Goal: Task Accomplishment & Management: Manage account settings

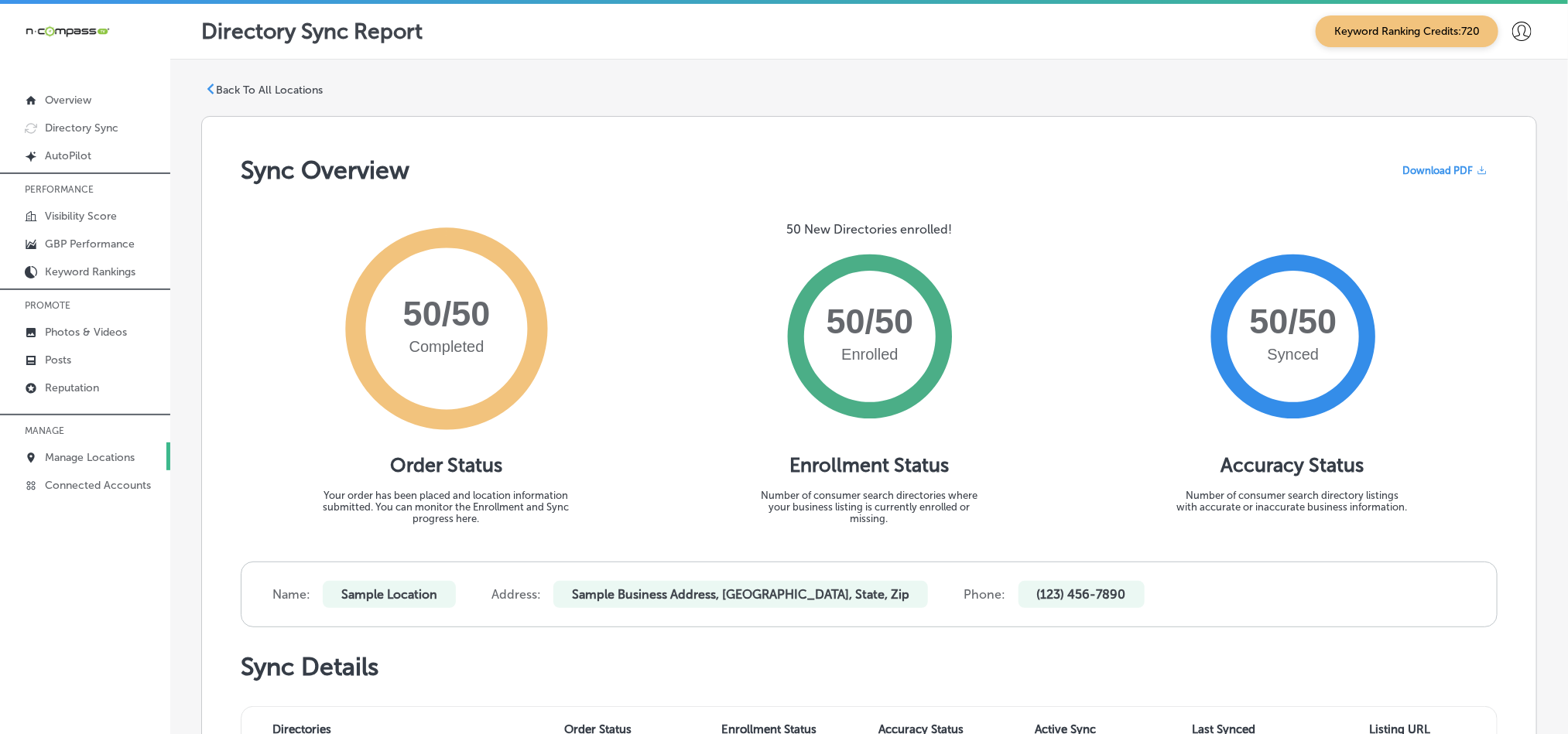
click at [77, 450] on link "Manage Locations" at bounding box center [85, 457] width 170 height 28
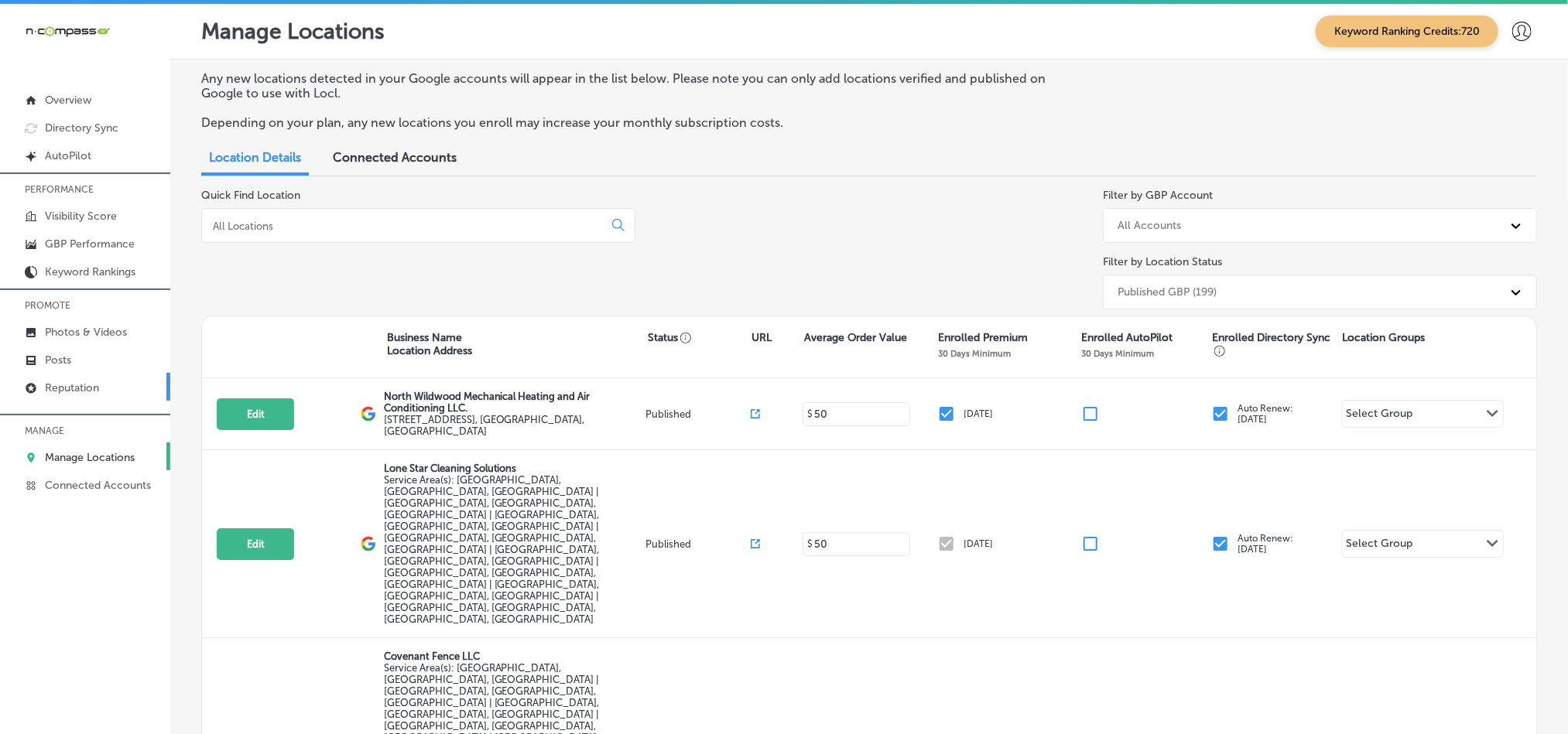
click at [58, 386] on p "Reputation" at bounding box center [72, 388] width 54 height 13
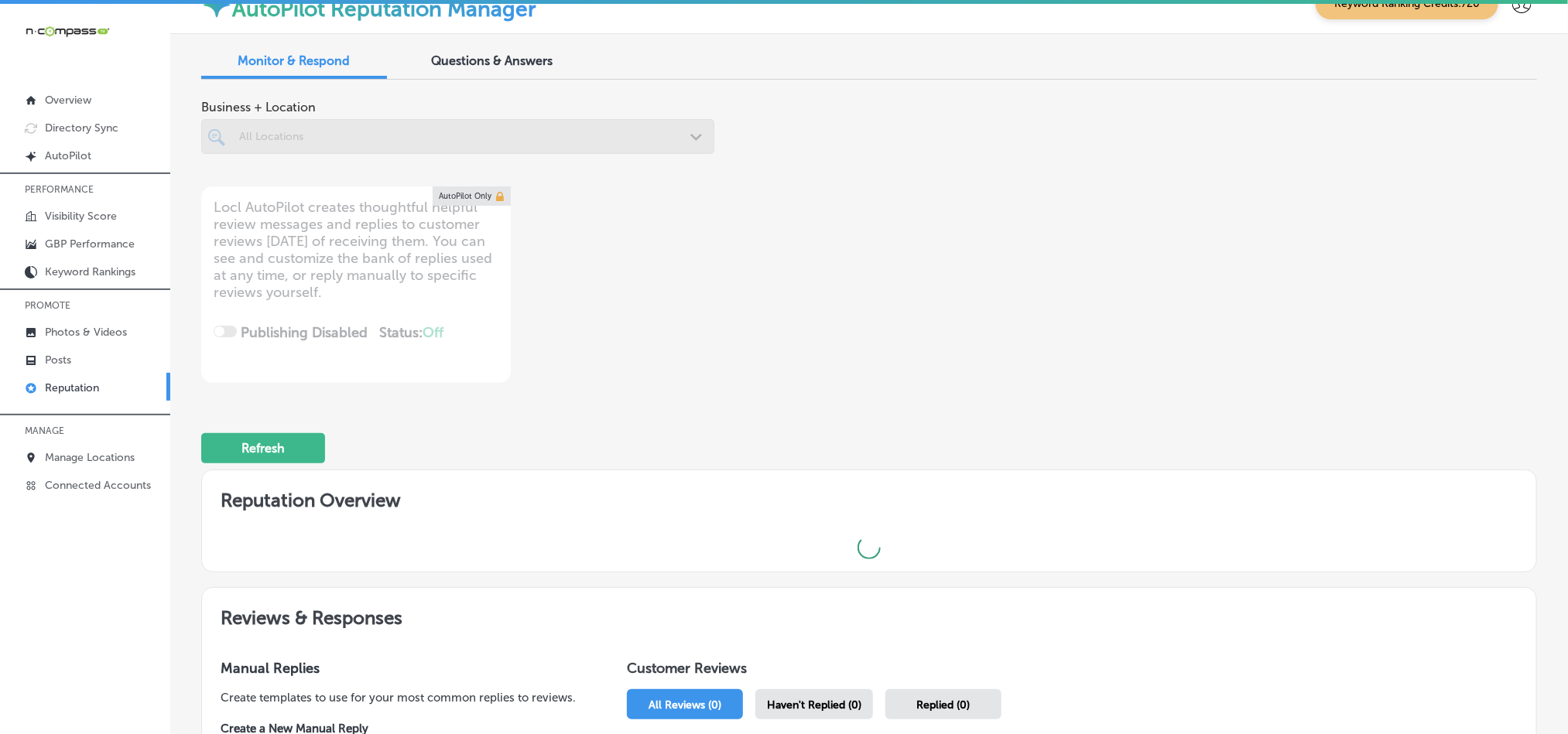
scroll to position [38, 0]
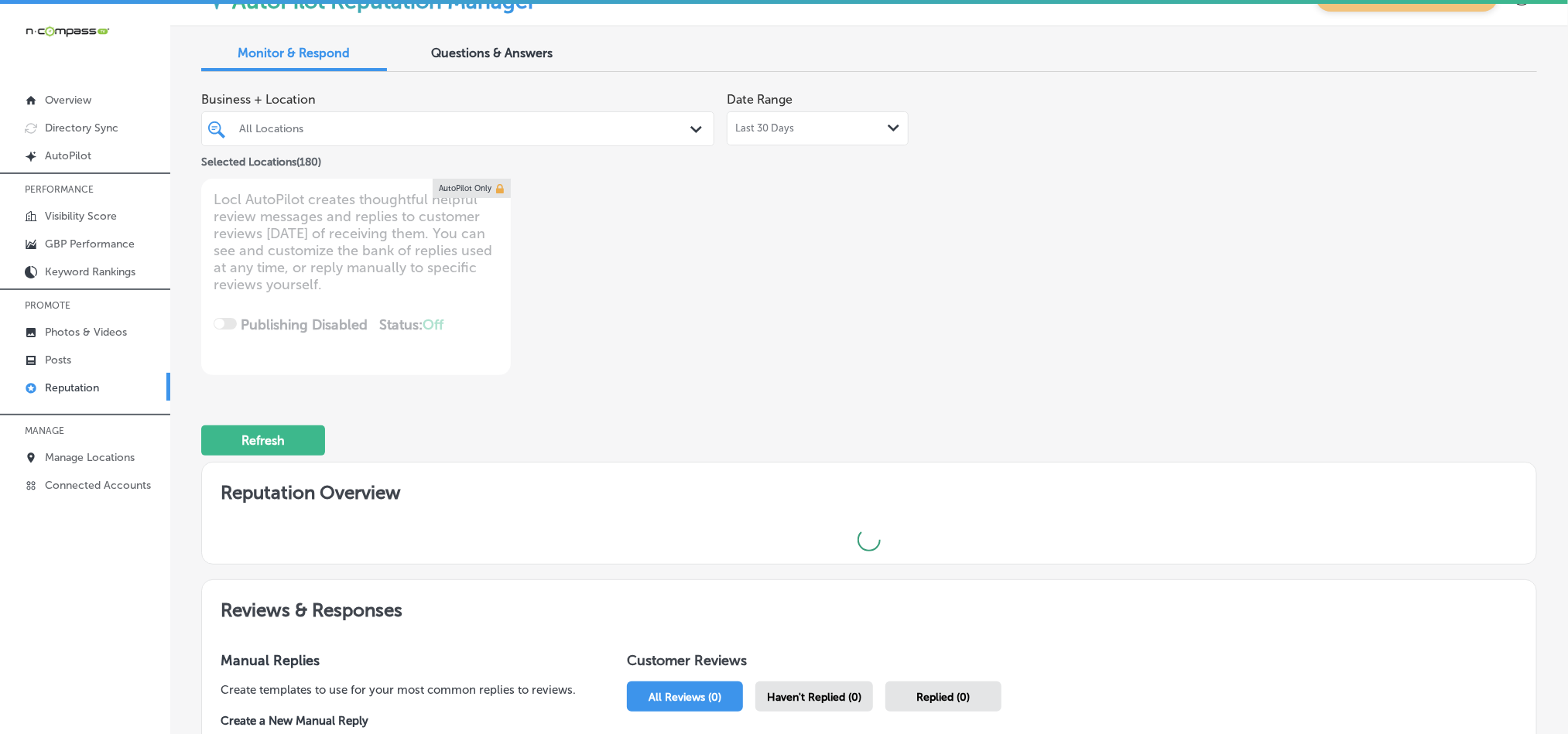
click at [681, 128] on div "All Locations Path Created with Sketch." at bounding box center [458, 128] width 512 height 24
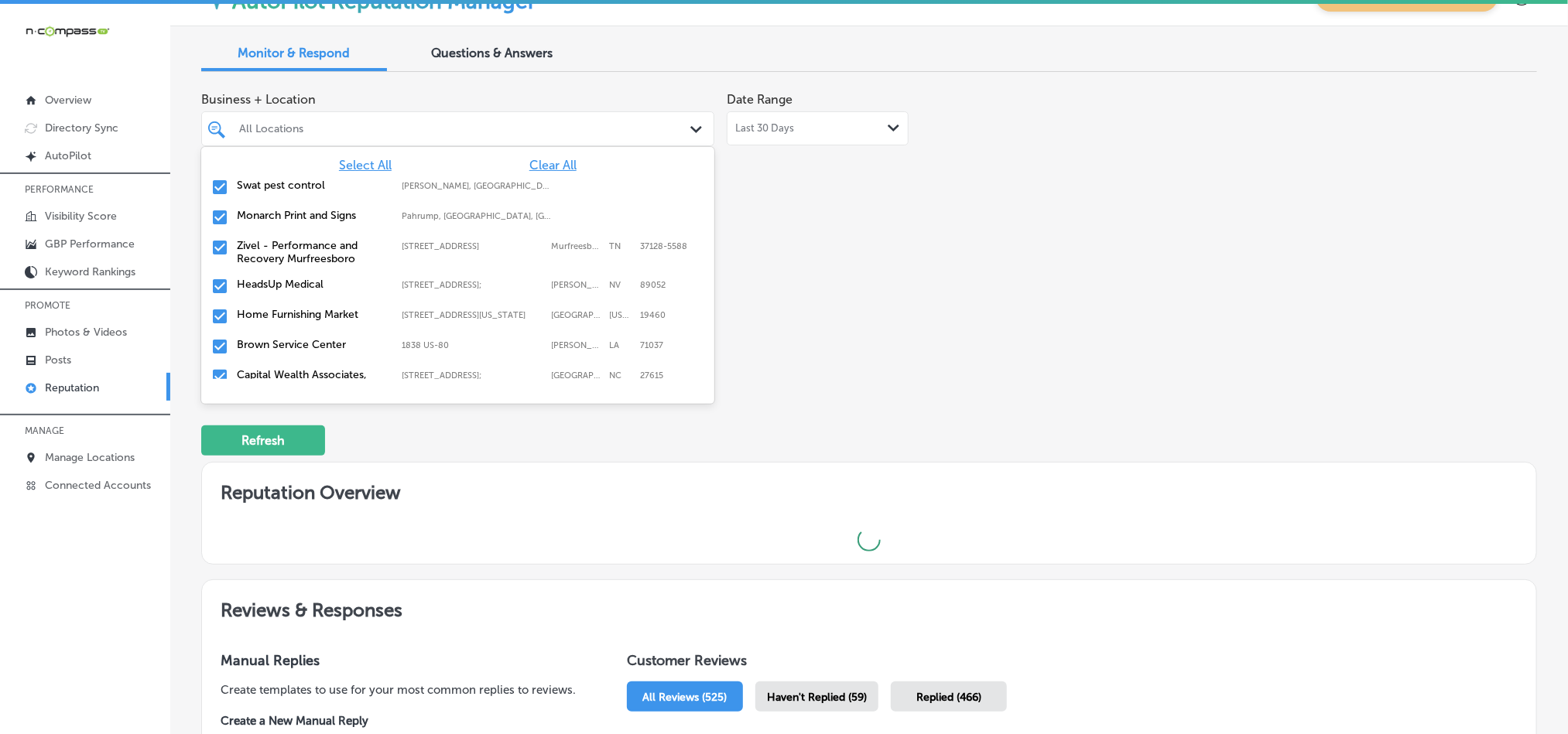
click at [546, 165] on span "Clear All" at bounding box center [553, 165] width 47 height 15
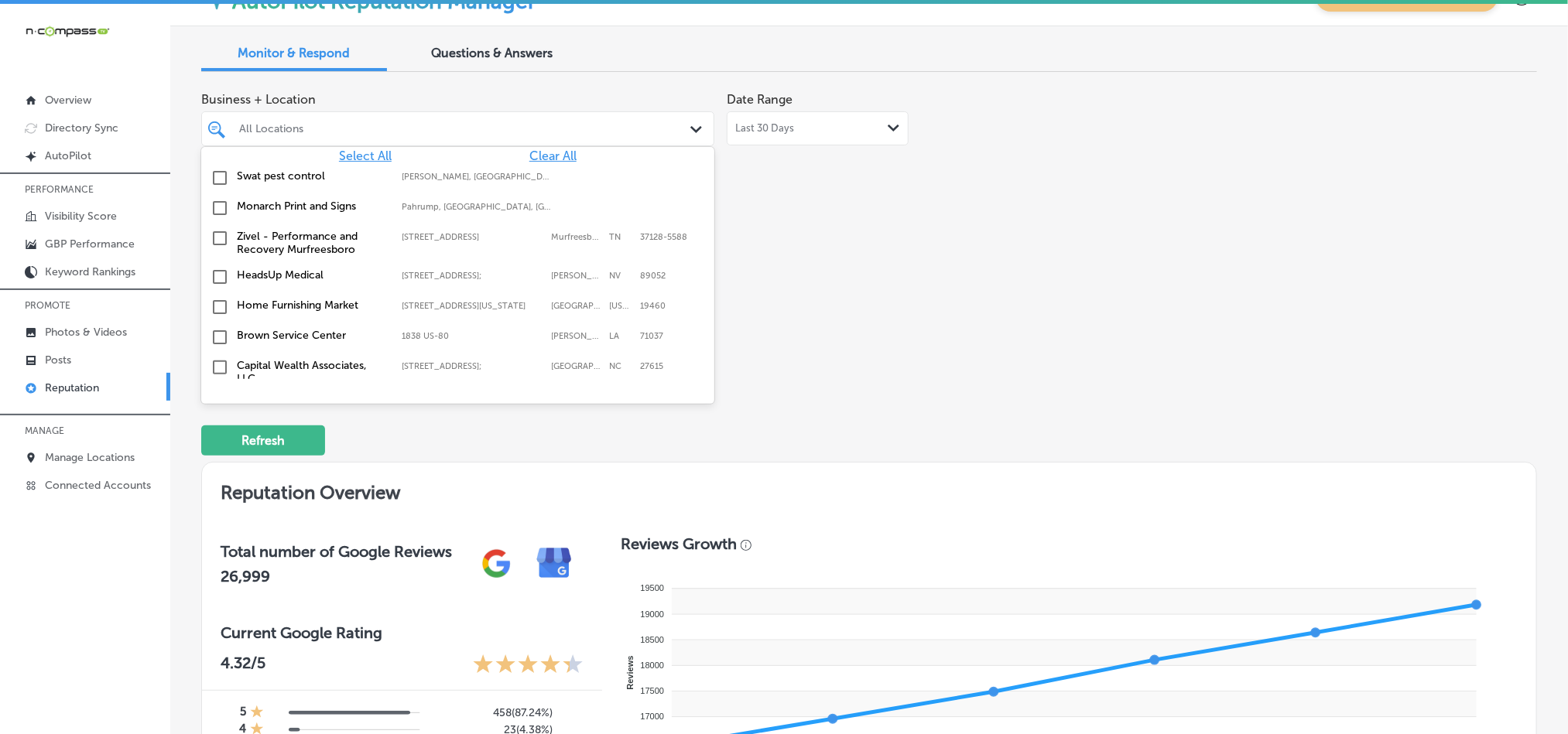
scroll to position [0, 0]
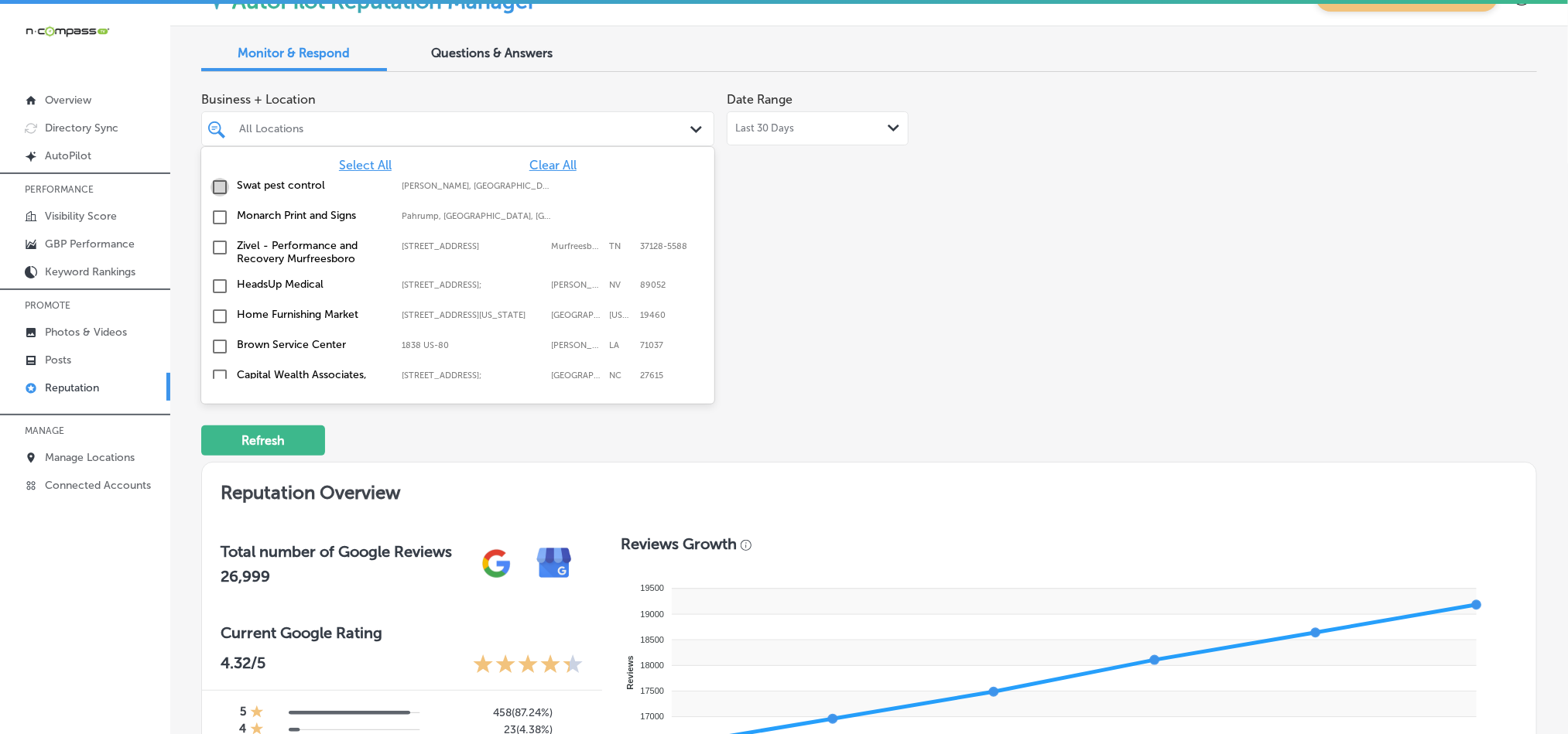
click at [217, 186] on input "checkbox" at bounding box center [220, 188] width 19 height 19
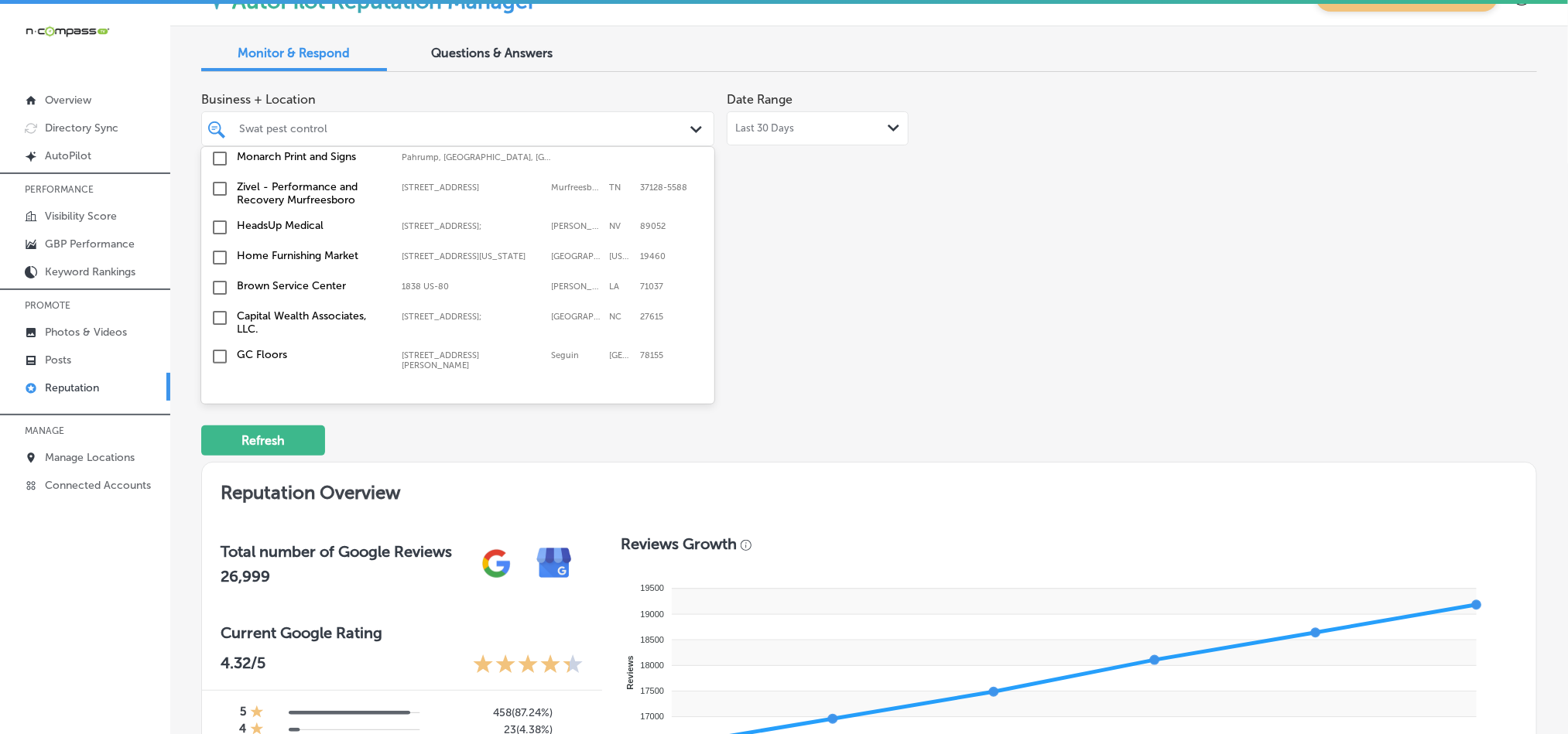
scroll to position [77, 0]
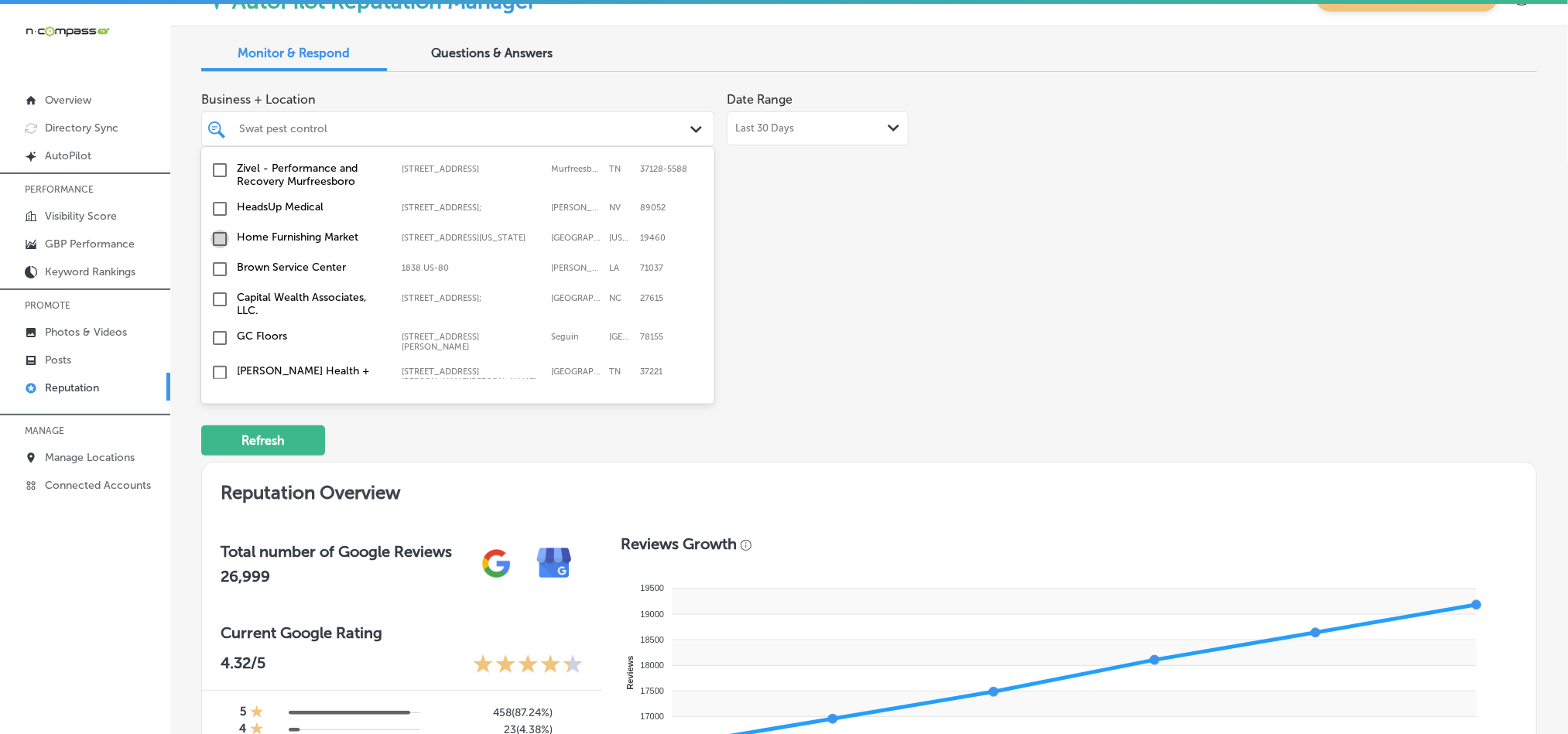
click at [214, 244] on input "checkbox" at bounding box center [220, 239] width 19 height 19
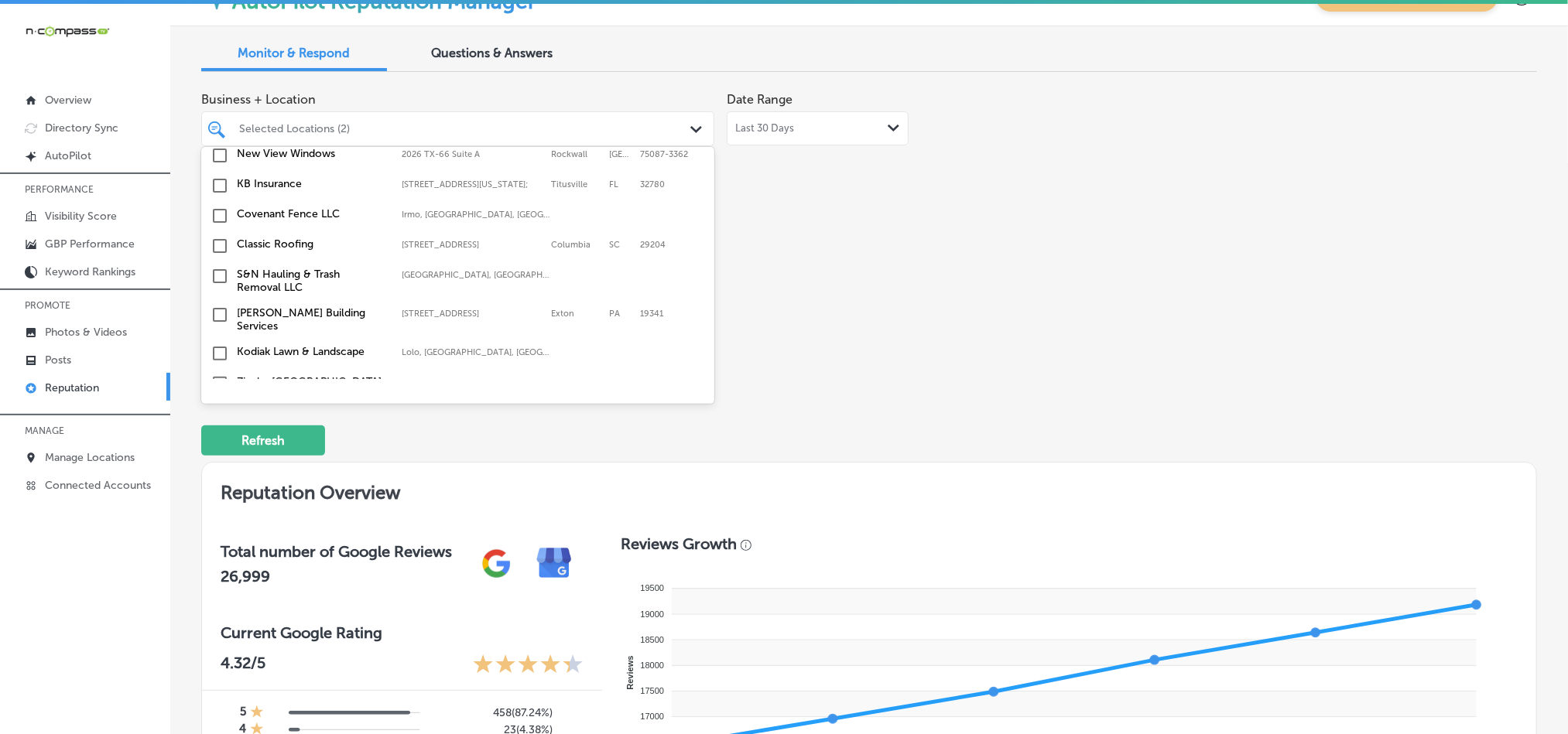
scroll to position [618, 0]
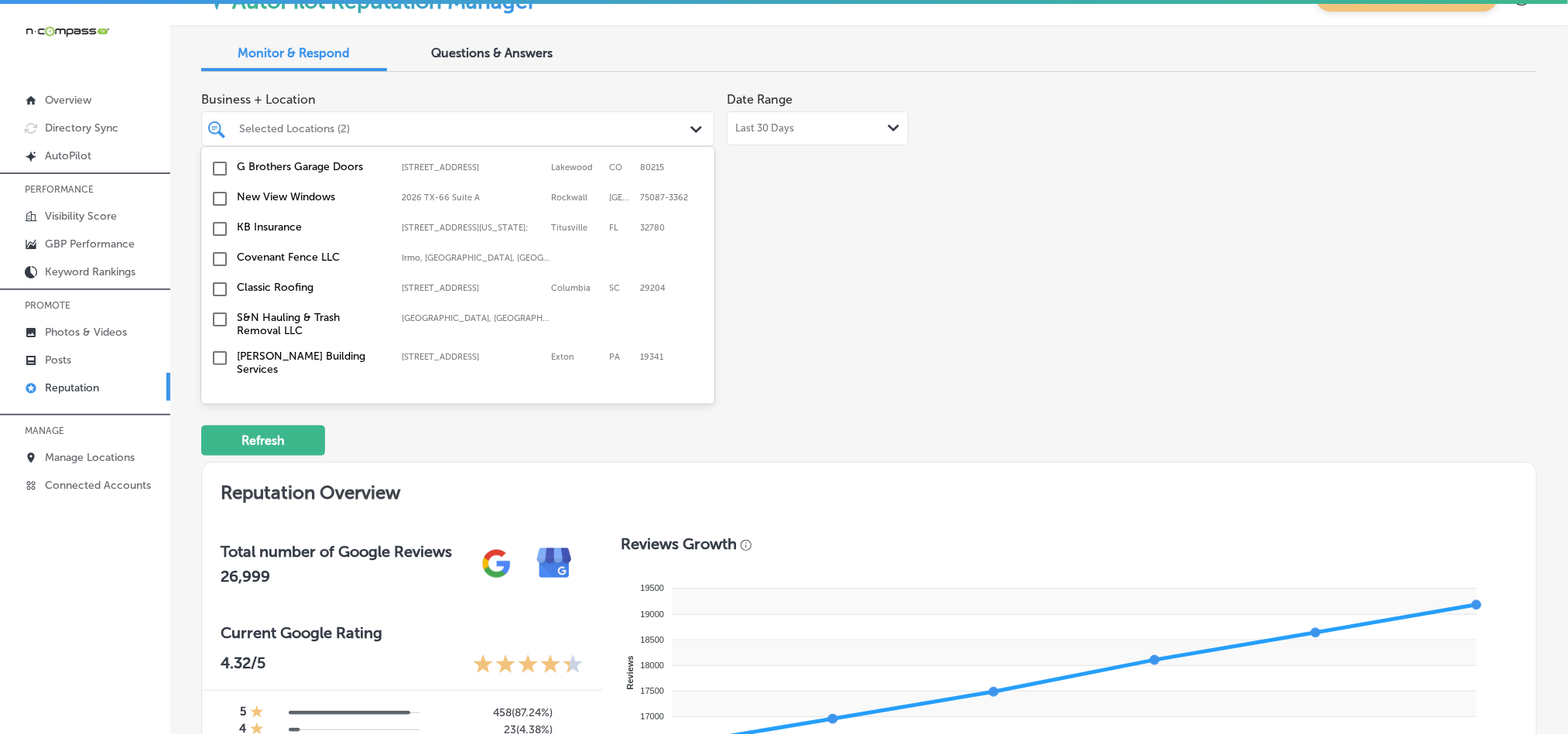
click at [218, 224] on input "checkbox" at bounding box center [220, 229] width 19 height 19
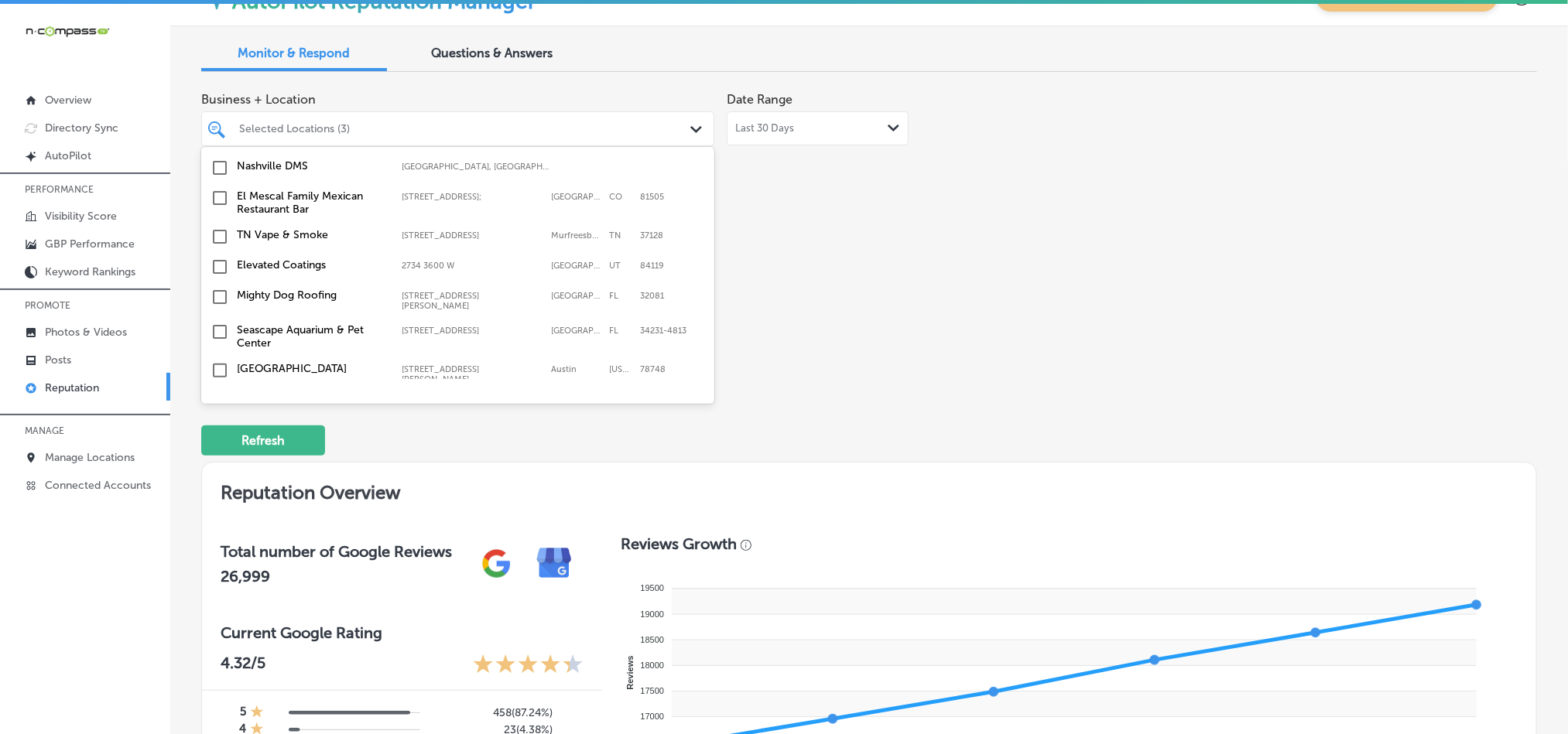
scroll to position [425, 0]
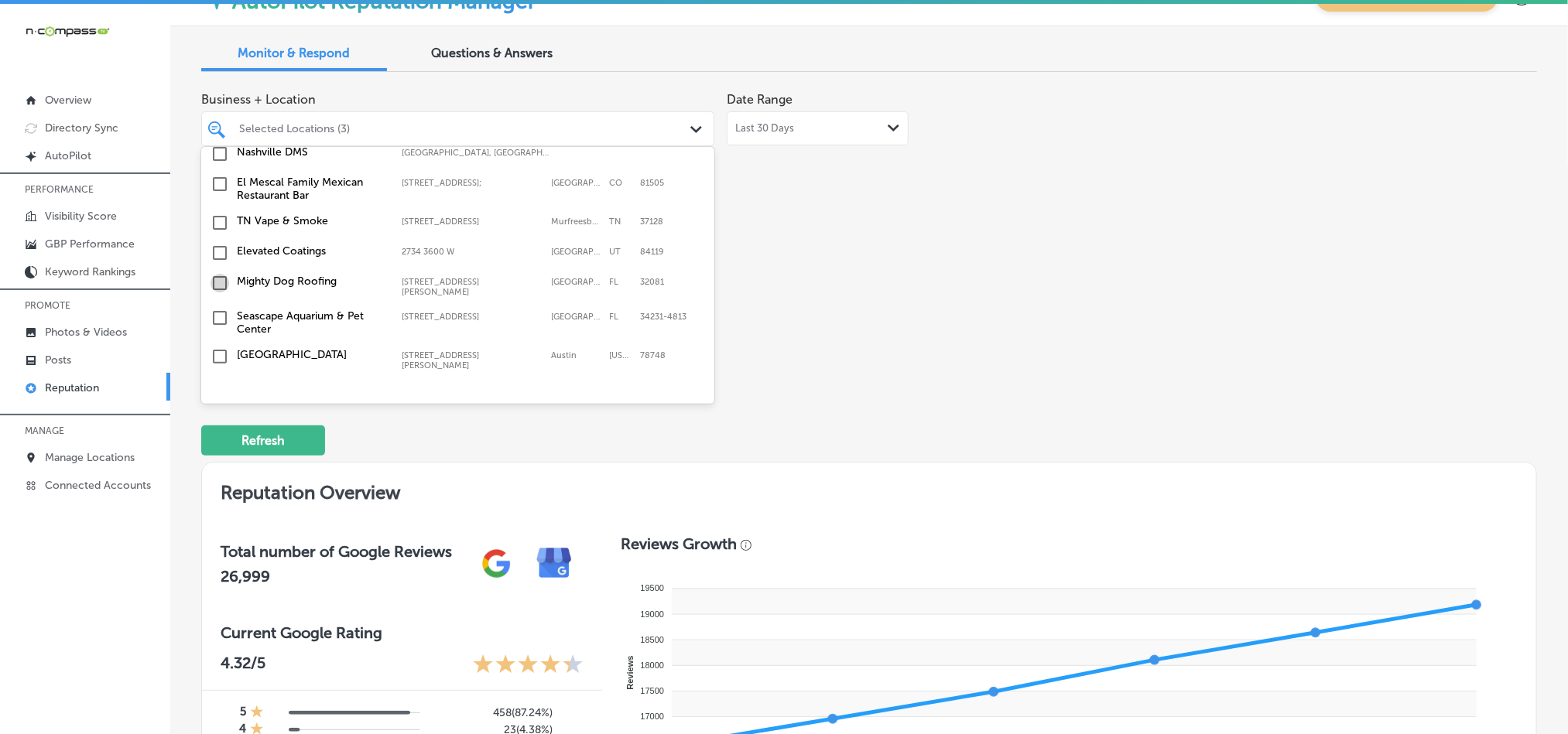
click at [216, 278] on input "checkbox" at bounding box center [220, 283] width 19 height 19
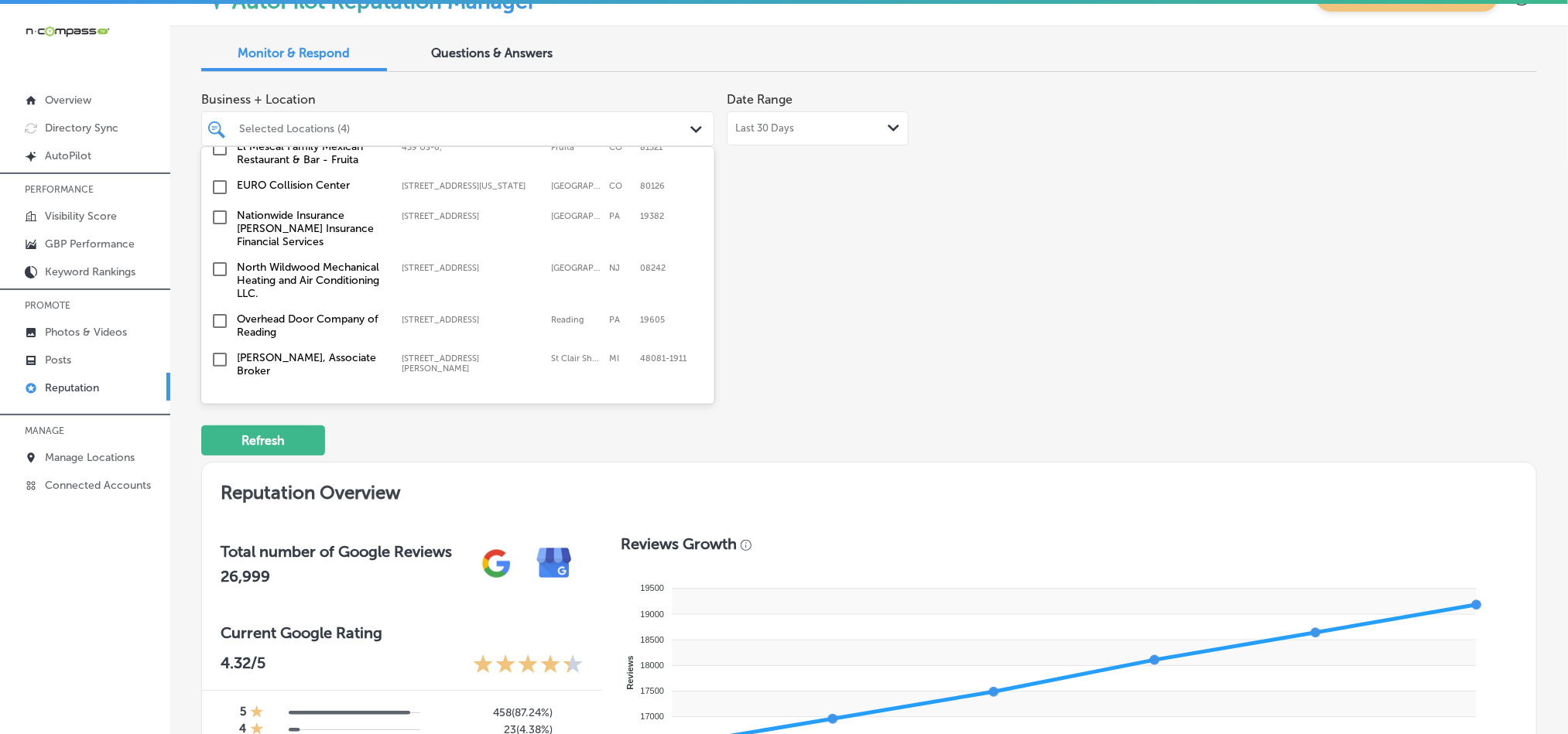
scroll to position [1044, 0]
click at [218, 207] on input "checkbox" at bounding box center [220, 216] width 19 height 19
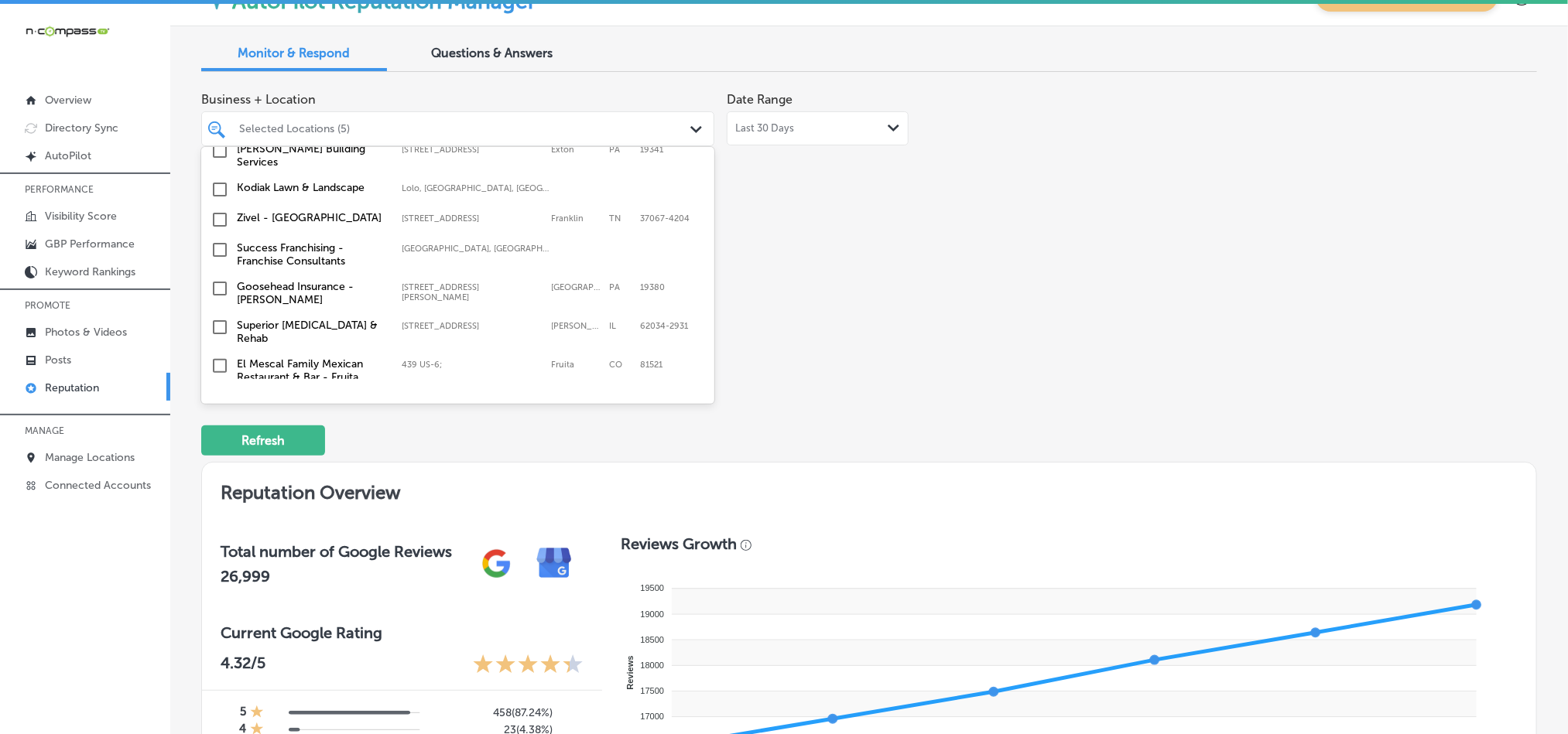
scroll to position [890, 0]
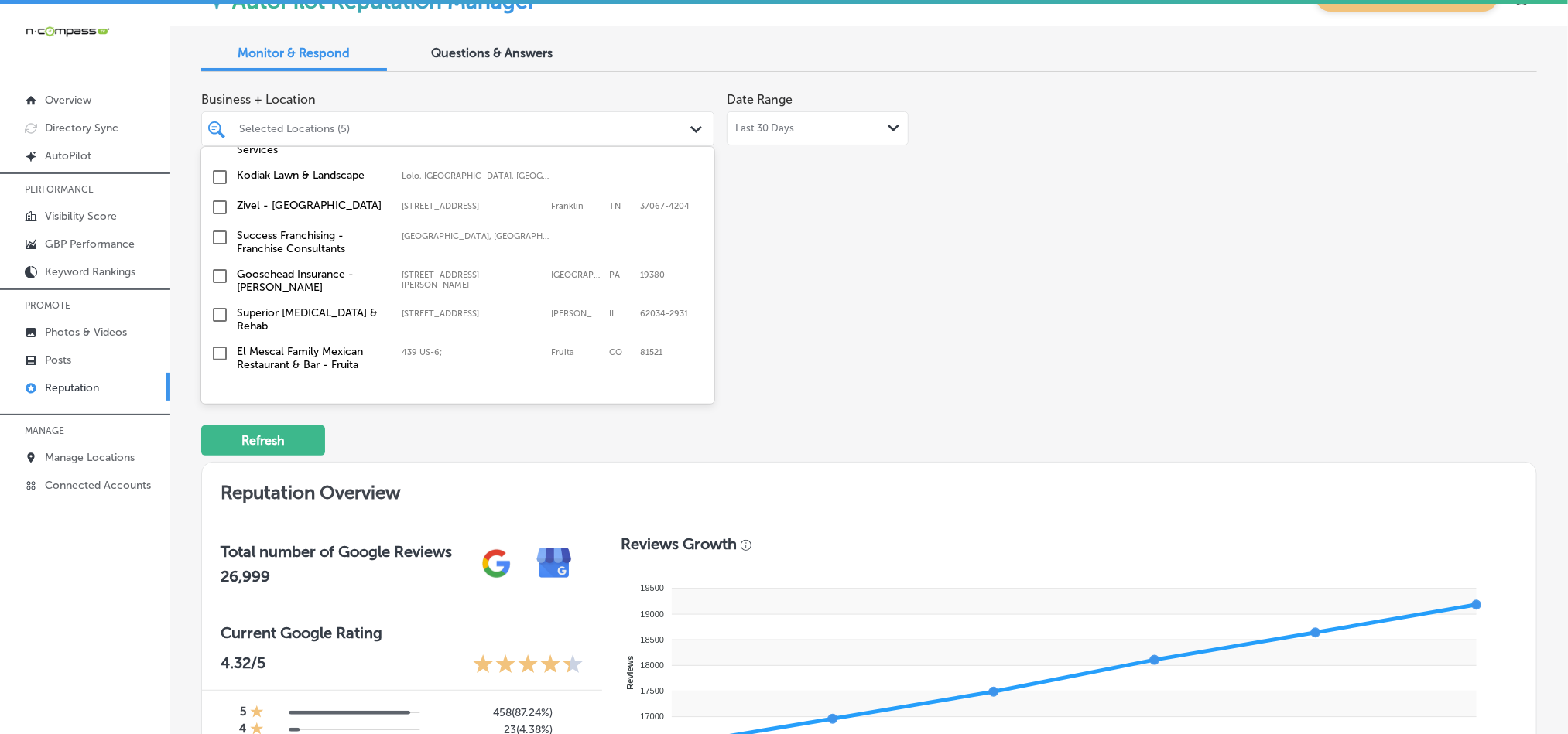
click at [218, 267] on input "checkbox" at bounding box center [220, 276] width 19 height 19
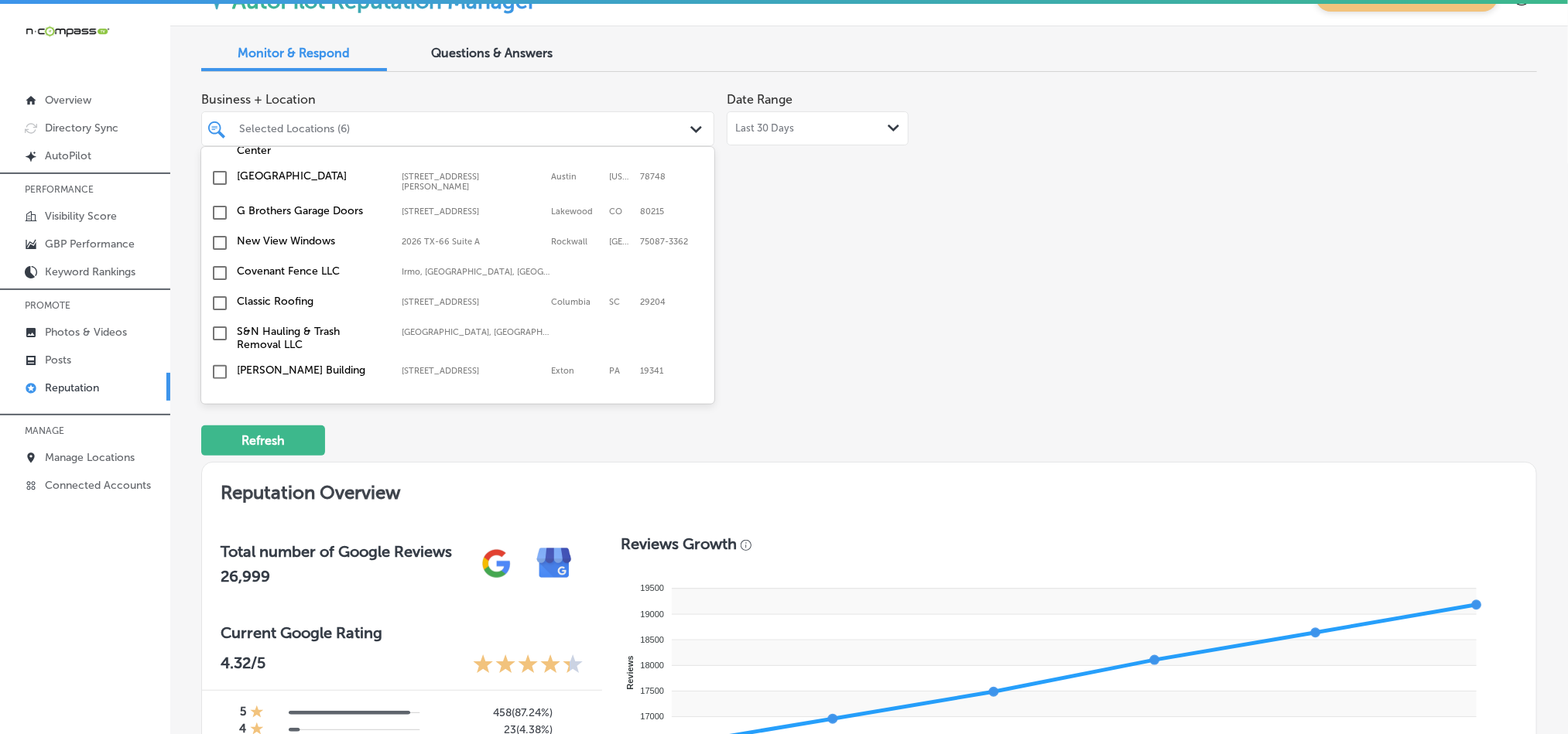
scroll to position [696, 0]
click at [219, 264] on input "checkbox" at bounding box center [220, 272] width 19 height 19
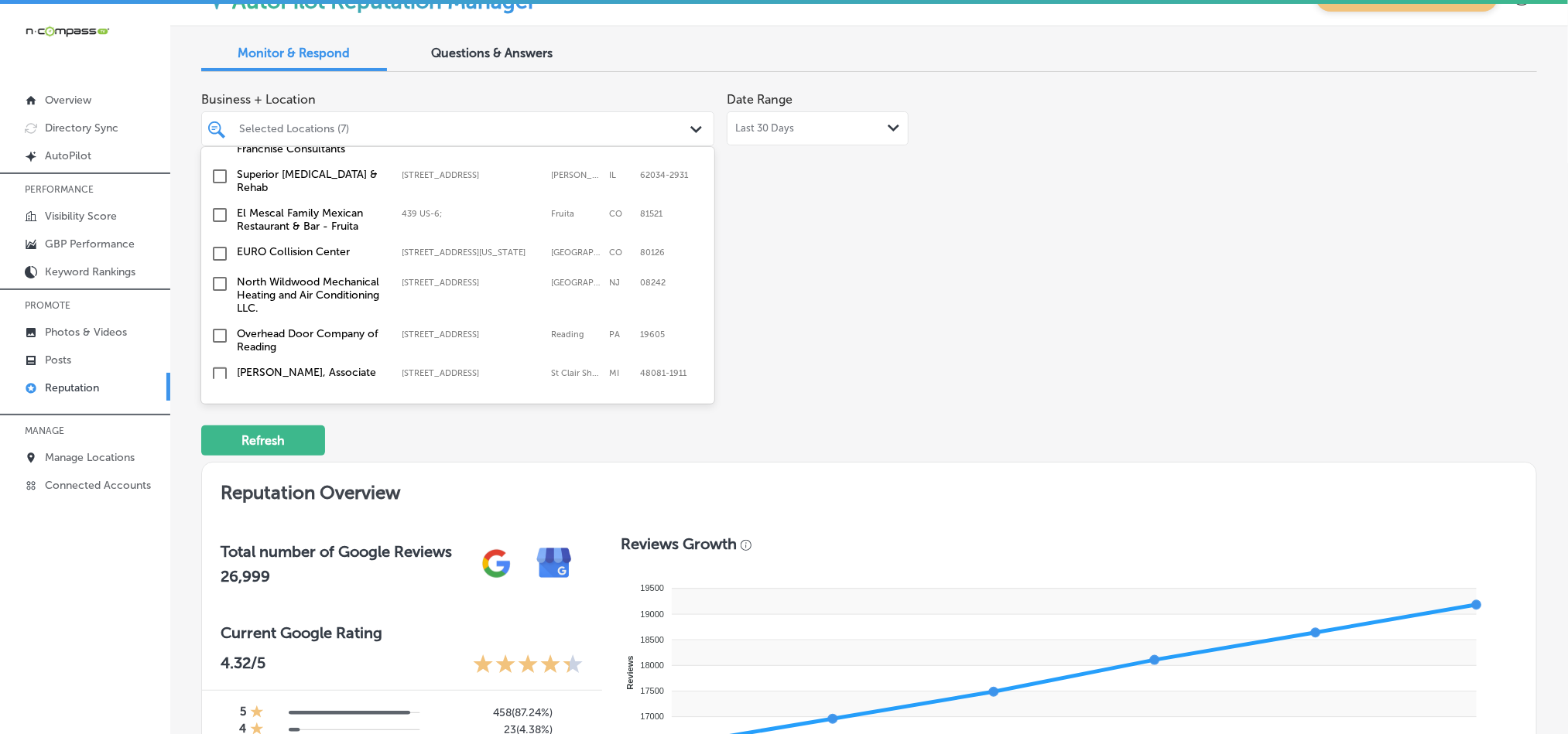
scroll to position [1044, 0]
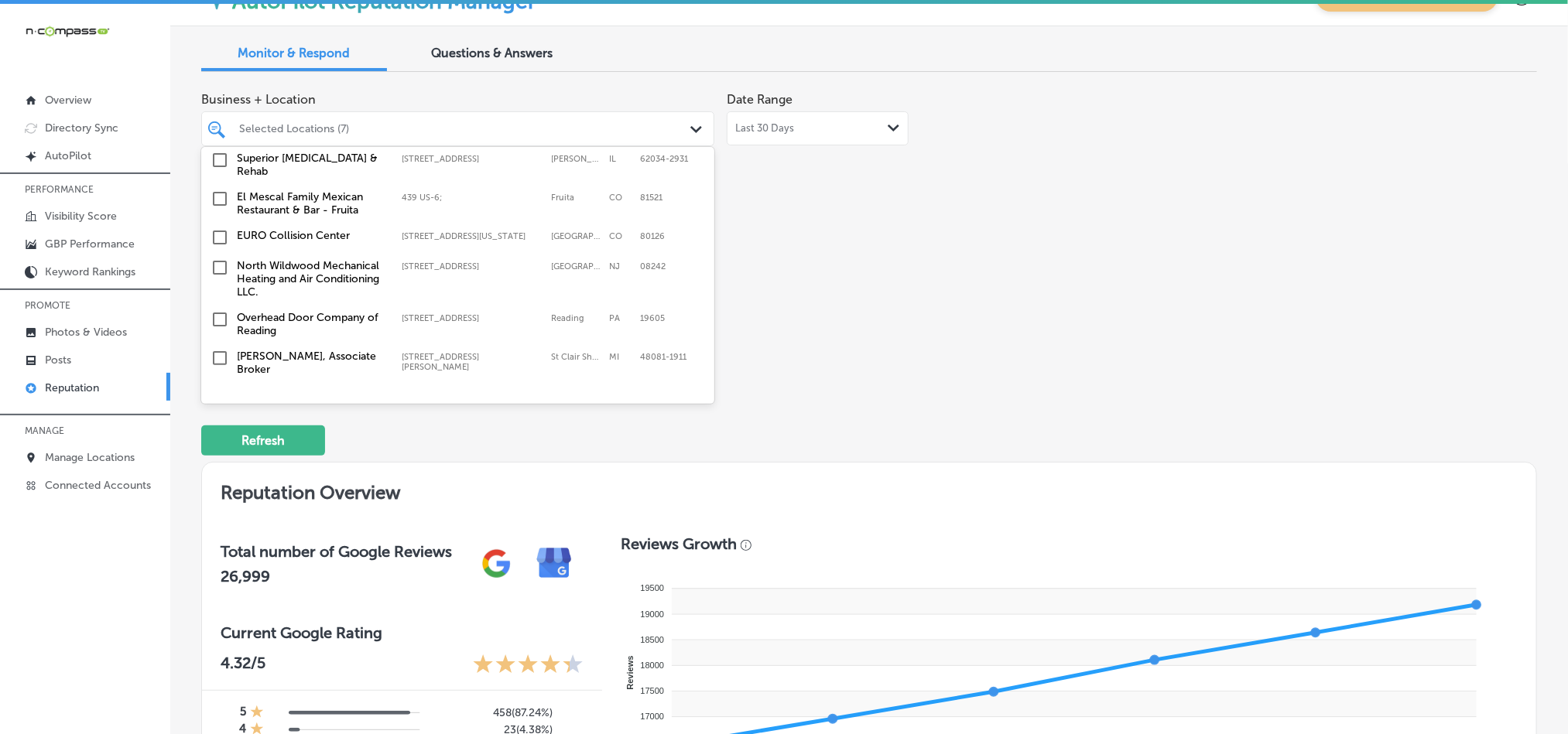
click at [221, 259] on input "checkbox" at bounding box center [220, 268] width 19 height 19
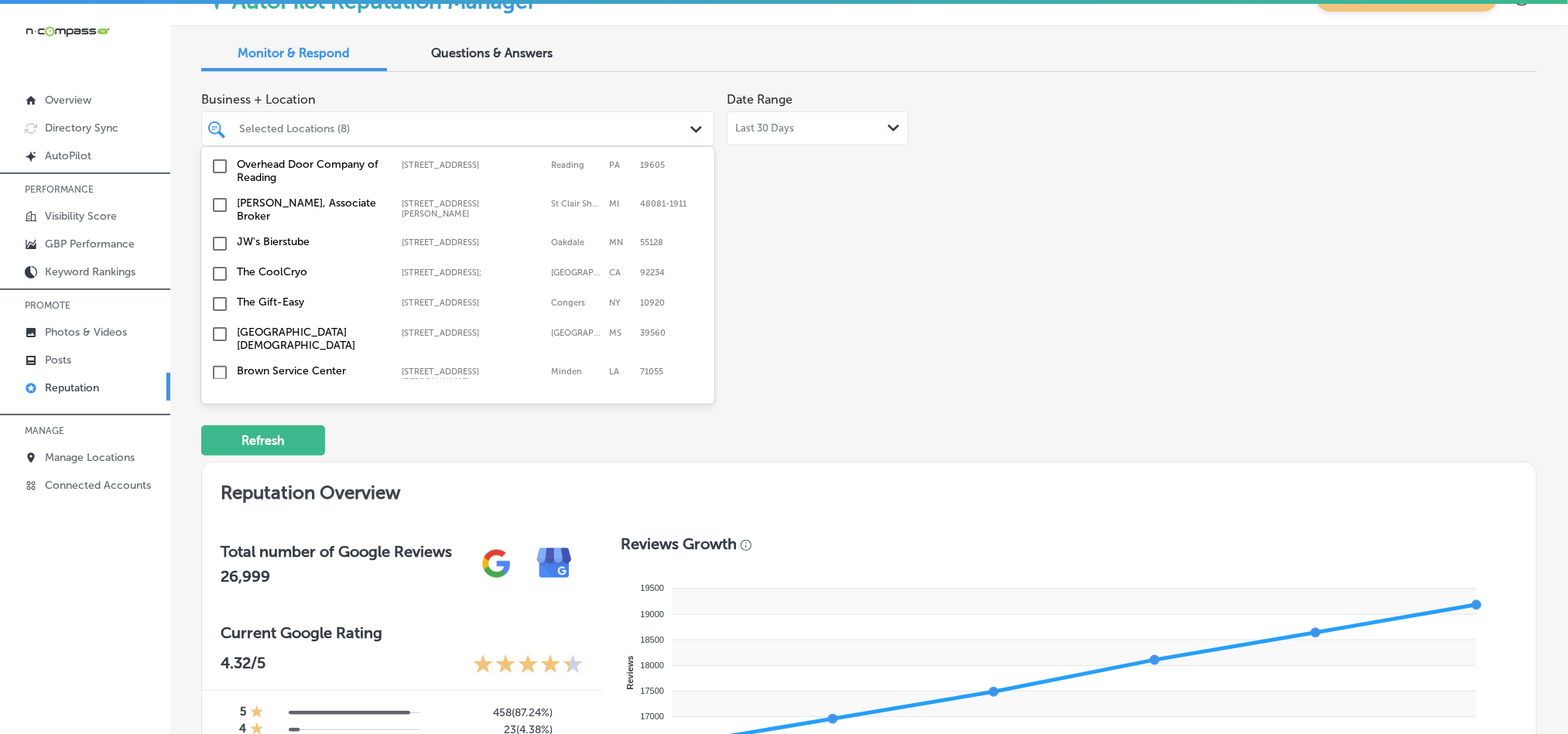
scroll to position [1198, 0]
click at [214, 234] on input "checkbox" at bounding box center [220, 243] width 19 height 19
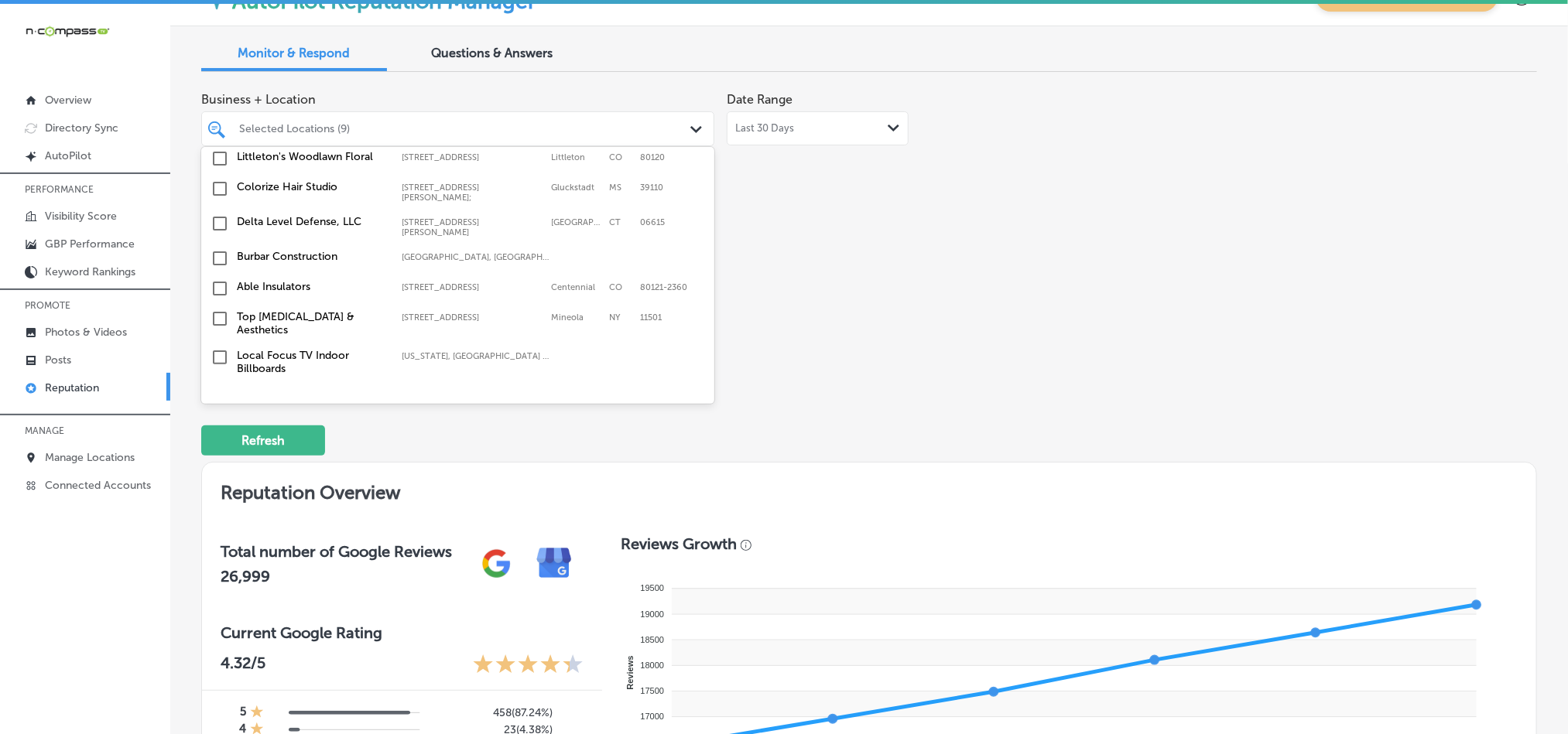
scroll to position [1509, 0]
click at [218, 277] on input "checkbox" at bounding box center [220, 287] width 19 height 19
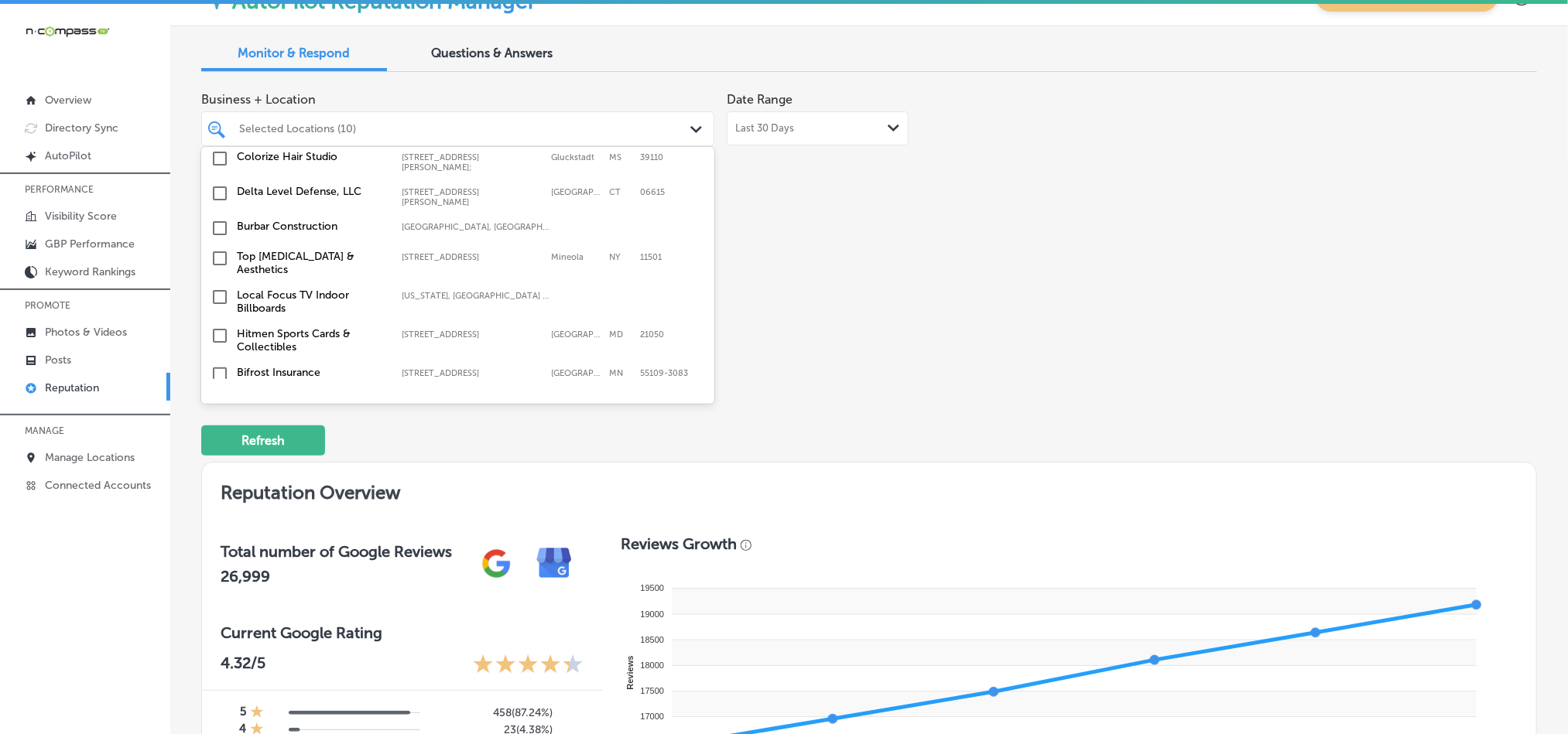
scroll to position [1586, 0]
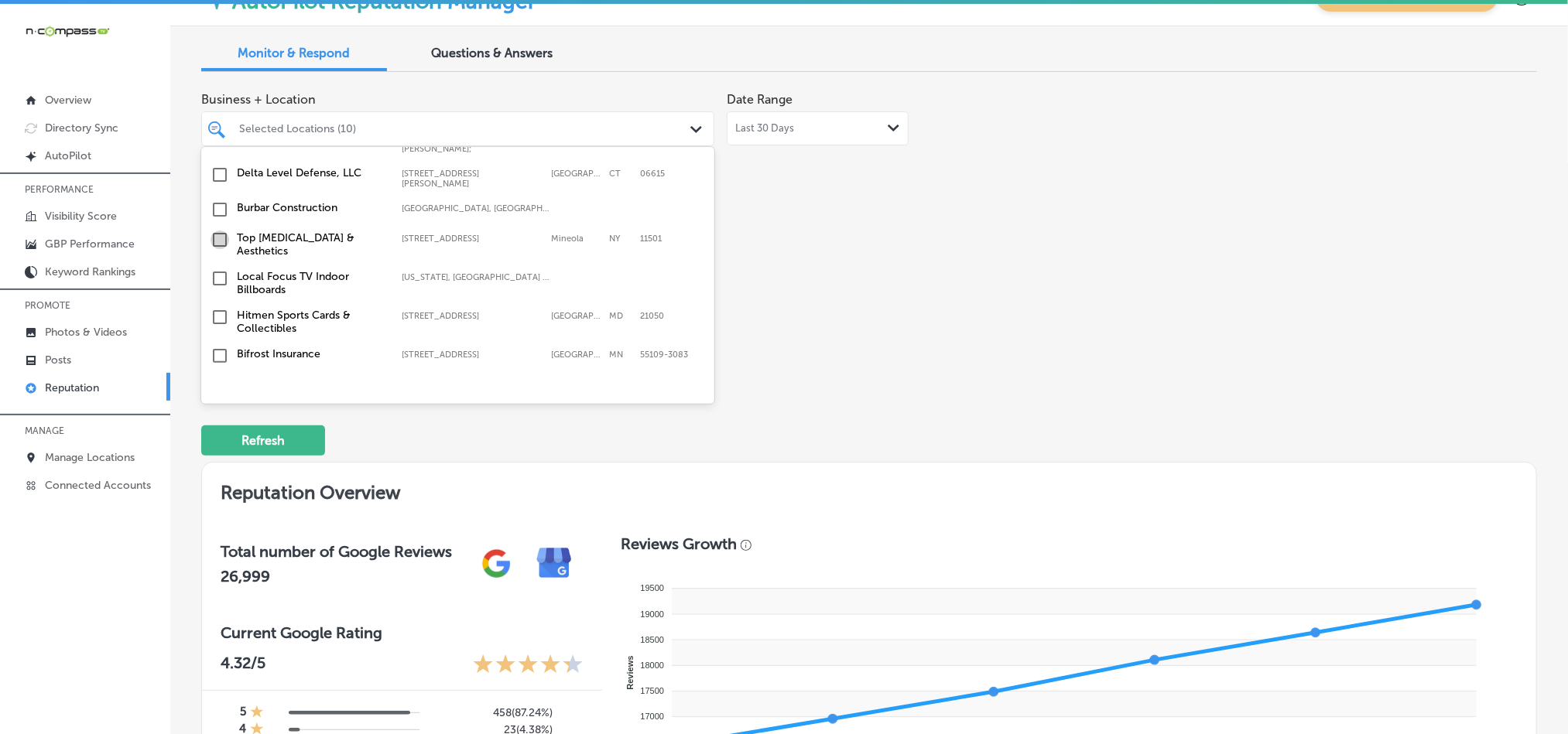
click at [217, 230] on input "checkbox" at bounding box center [220, 240] width 19 height 19
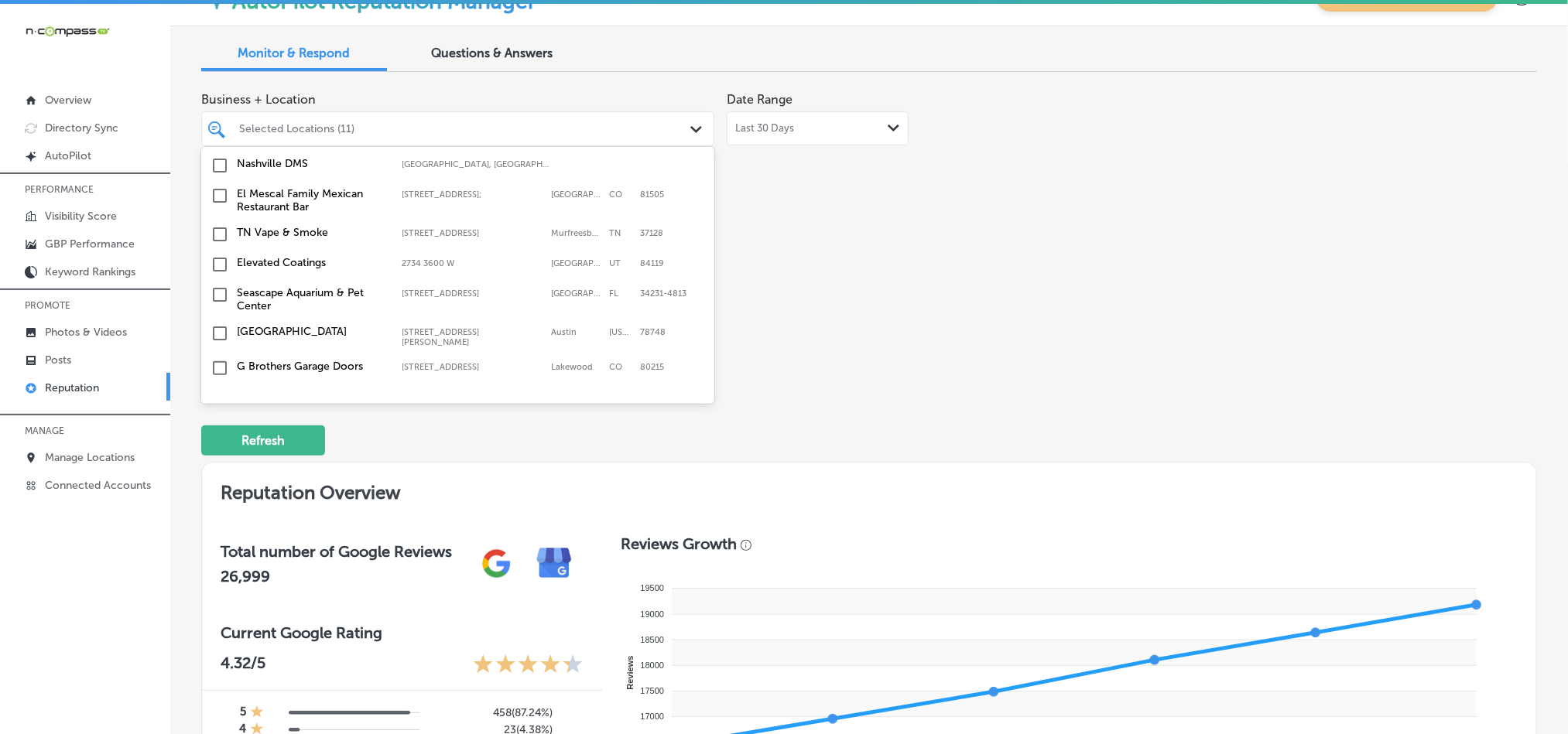
scroll to position [734, 0]
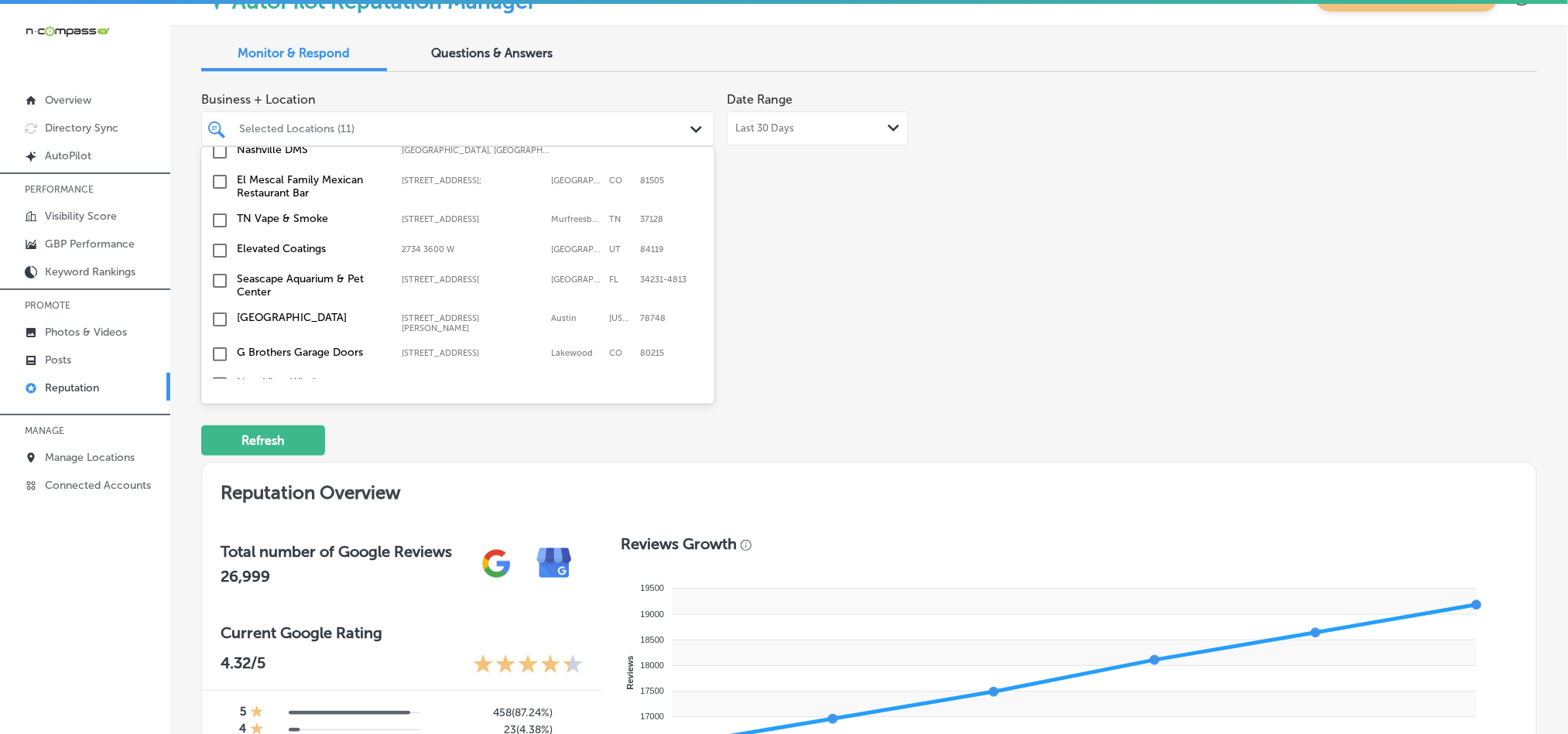
click at [219, 244] on input "checkbox" at bounding box center [220, 251] width 19 height 19
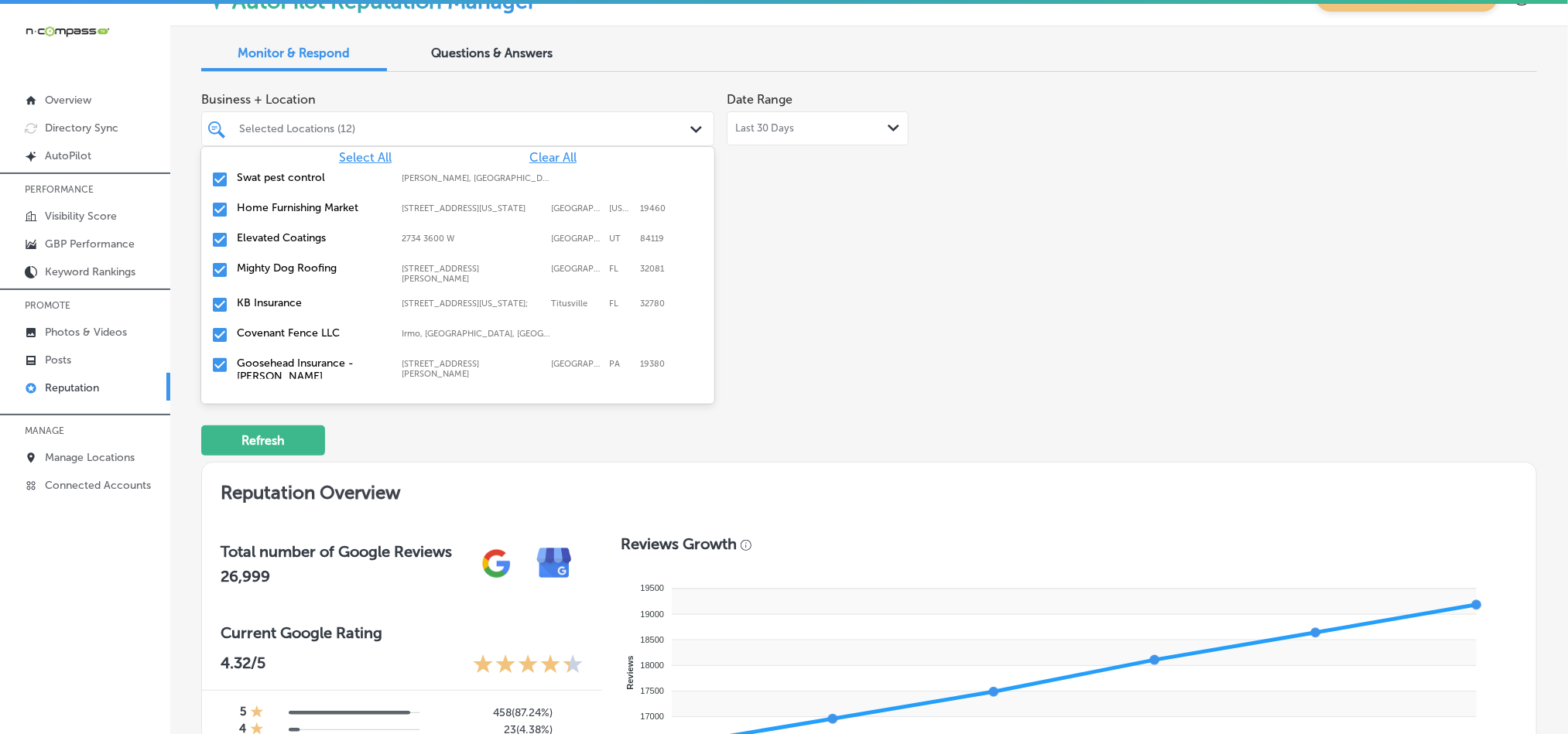
scroll to position [0, 0]
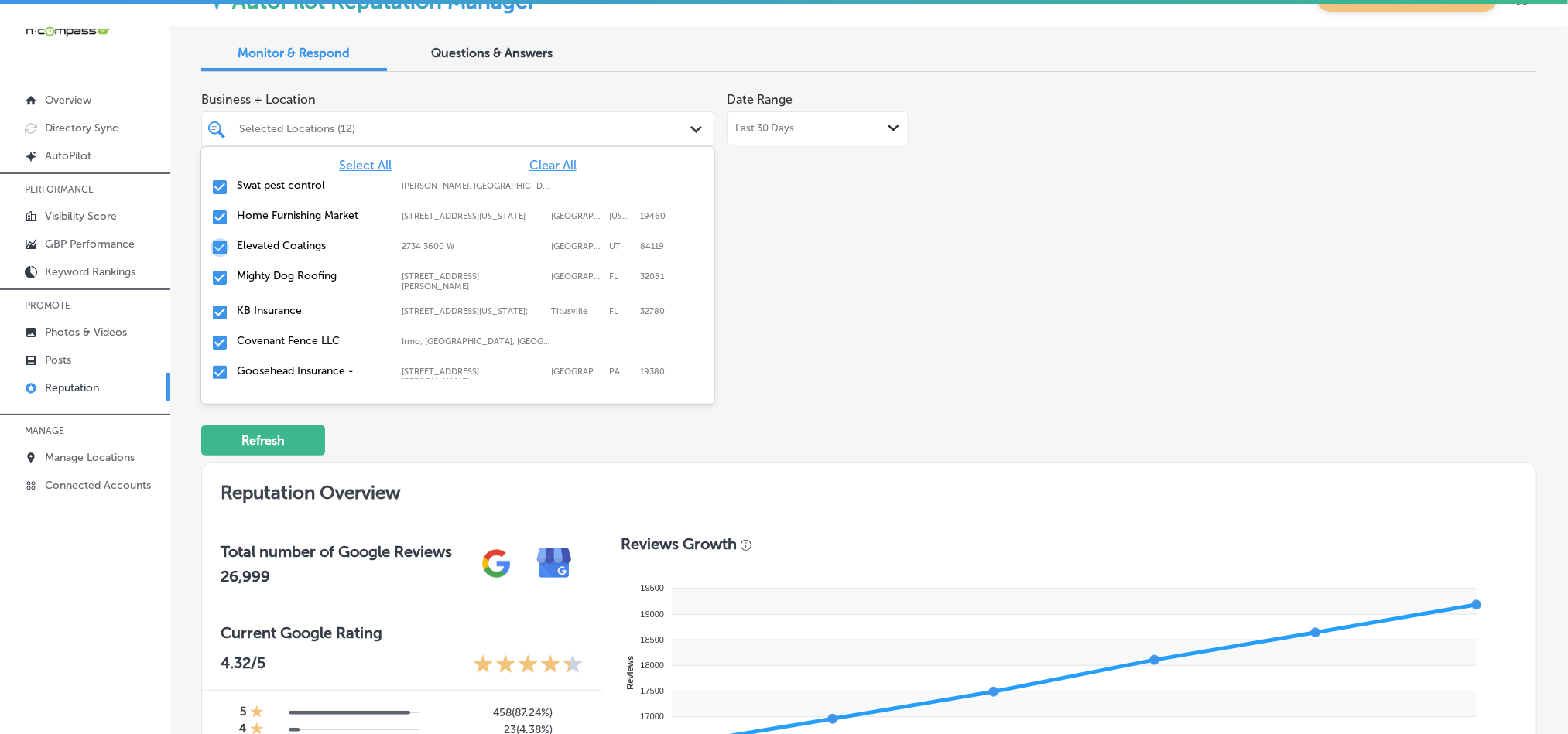
click at [218, 253] on input "checkbox" at bounding box center [220, 248] width 19 height 19
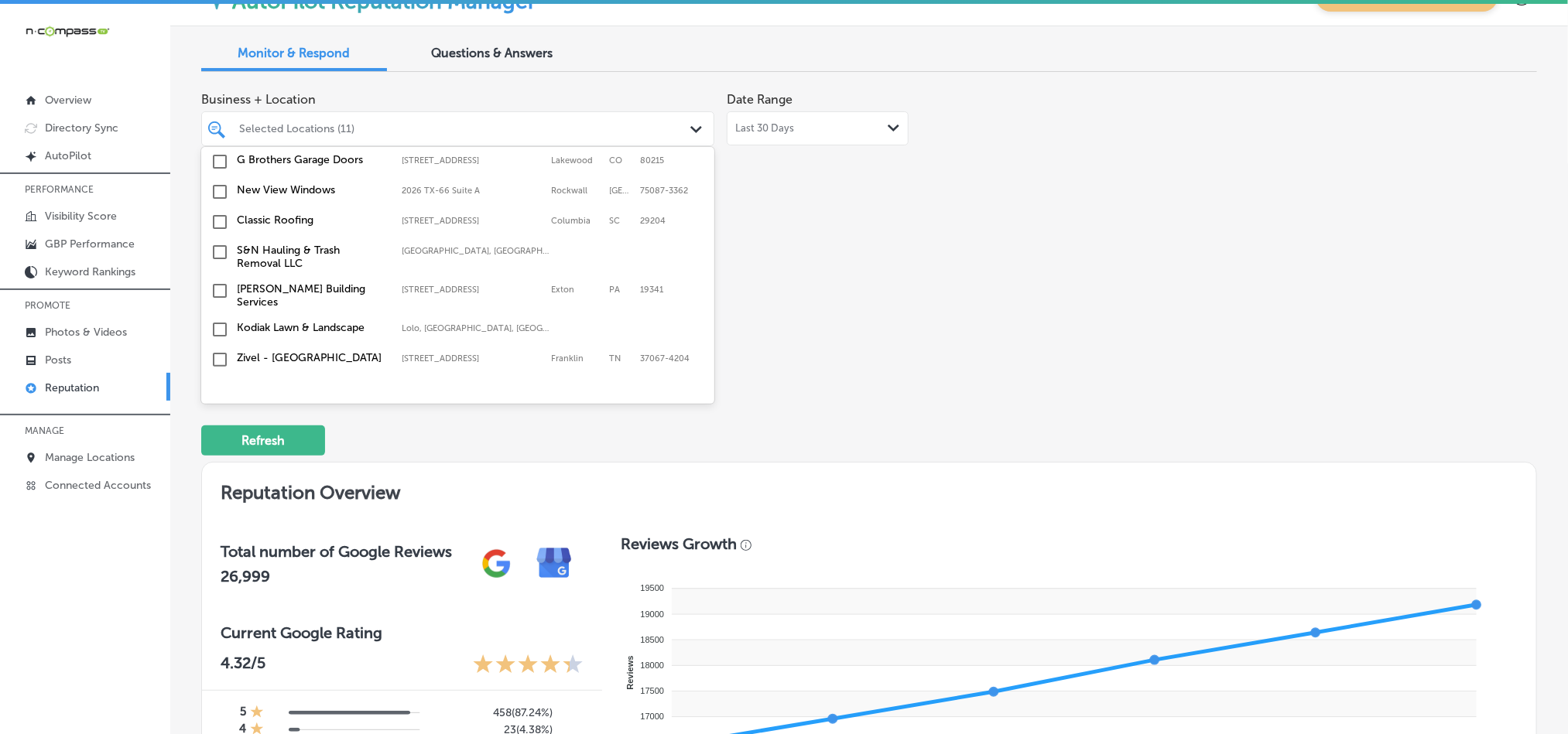
scroll to position [966, 0]
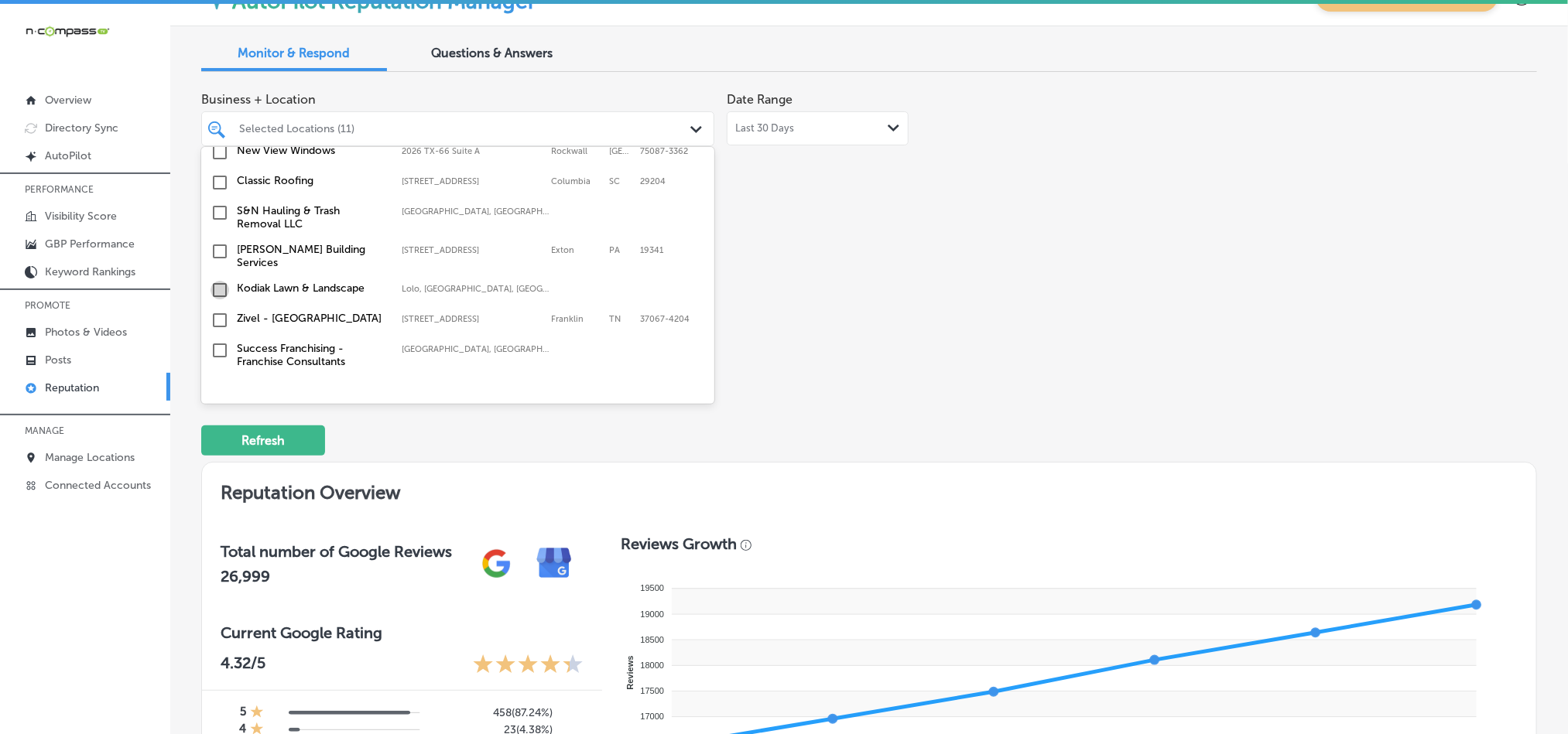
click at [217, 281] on input "checkbox" at bounding box center [220, 291] width 19 height 19
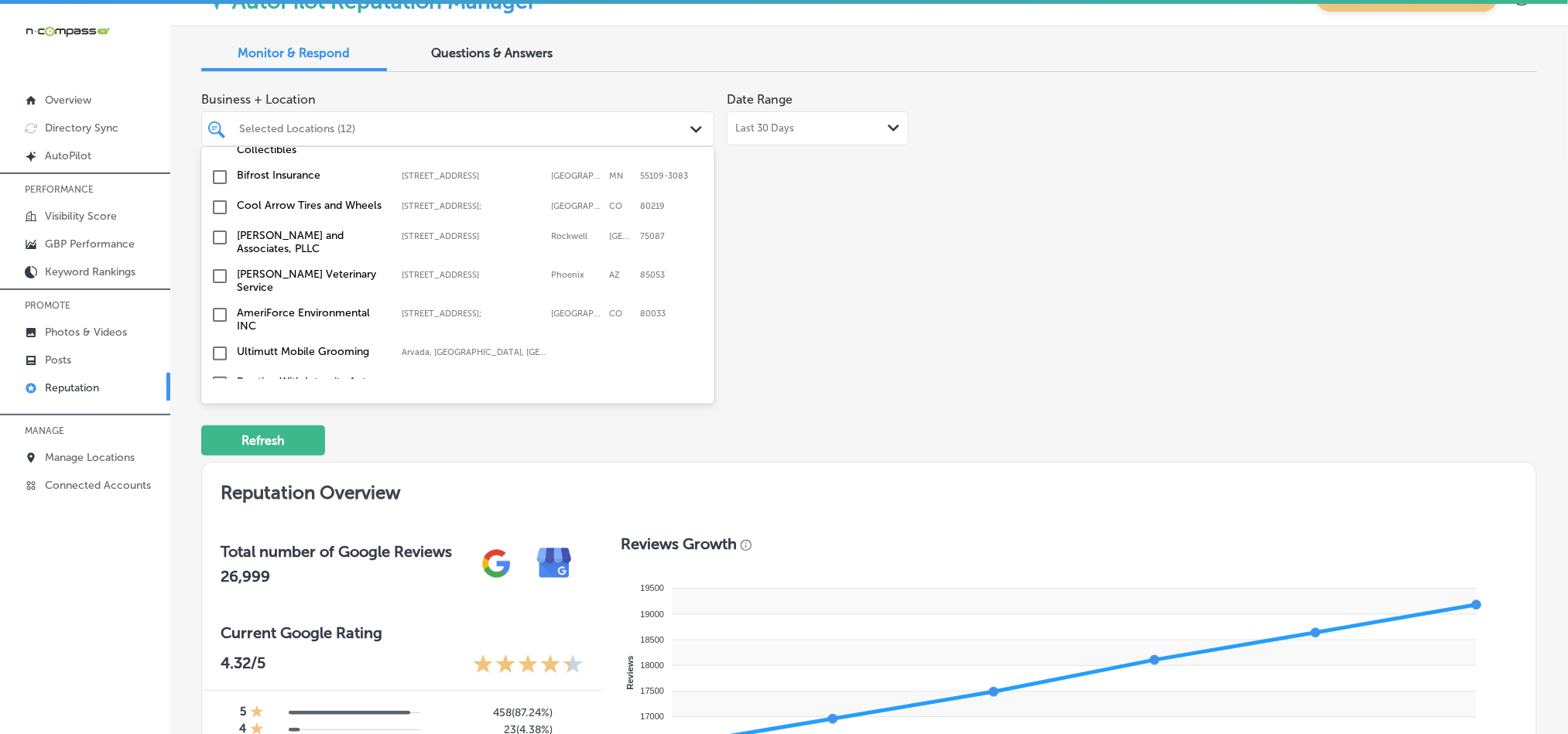
scroll to position [1778, 0]
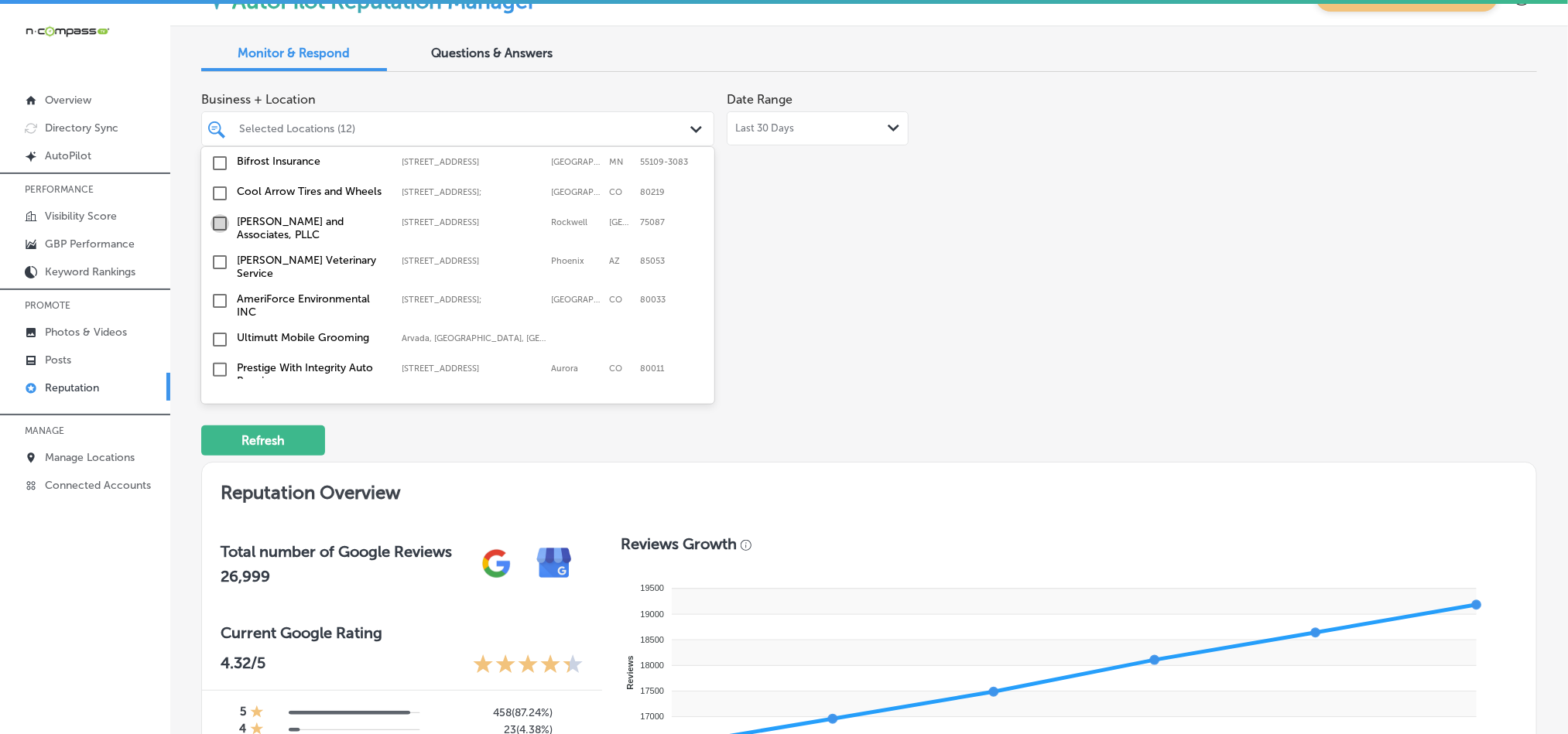
click at [221, 214] on input "checkbox" at bounding box center [220, 224] width 19 height 19
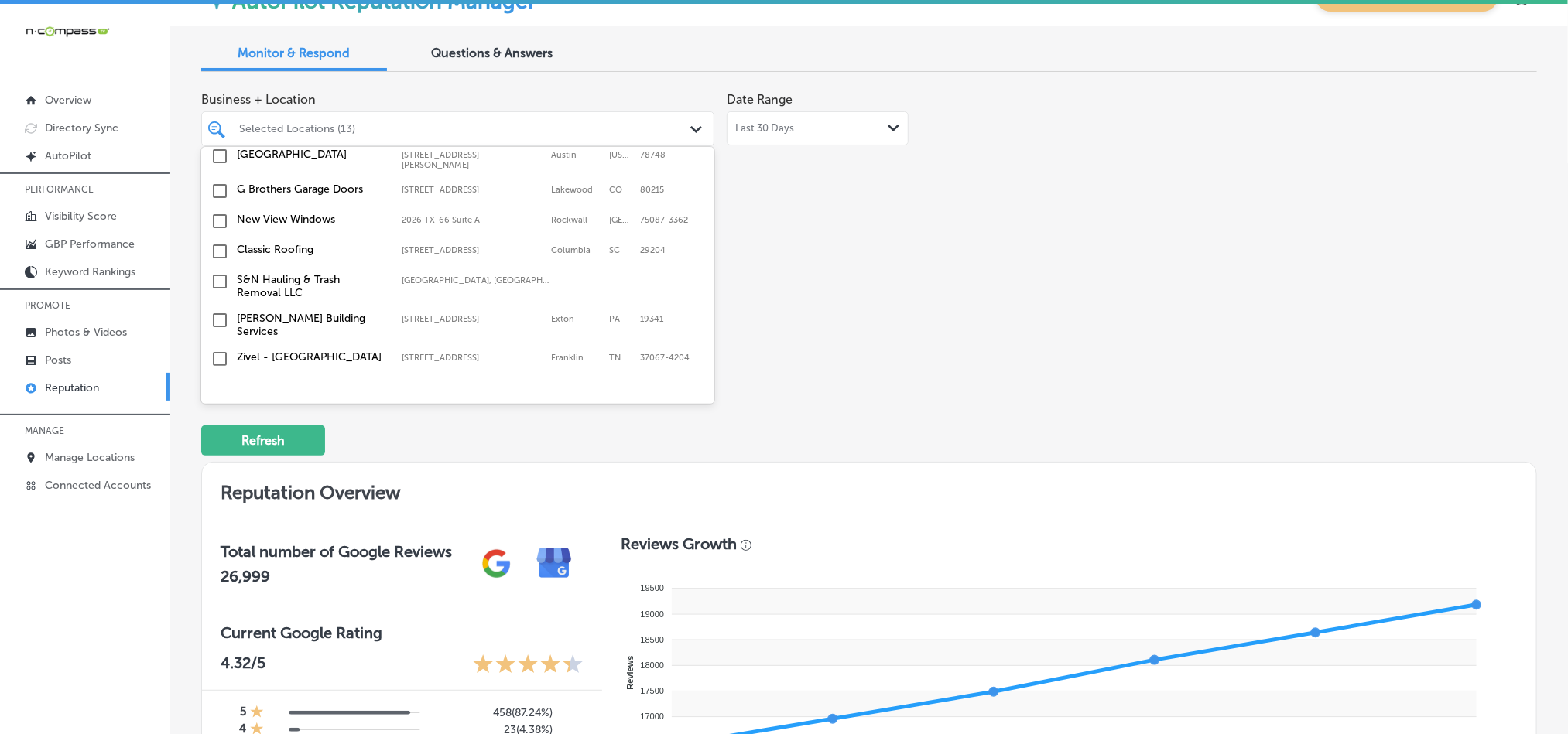
scroll to position [1006, 0]
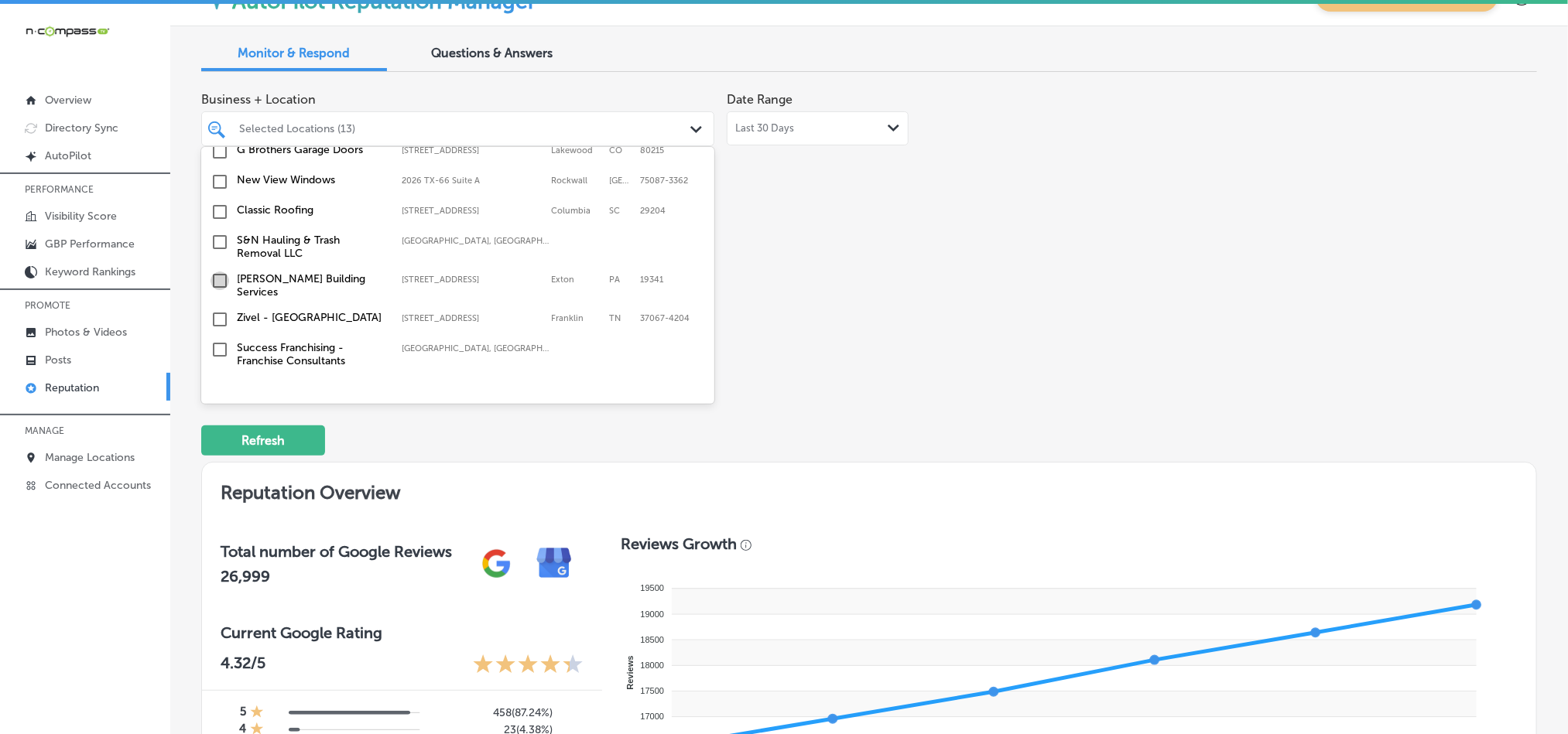
click at [218, 272] on input "checkbox" at bounding box center [220, 281] width 19 height 19
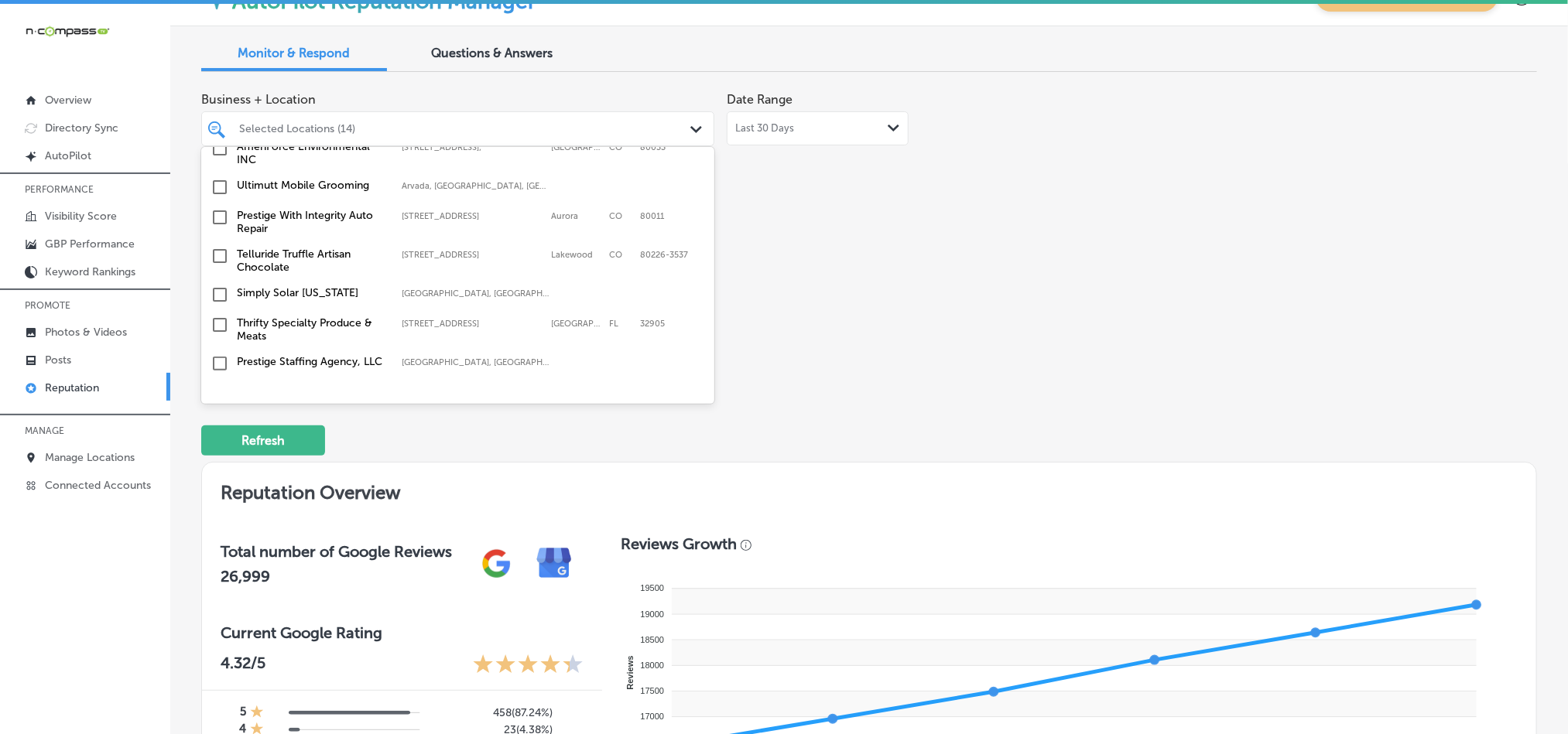
scroll to position [1934, 0]
click at [216, 312] on input "checkbox" at bounding box center [220, 322] width 19 height 19
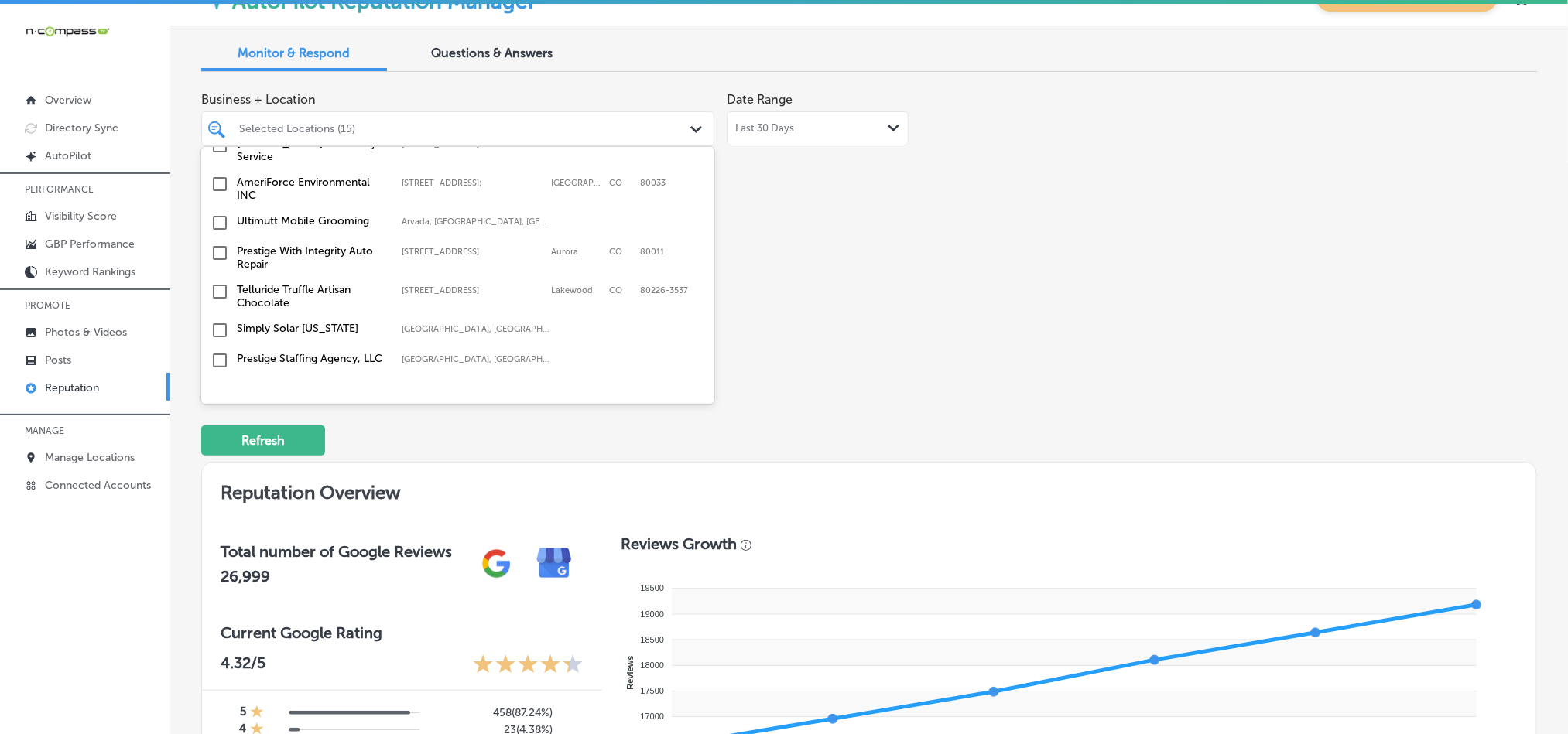
click at [221, 213] on input "checkbox" at bounding box center [220, 223] width 19 height 19
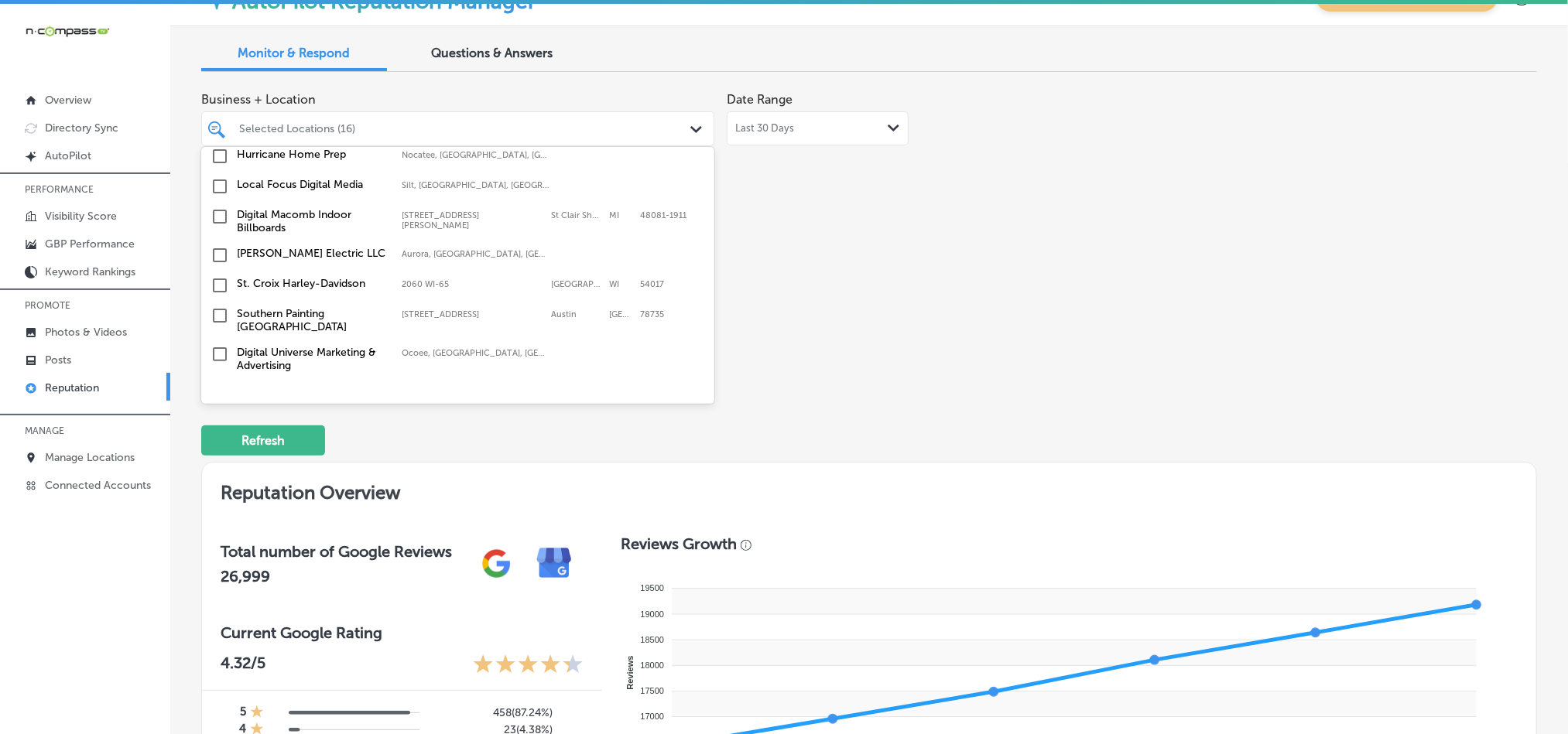
scroll to position [2243, 0]
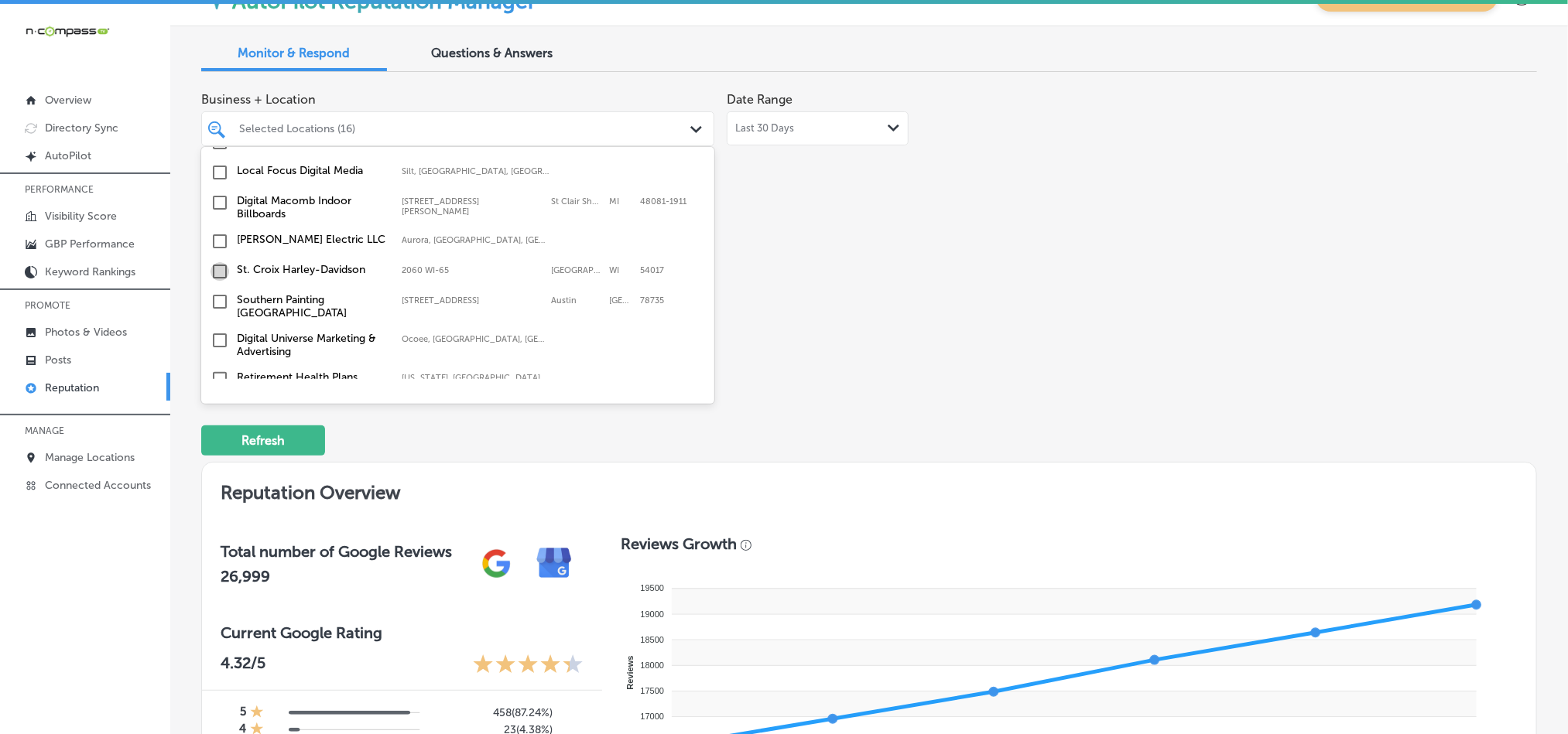
click at [216, 262] on input "checkbox" at bounding box center [220, 272] width 19 height 19
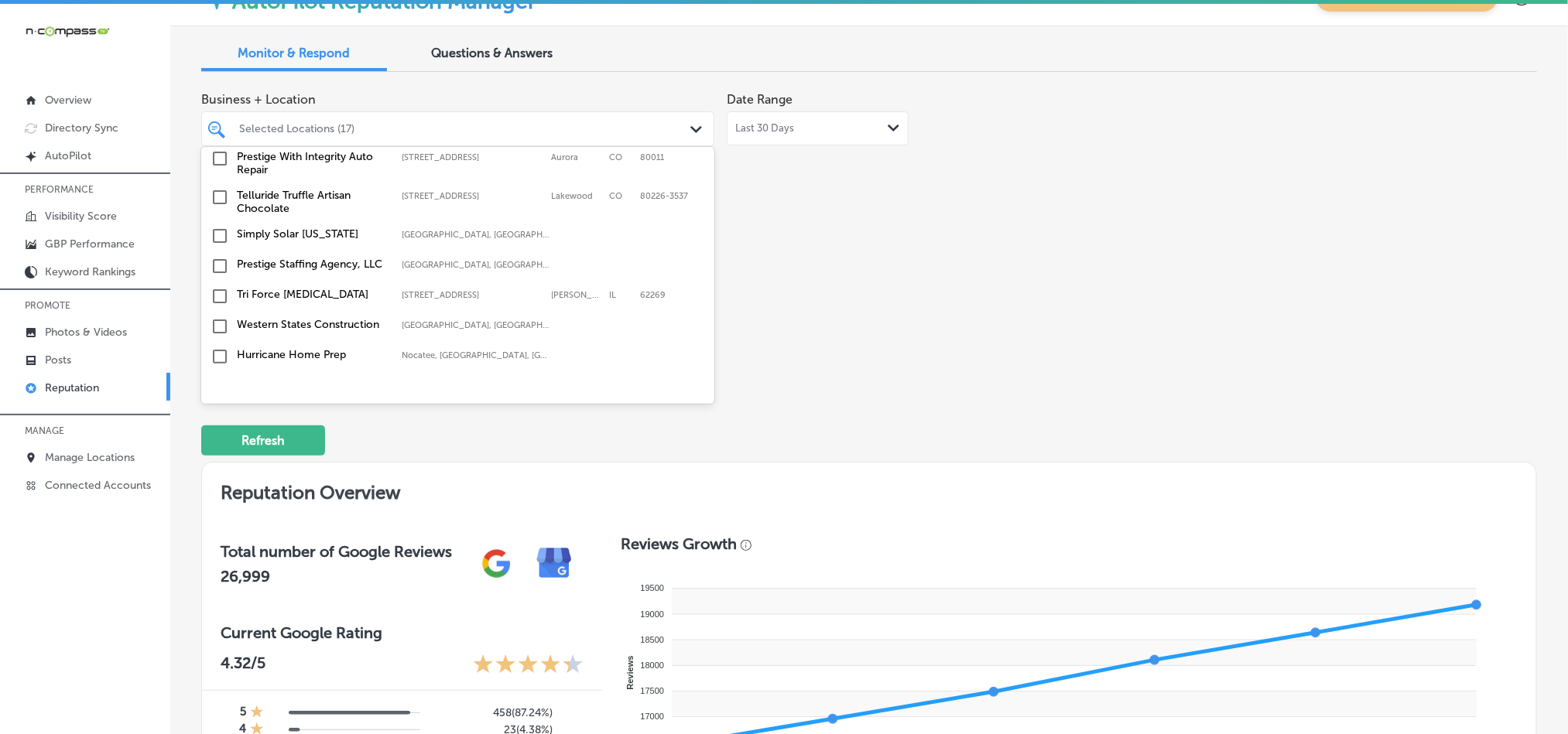
scroll to position [2089, 0]
click at [217, 257] on input "checkbox" at bounding box center [220, 266] width 19 height 19
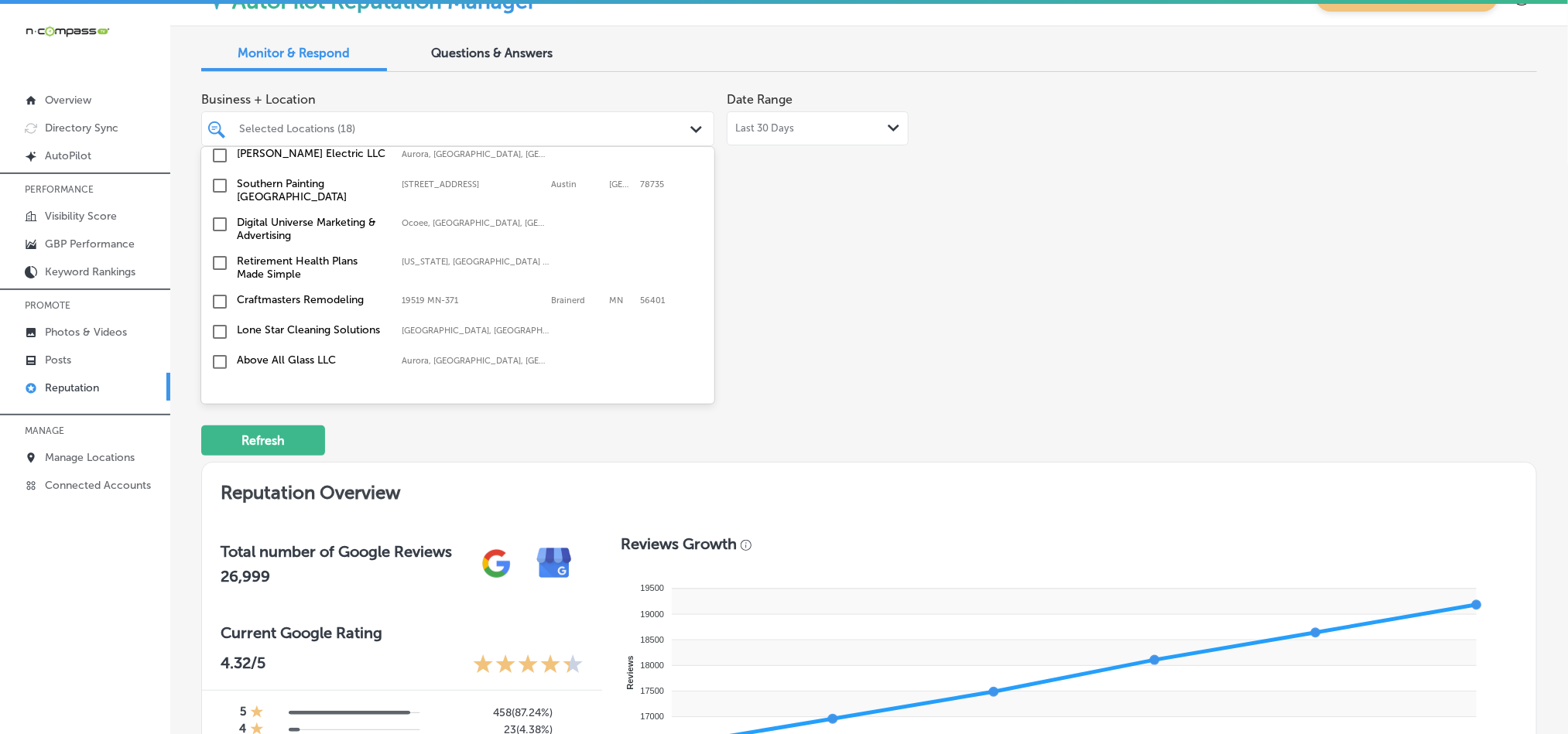
scroll to position [2397, 0]
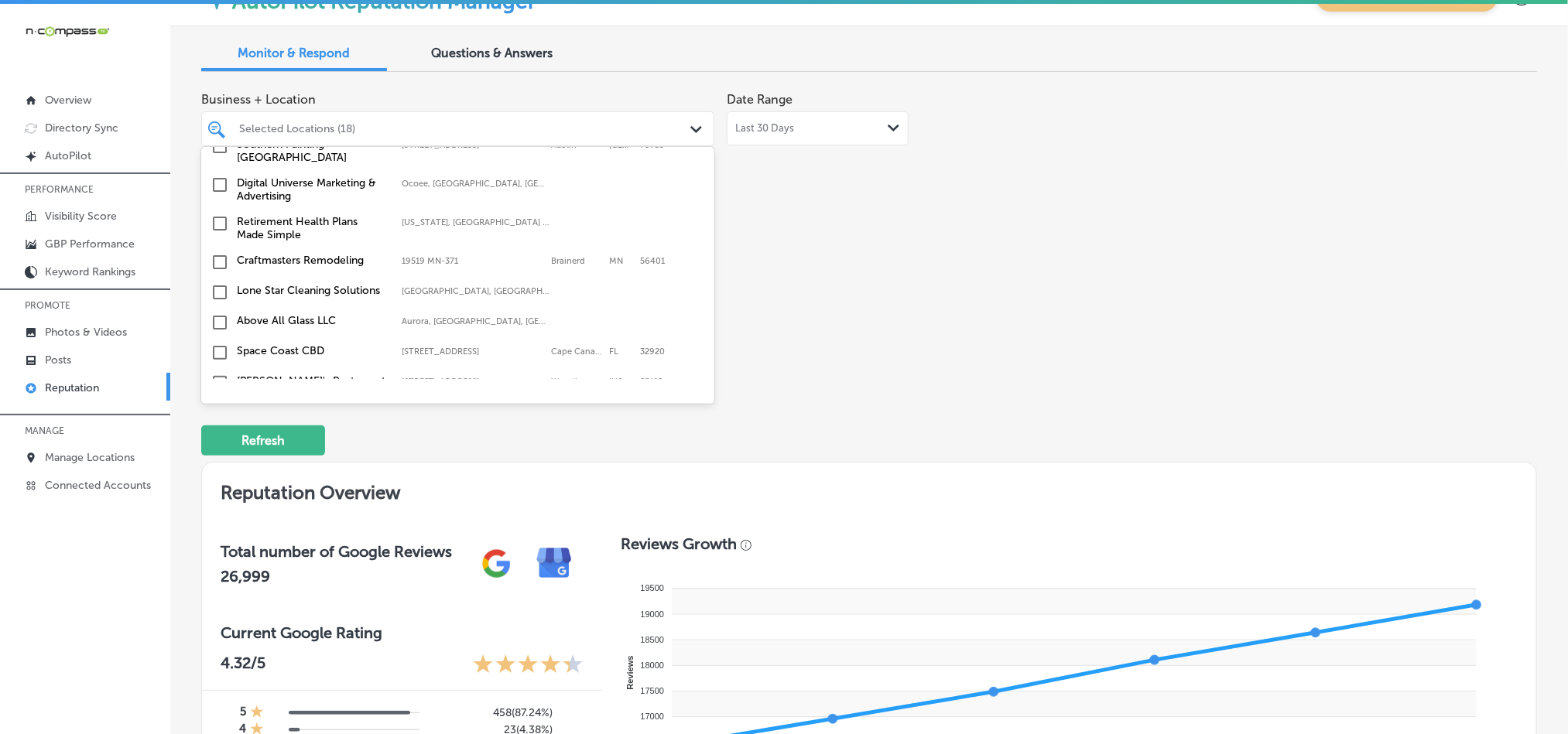
click at [216, 253] on input "checkbox" at bounding box center [220, 262] width 19 height 19
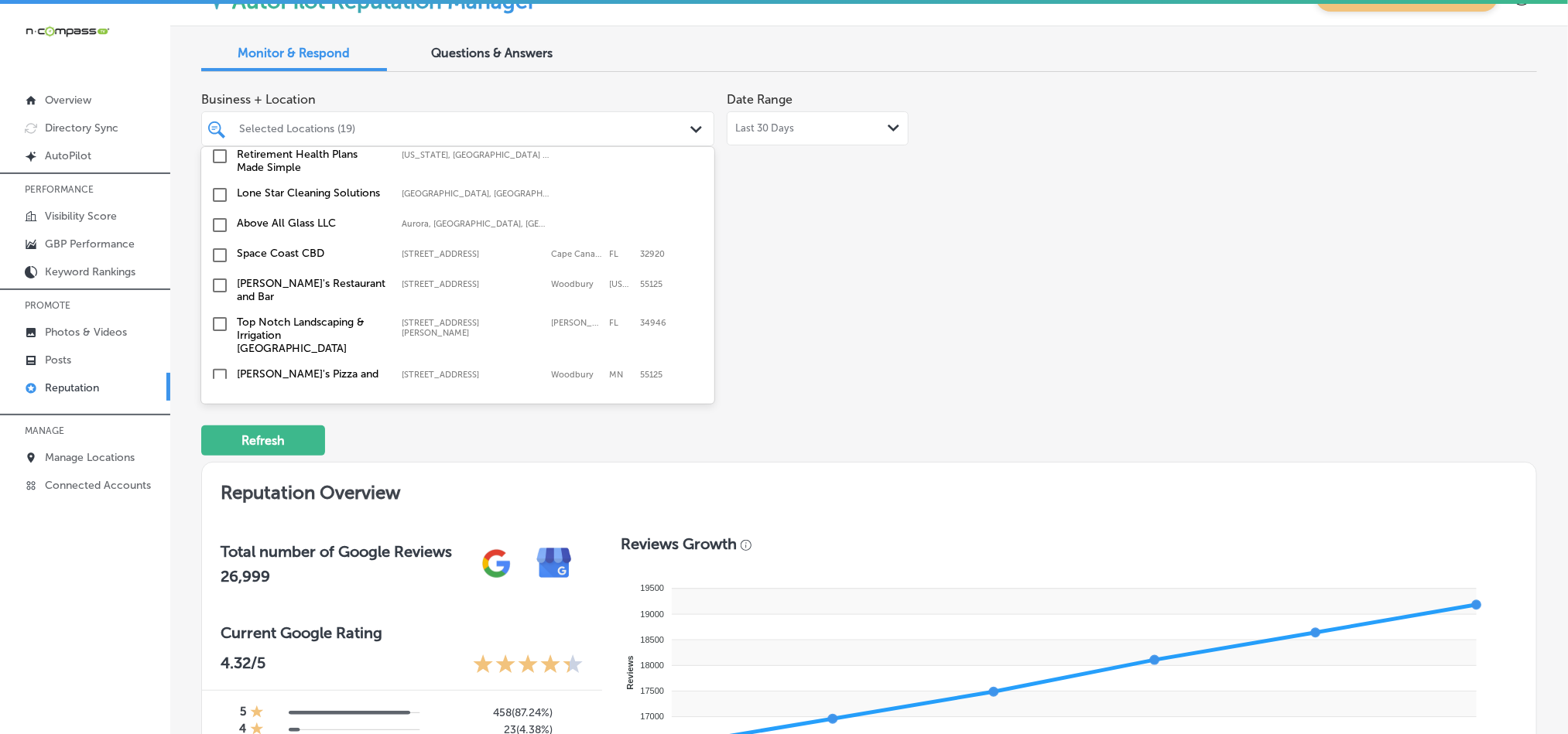
scroll to position [2513, 0]
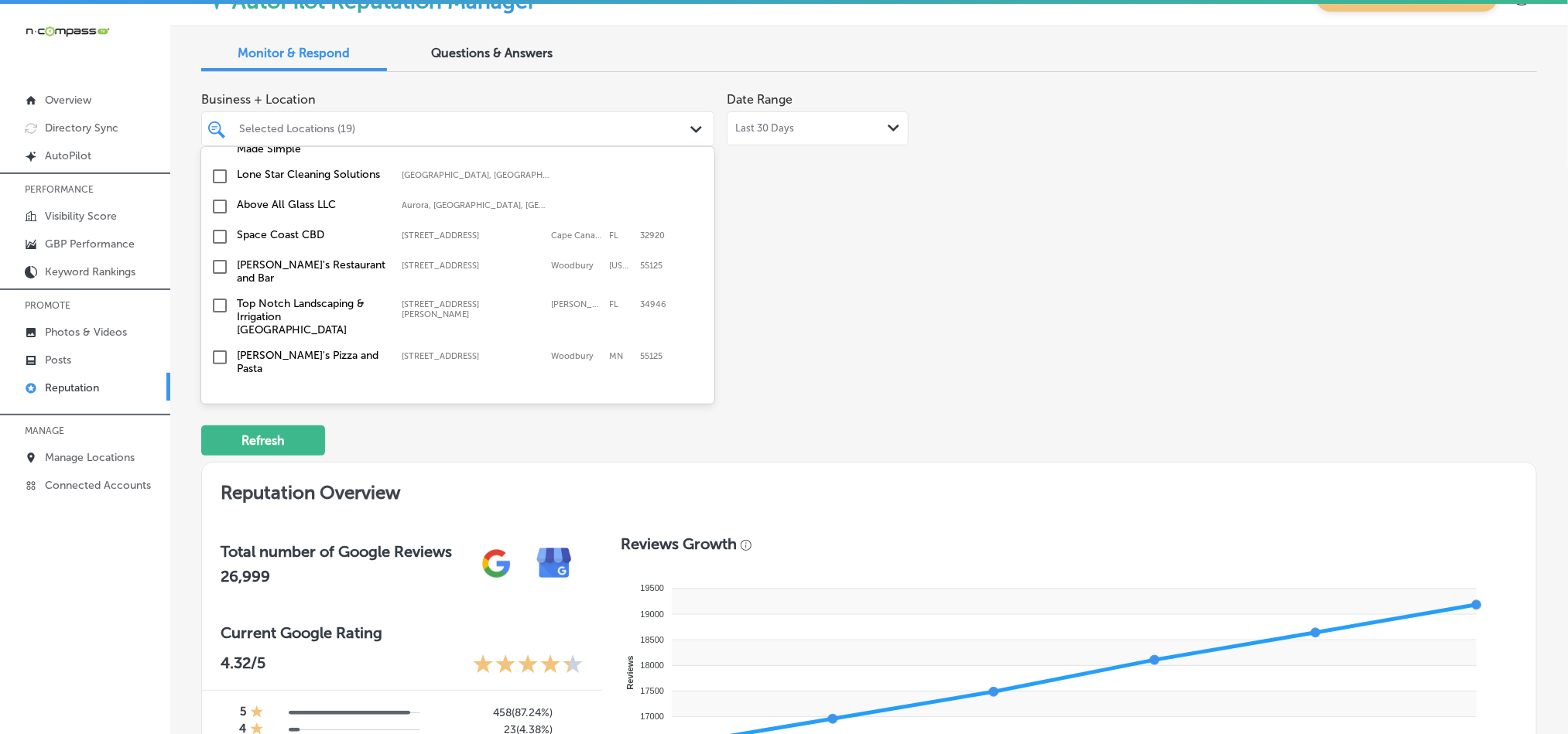
click at [216, 227] on input "checkbox" at bounding box center [220, 237] width 19 height 19
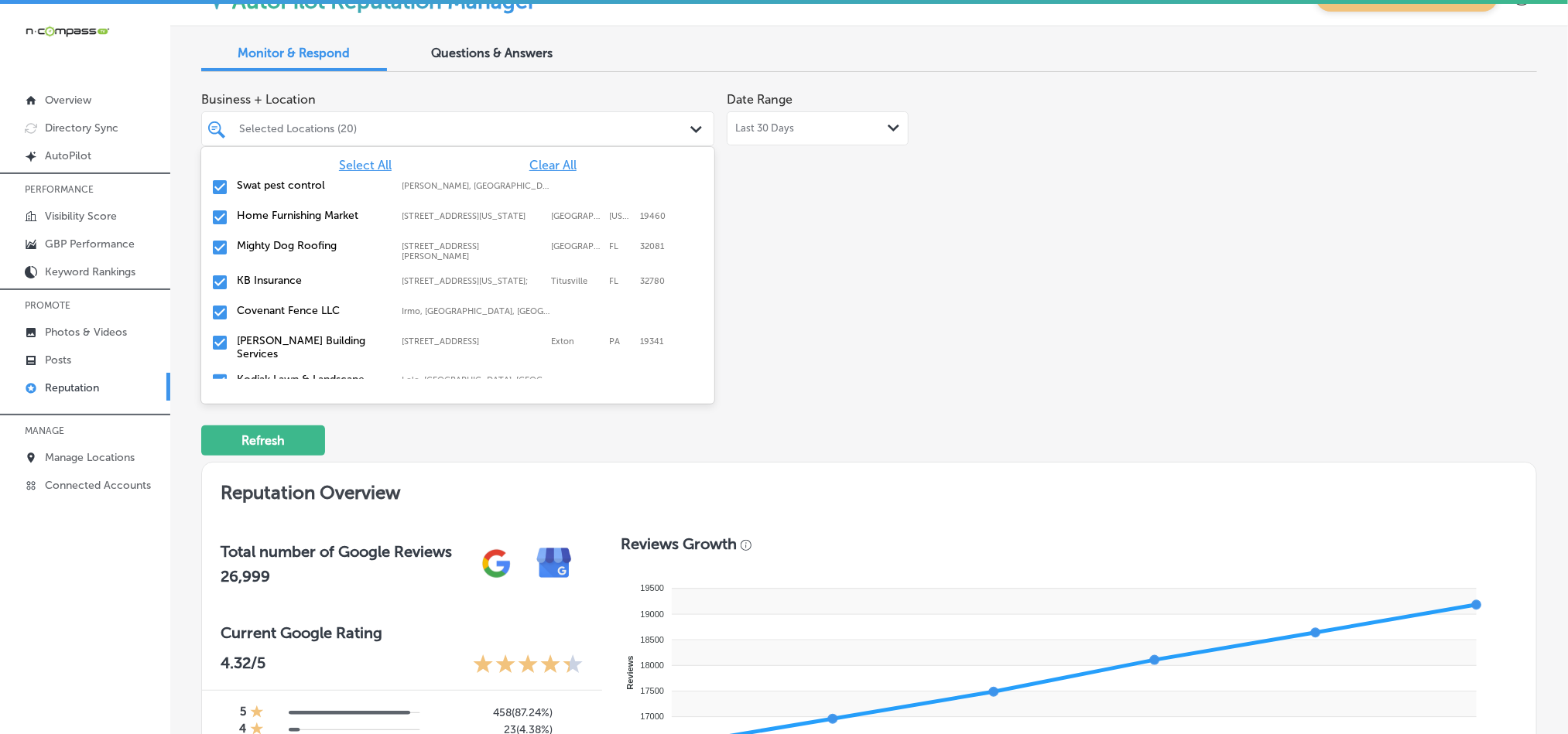
scroll to position [5768, 0]
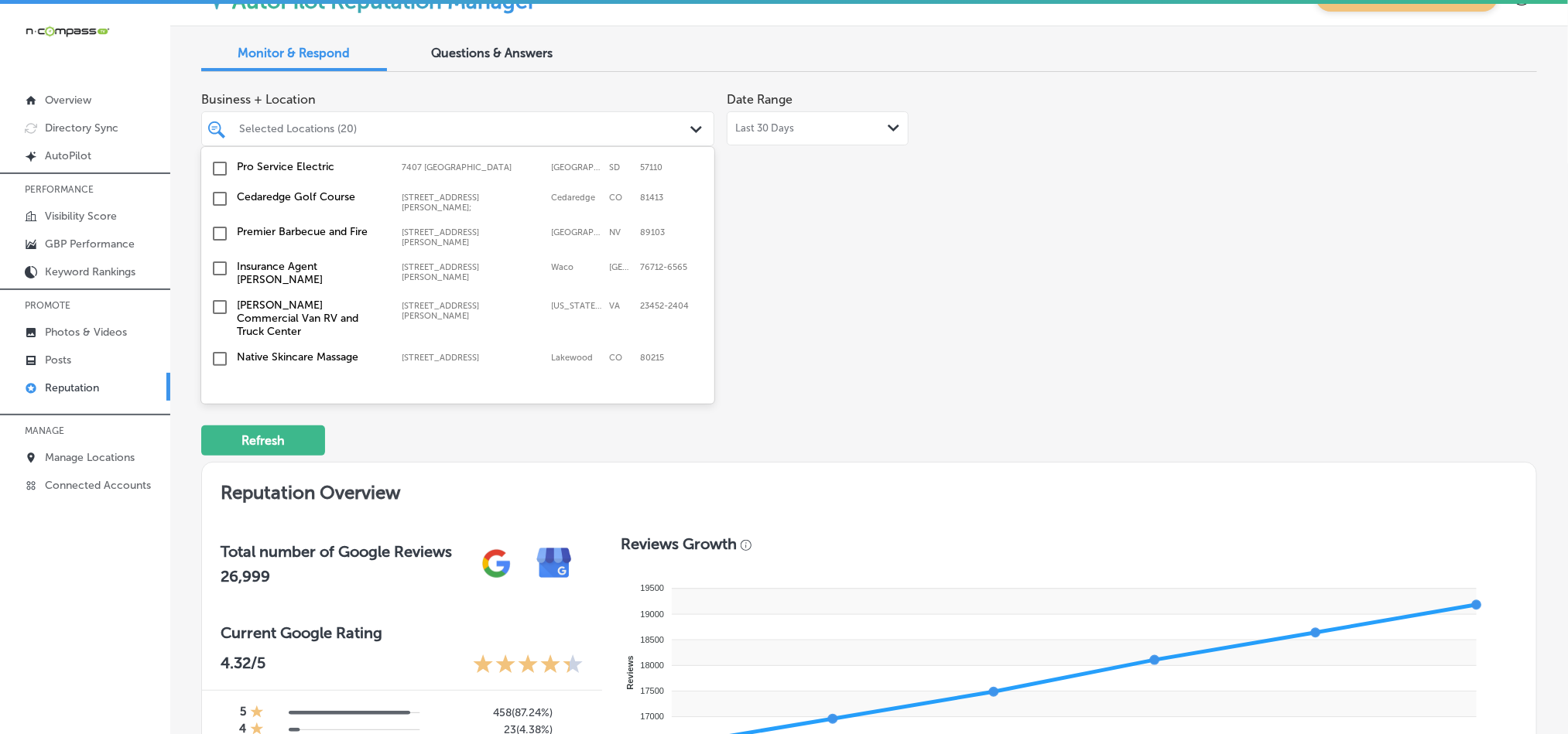
click at [218, 458] on input "checkbox" at bounding box center [220, 467] width 19 height 19
click at [221, 458] on input "checkbox" at bounding box center [220, 467] width 19 height 19
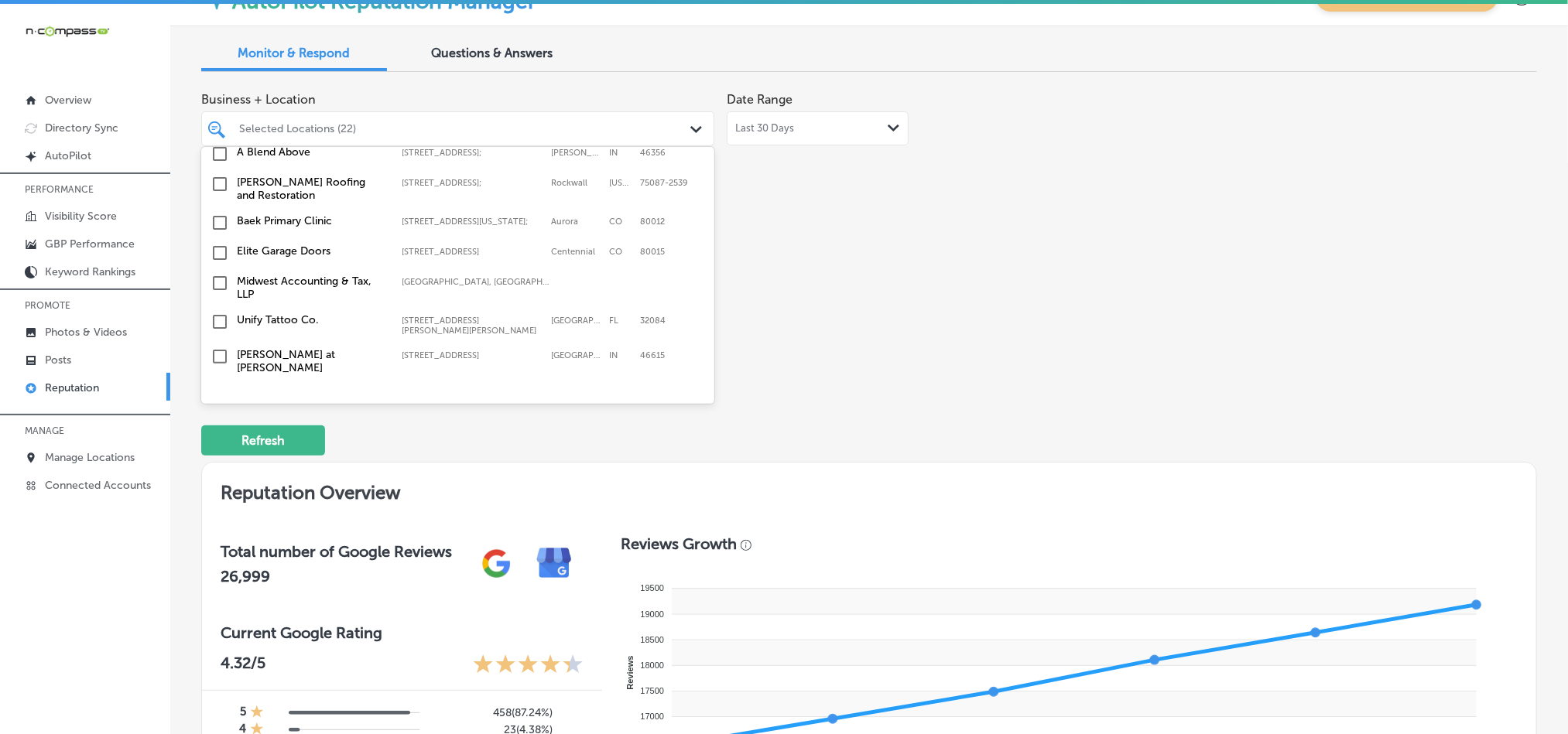
scroll to position [5420, 0]
click at [217, 490] on input "checkbox" at bounding box center [220, 499] width 19 height 19
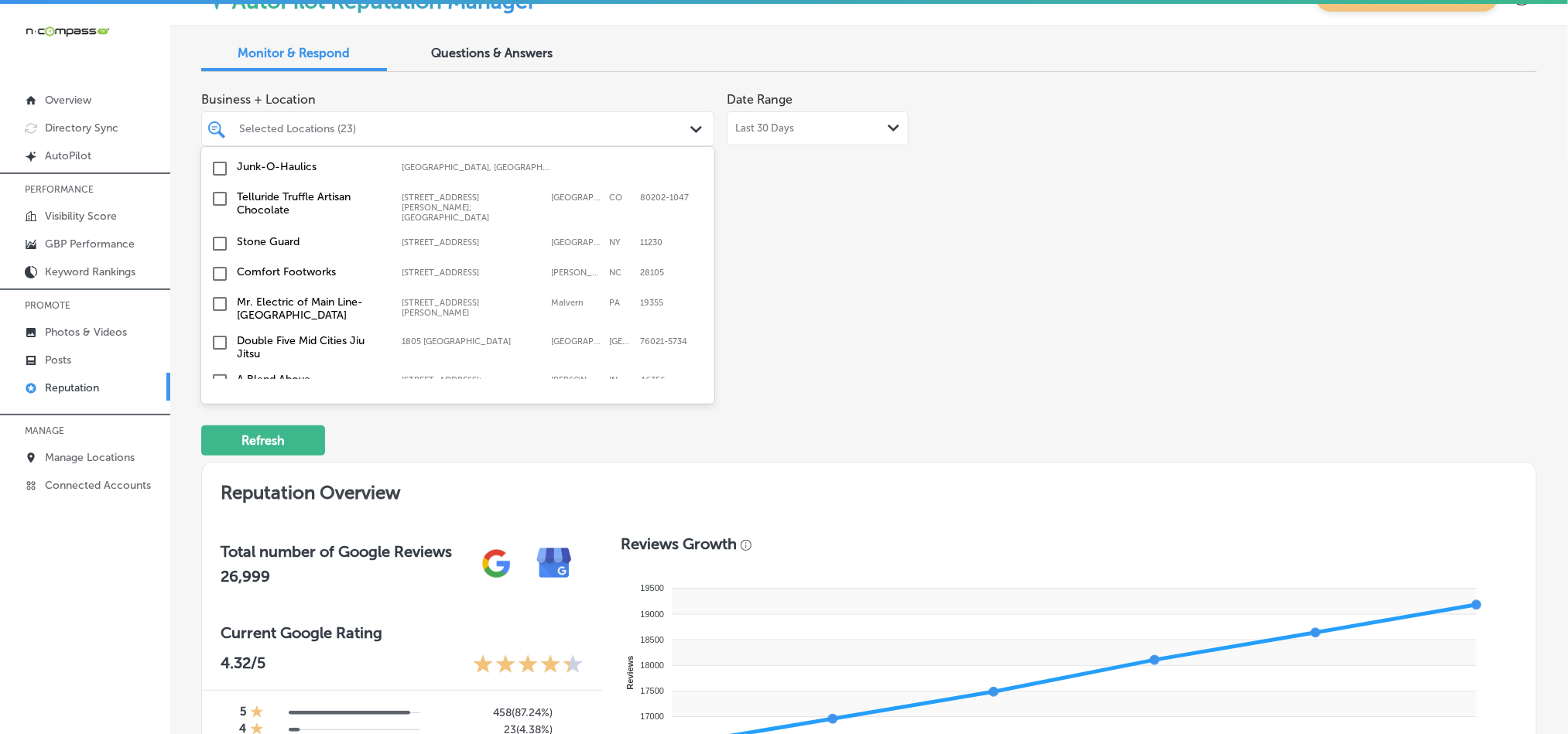
scroll to position [5227, 0]
click at [217, 473] on input "checkbox" at bounding box center [220, 482] width 19 height 19
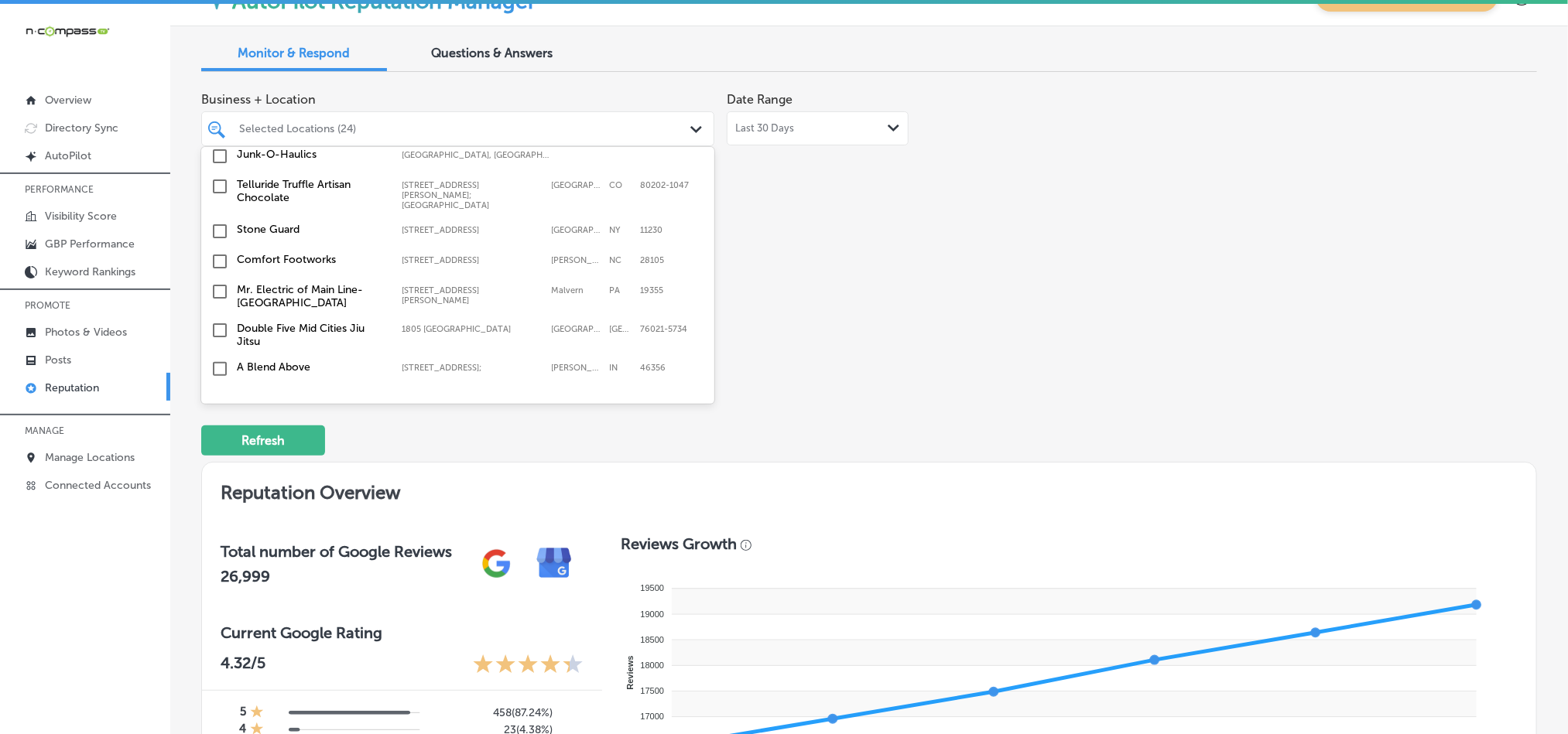
scroll to position [5265, 0]
click at [219, 433] on input "checkbox" at bounding box center [220, 442] width 19 height 19
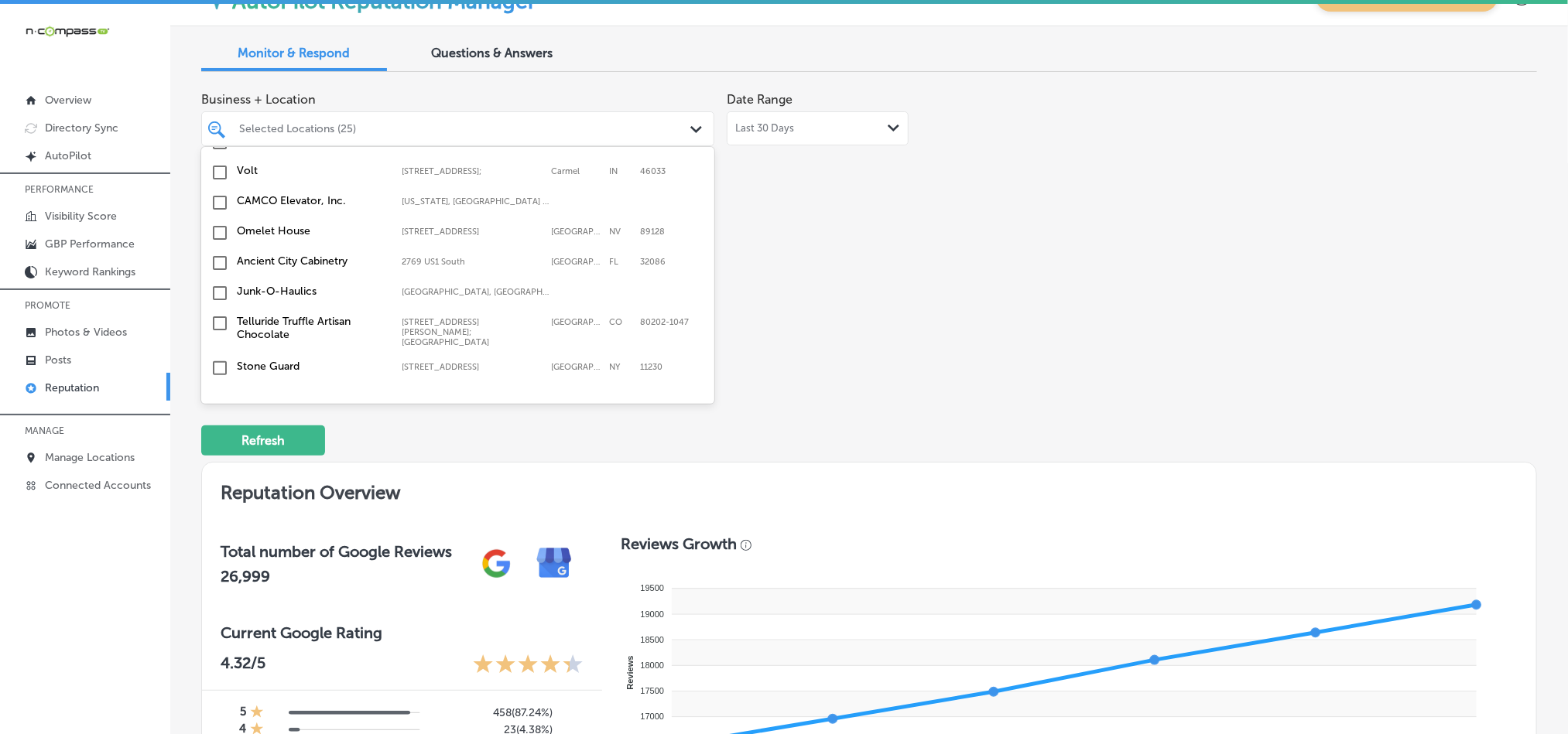
scroll to position [5149, 0]
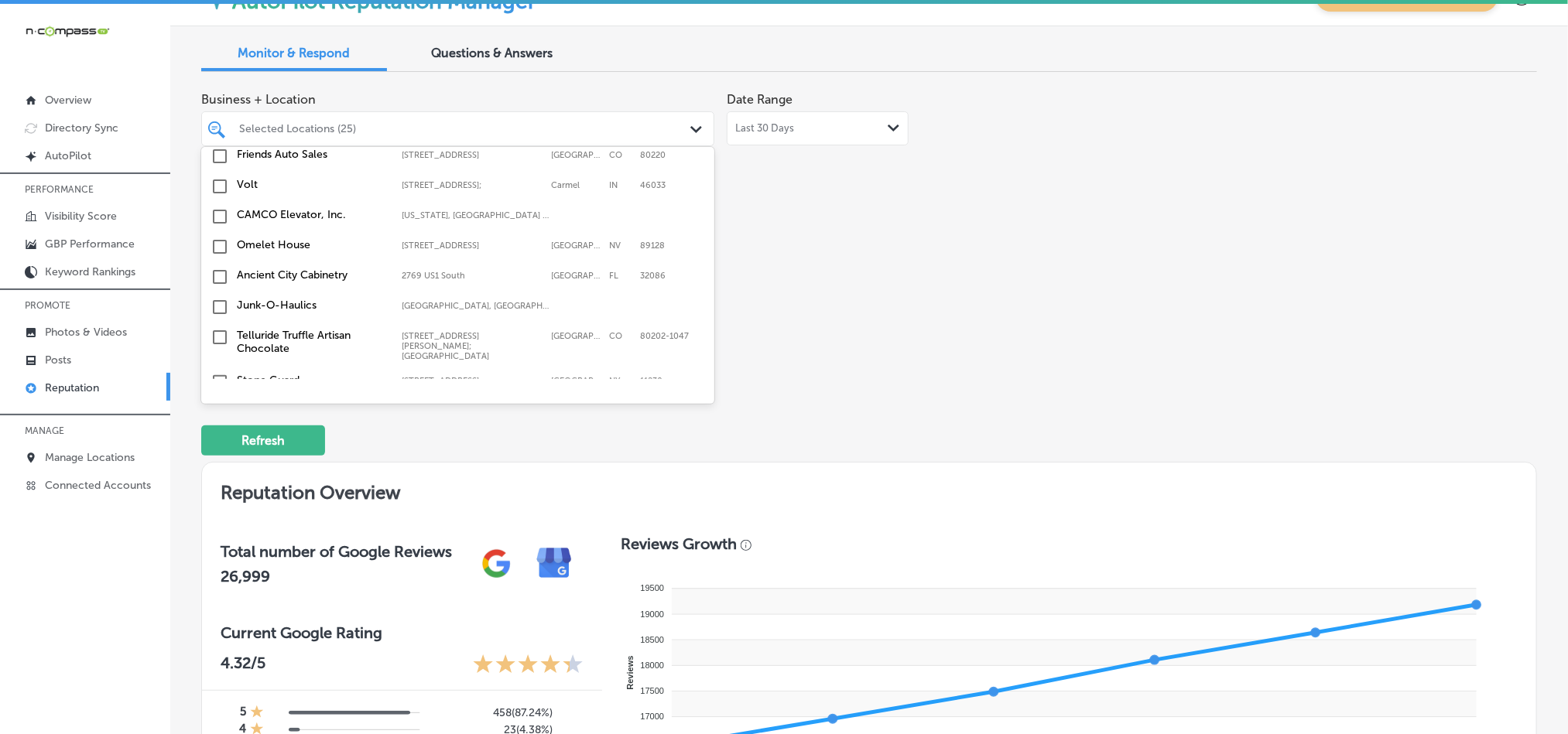
click at [219, 472] on input "checkbox" at bounding box center [220, 481] width 19 height 19
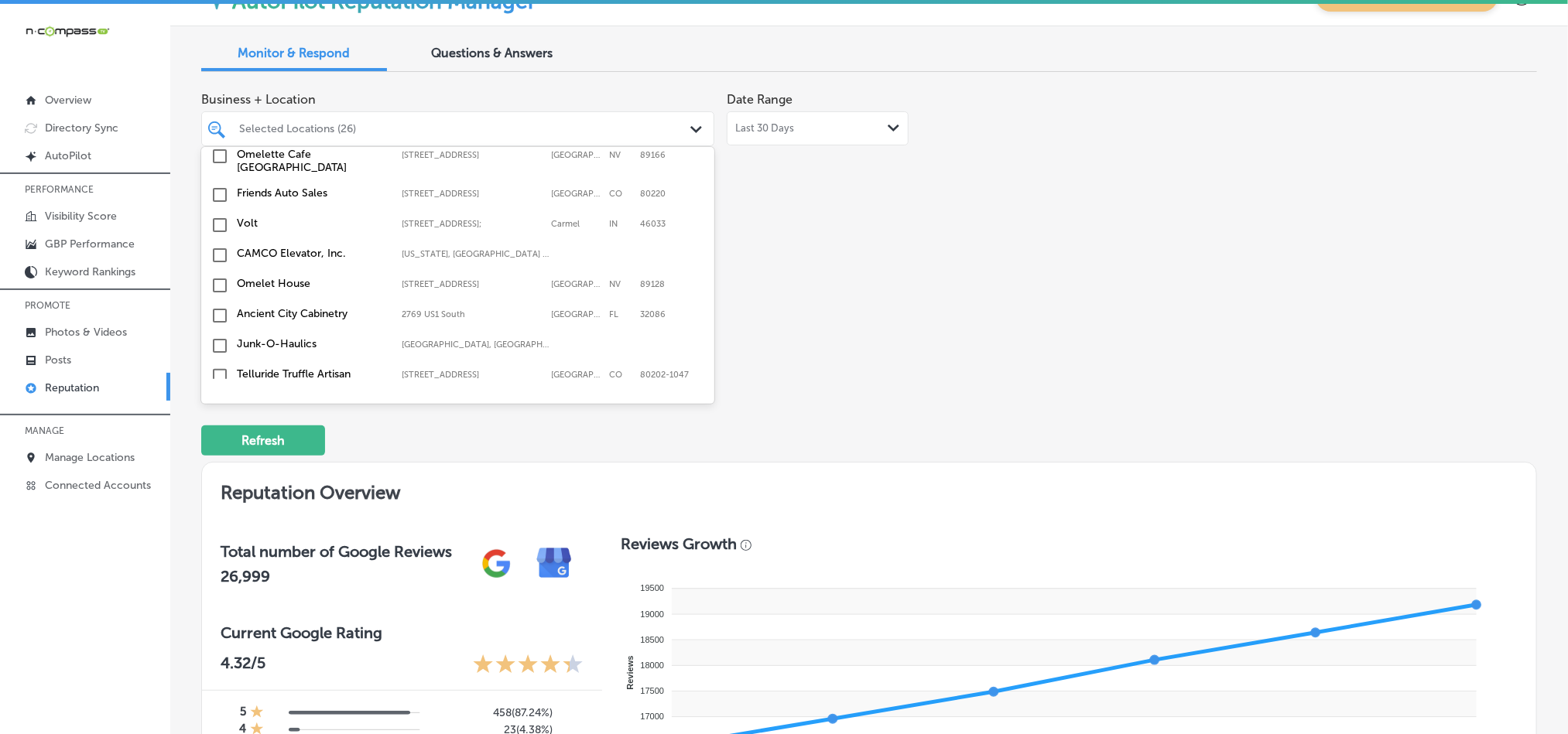
click at [219, 442] on input "checkbox" at bounding box center [220, 451] width 19 height 19
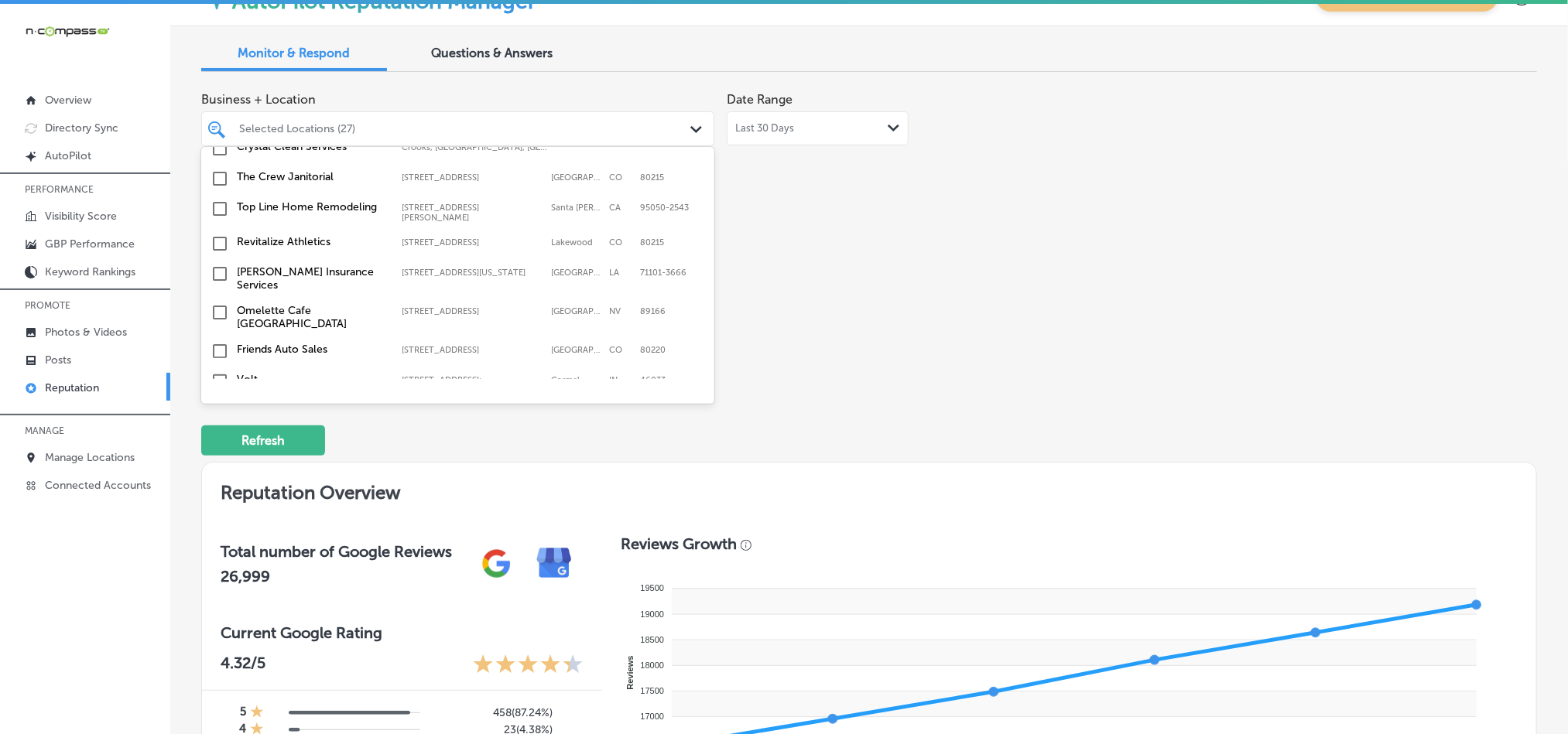
scroll to position [4995, 0]
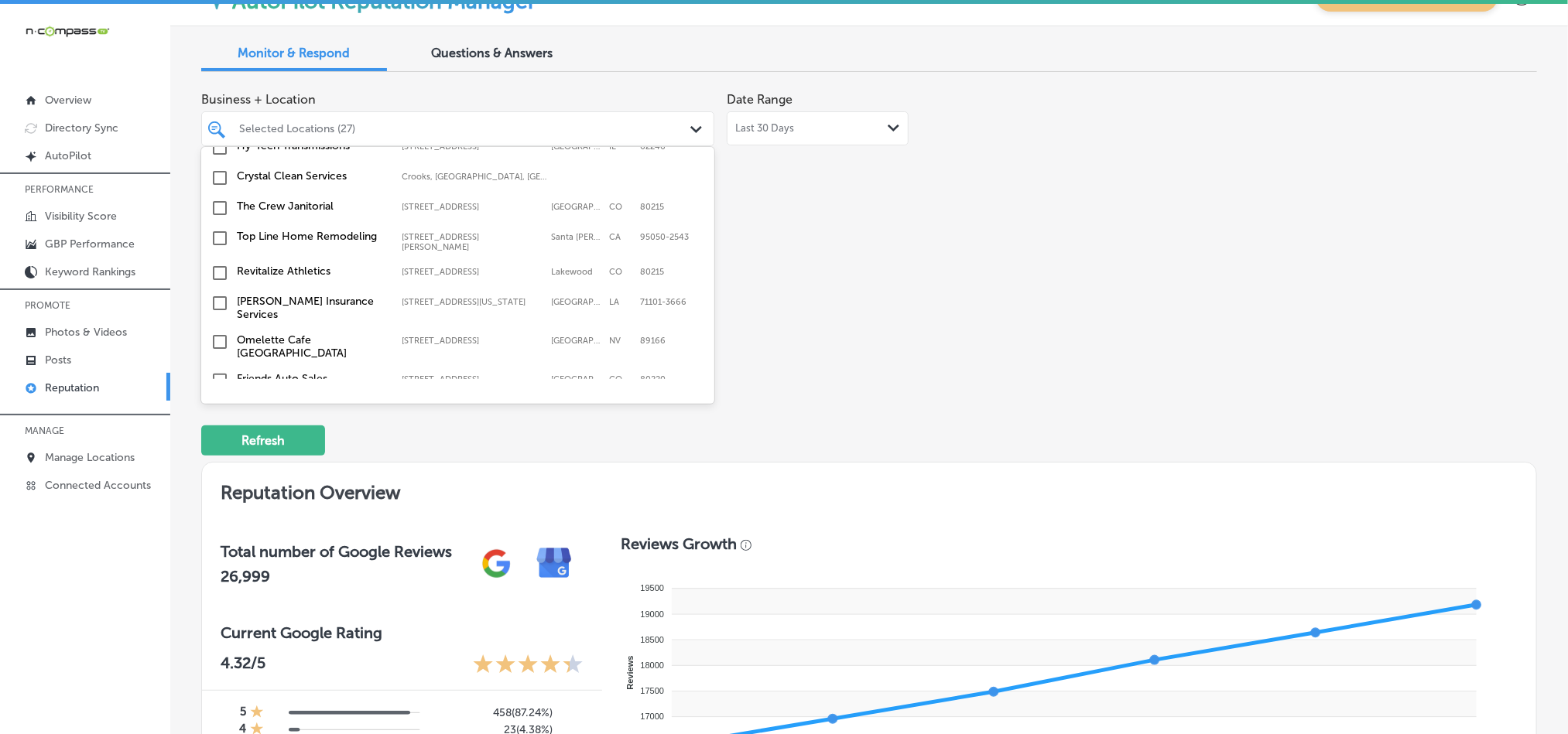
click at [218, 522] on input "checkbox" at bounding box center [220, 531] width 19 height 19
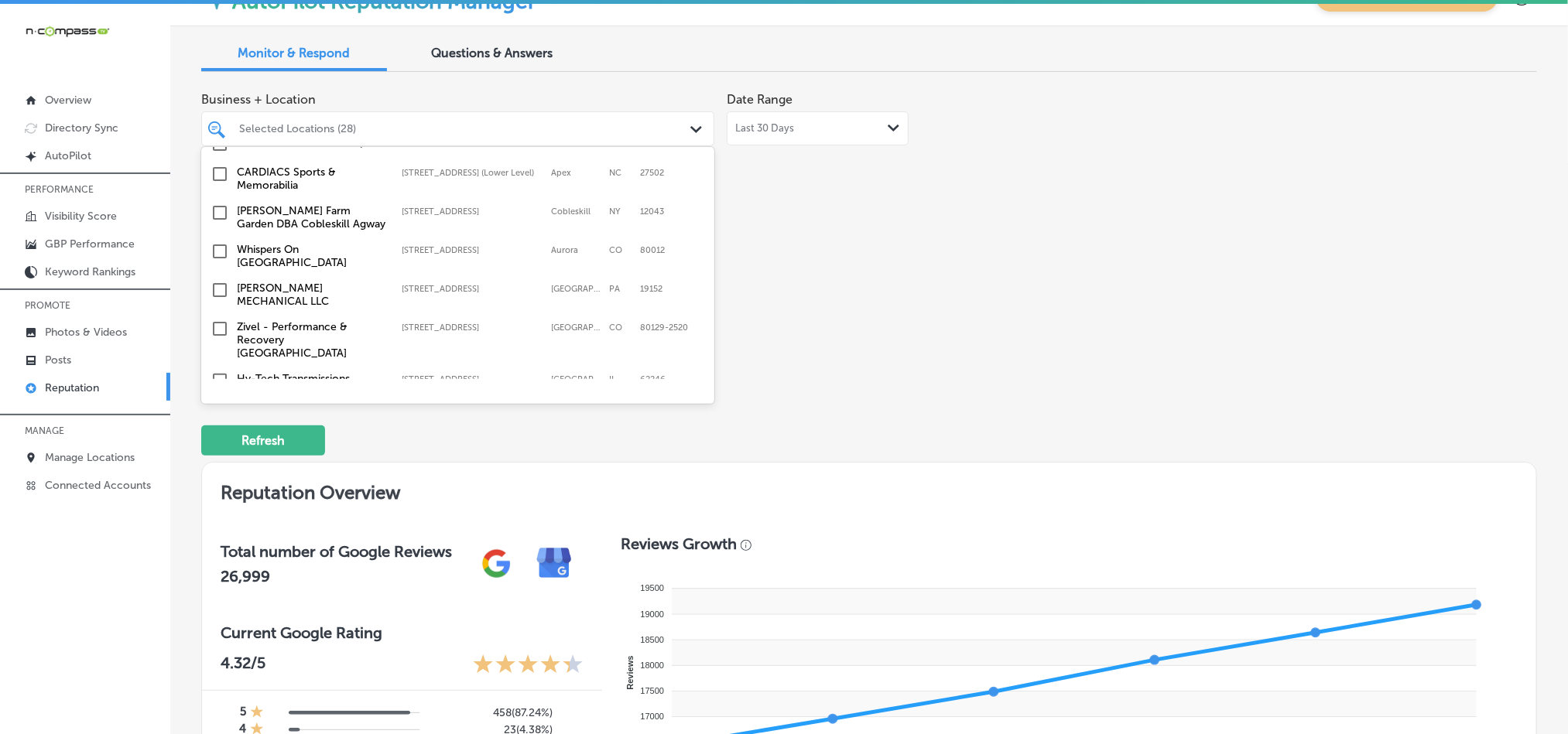
scroll to position [4763, 0]
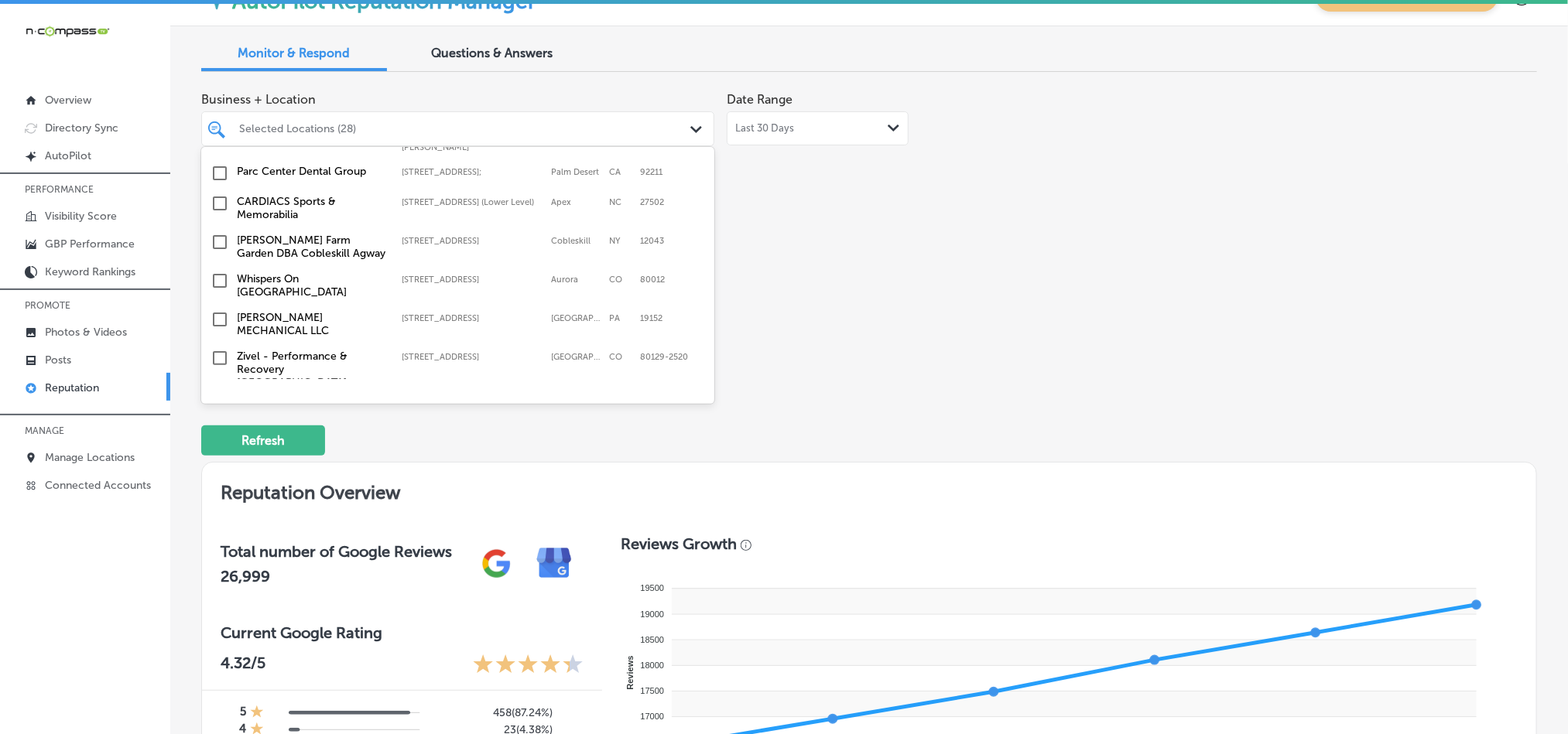
click at [217, 492] on input "checkbox" at bounding box center [220, 501] width 19 height 19
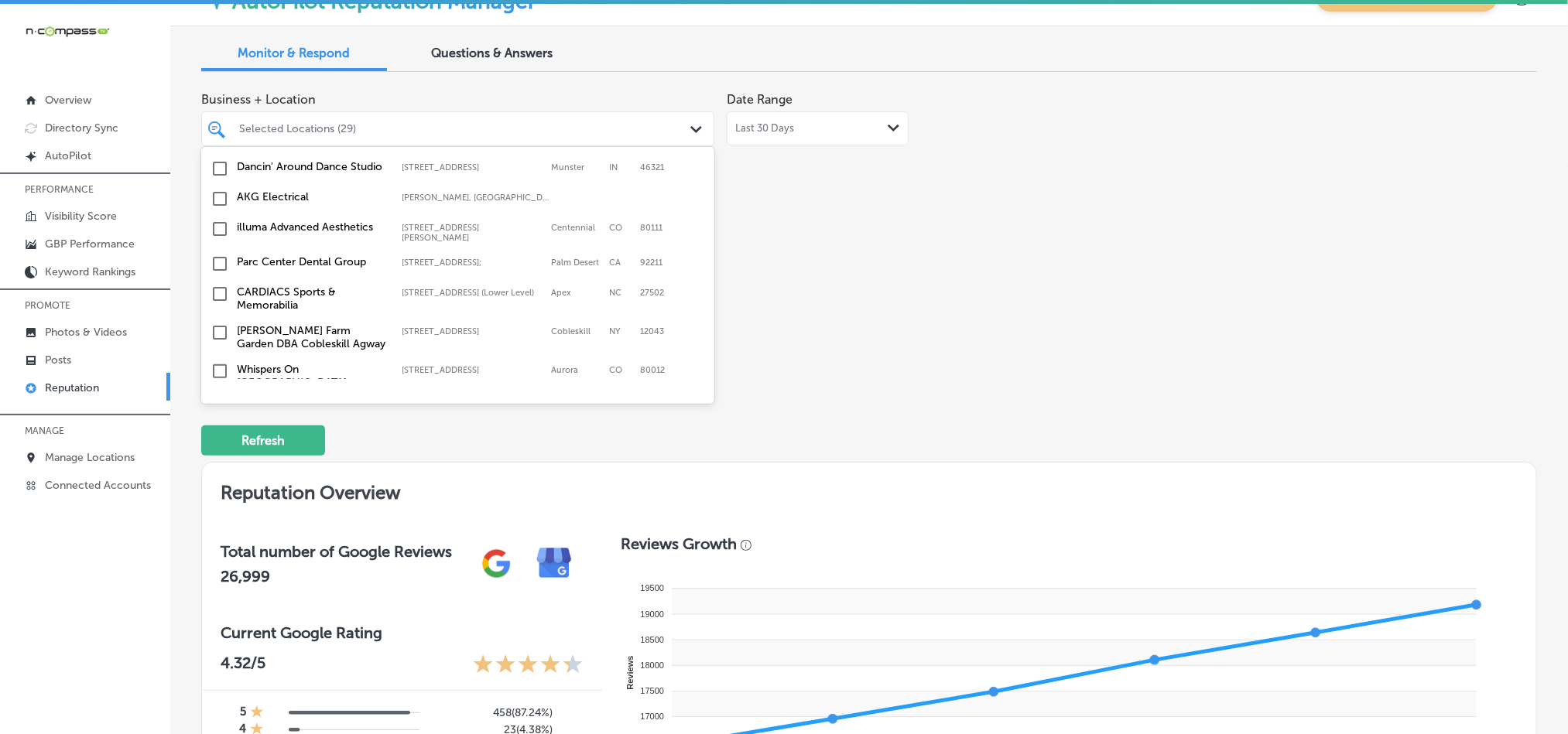
scroll to position [4686, 0]
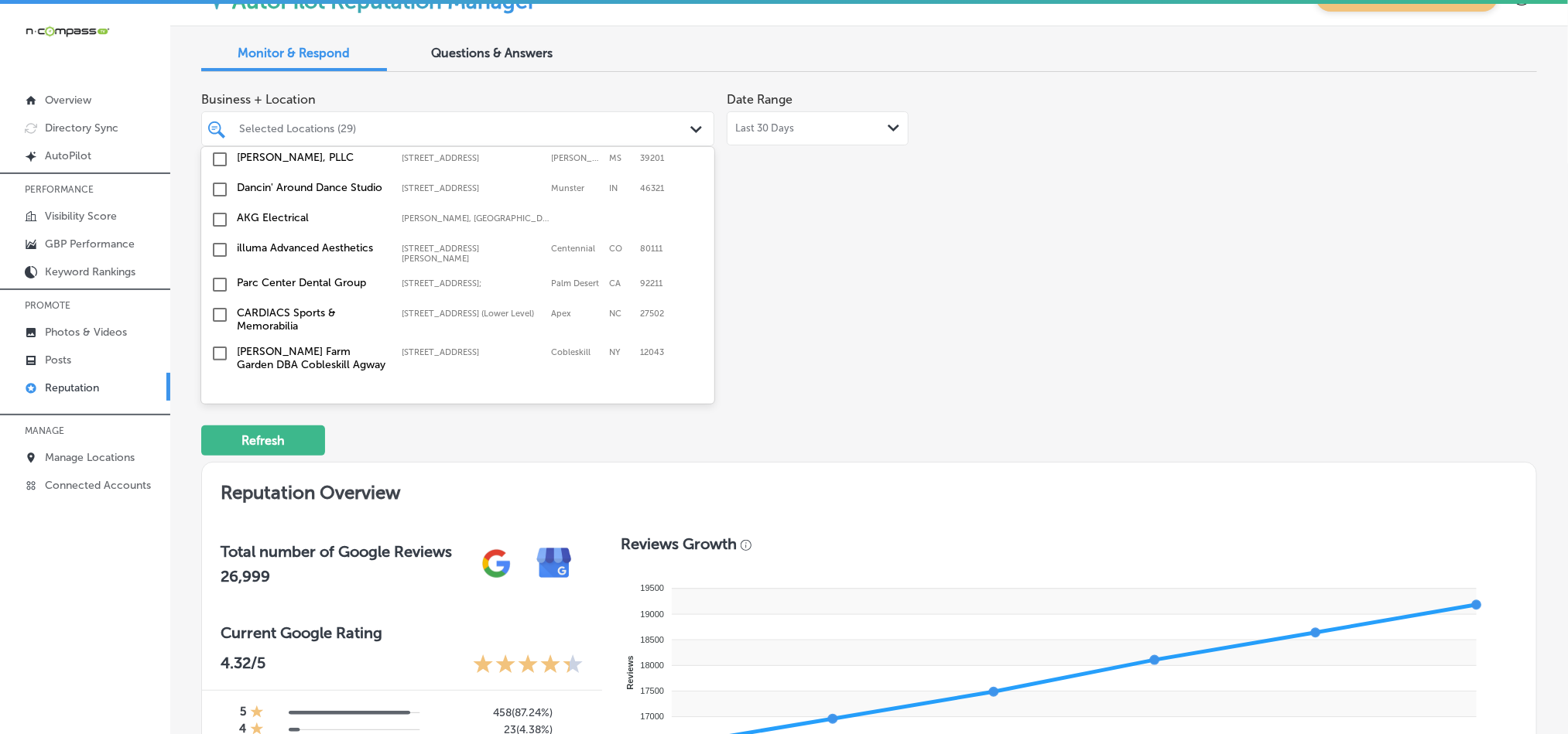
click at [218, 422] on input "checkbox" at bounding box center [220, 431] width 19 height 19
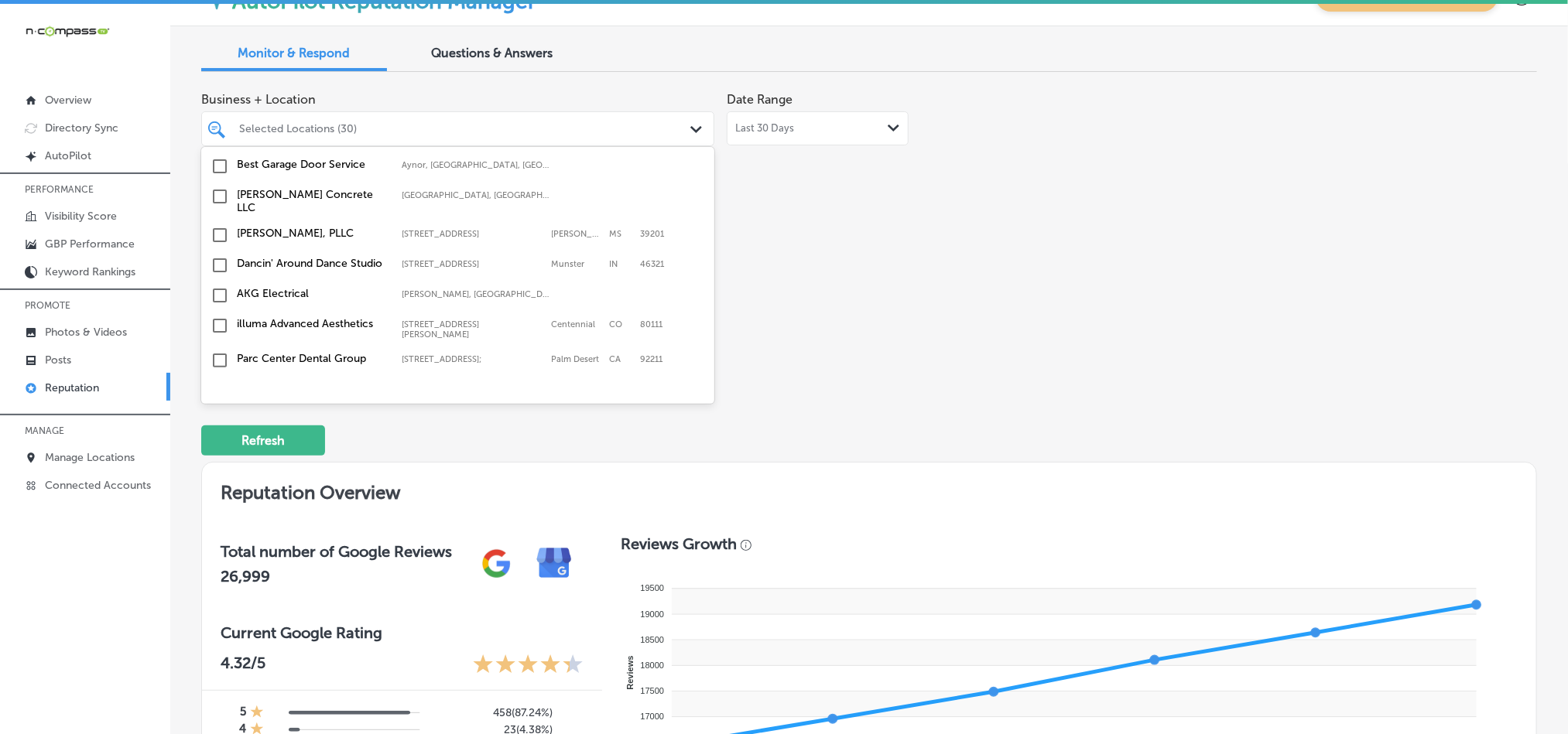
scroll to position [4646, 0]
click at [219, 461] on input "checkbox" at bounding box center [220, 471] width 19 height 19
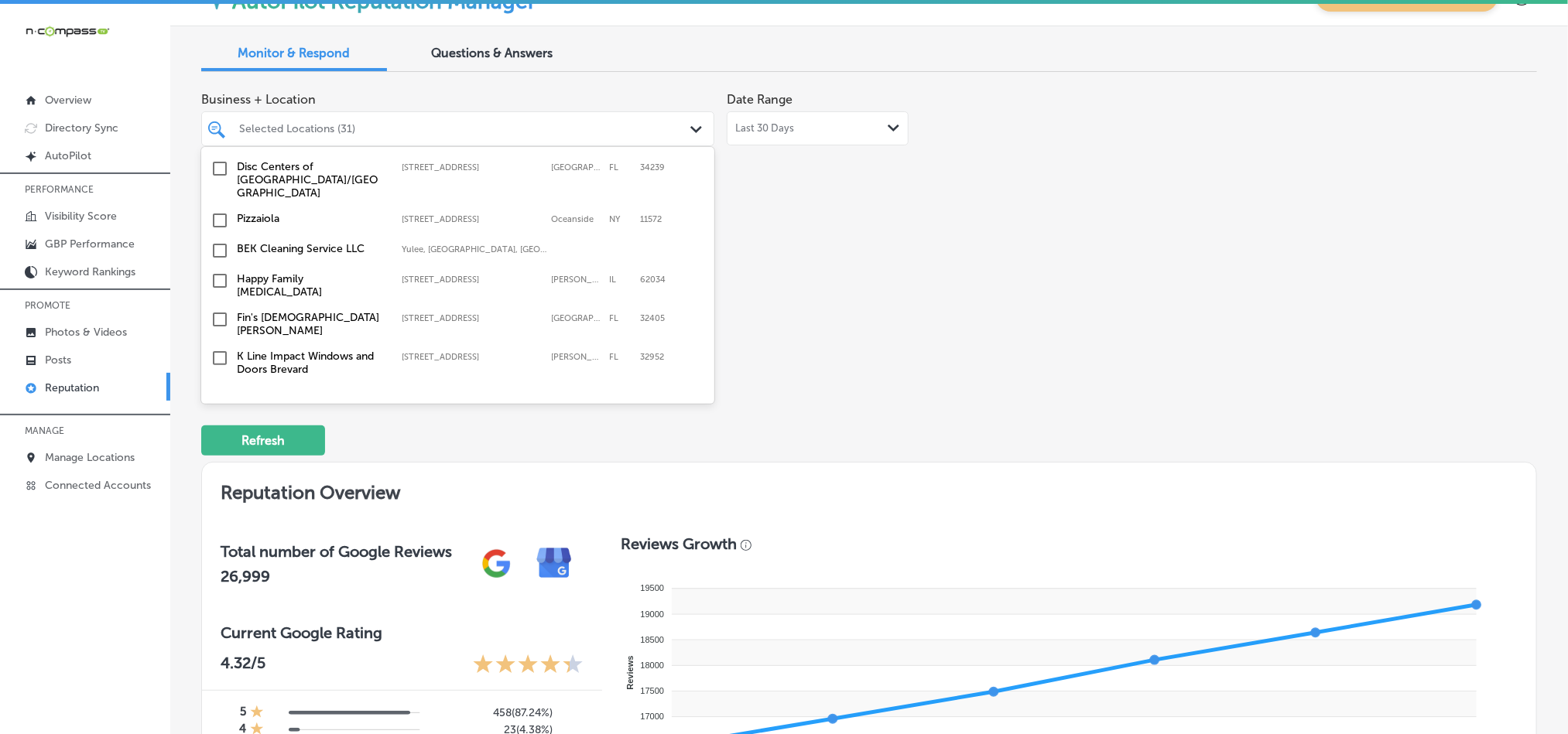
scroll to position [3718, 0]
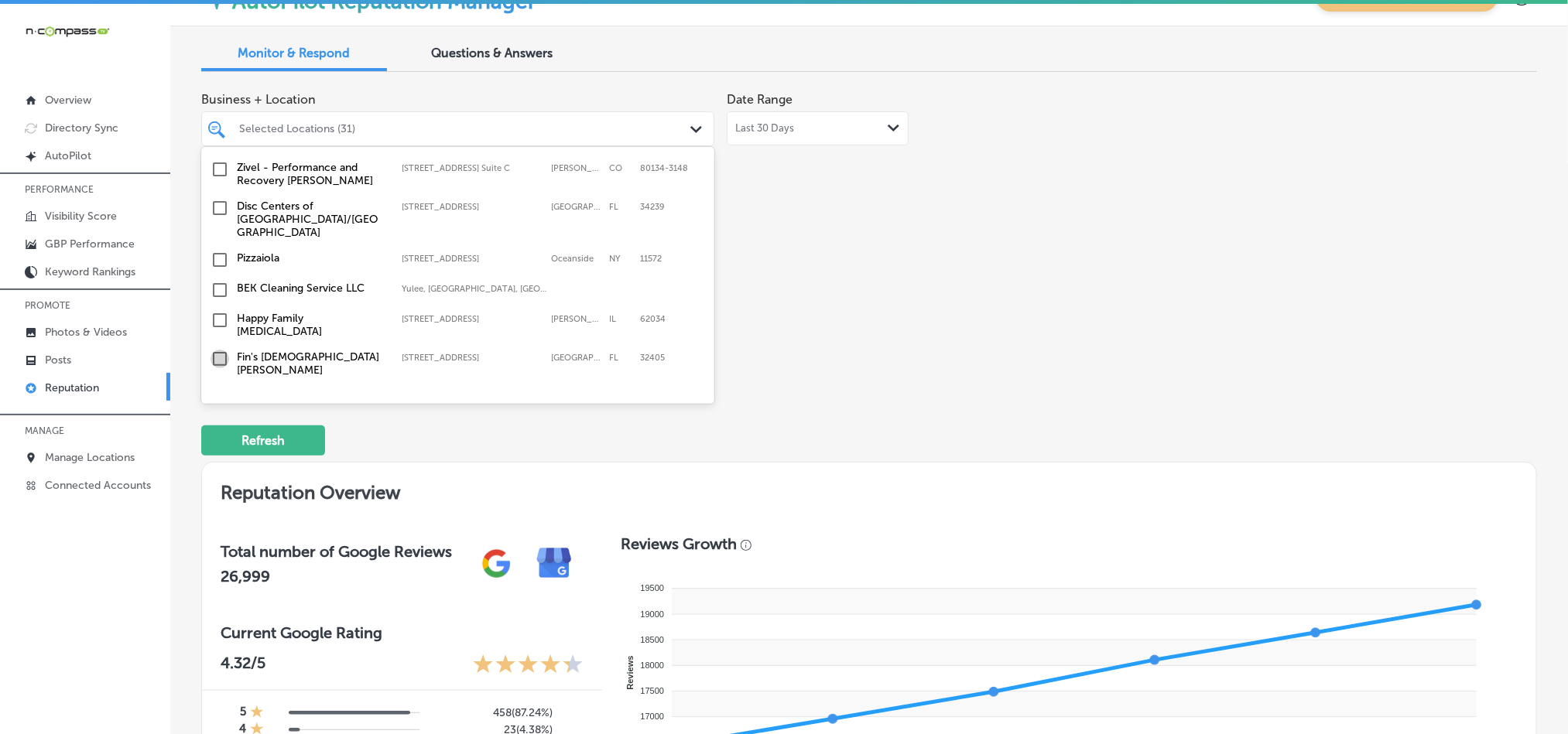
click at [219, 350] on input "checkbox" at bounding box center [220, 359] width 19 height 19
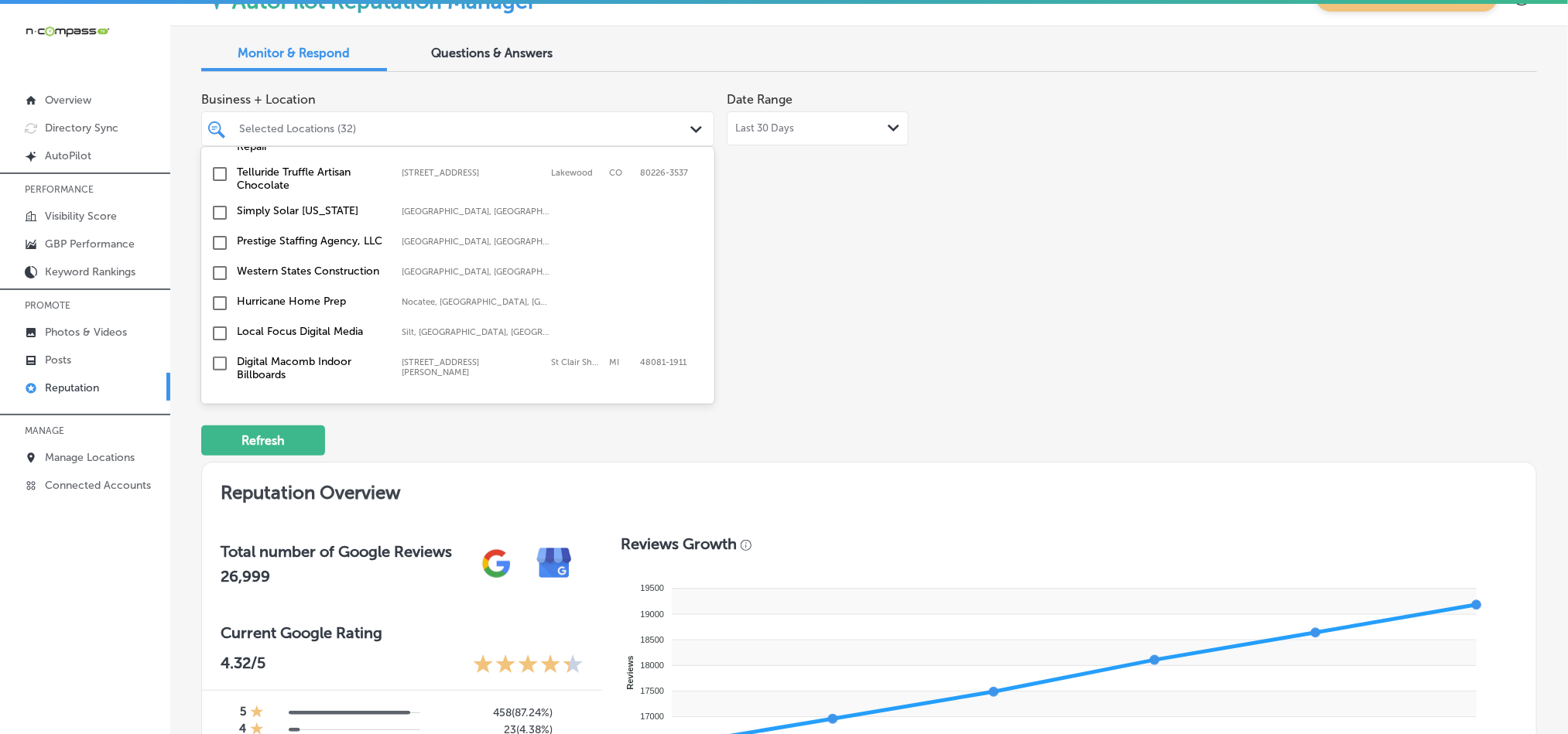
scroll to position [2668, 0]
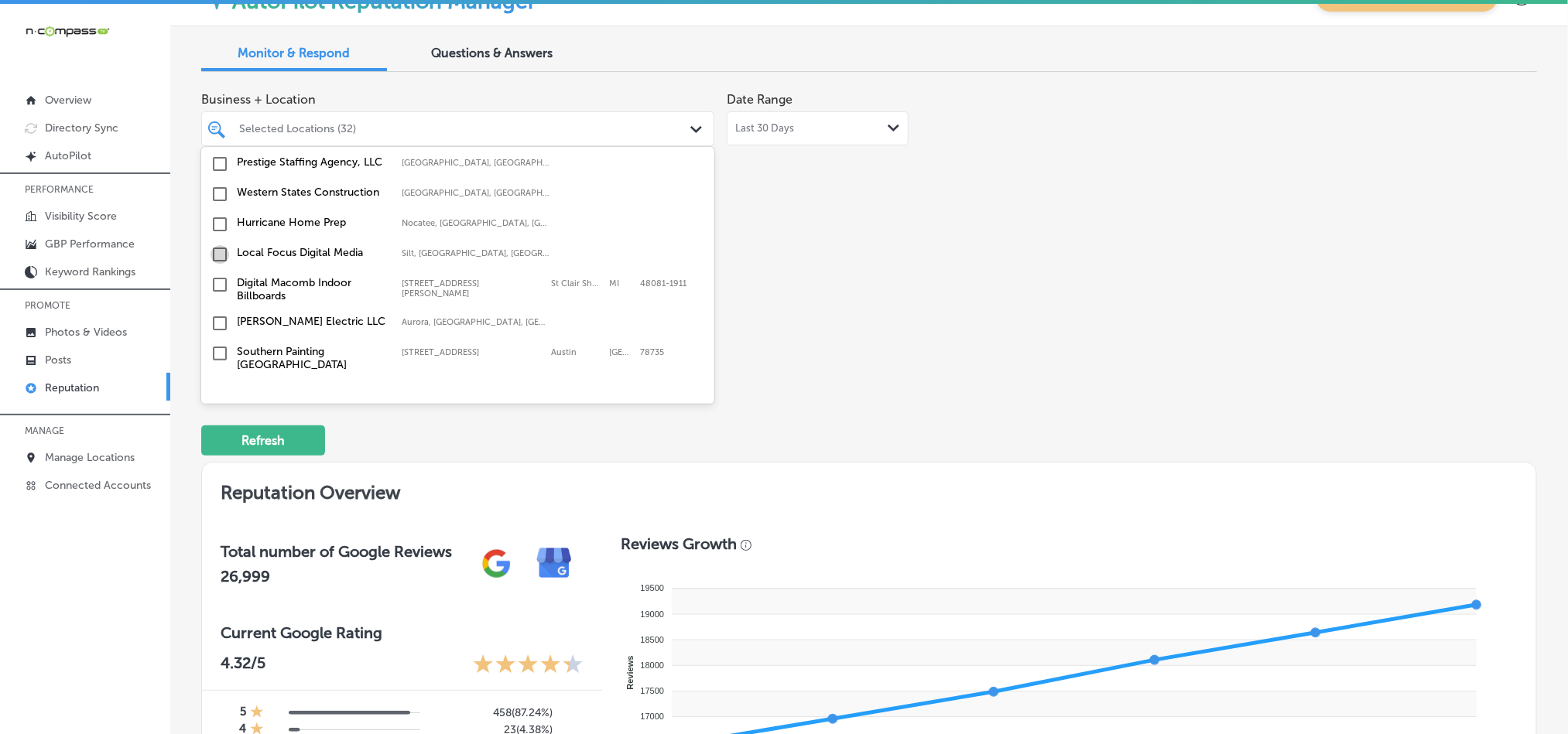
click at [217, 245] on input "checkbox" at bounding box center [220, 255] width 19 height 19
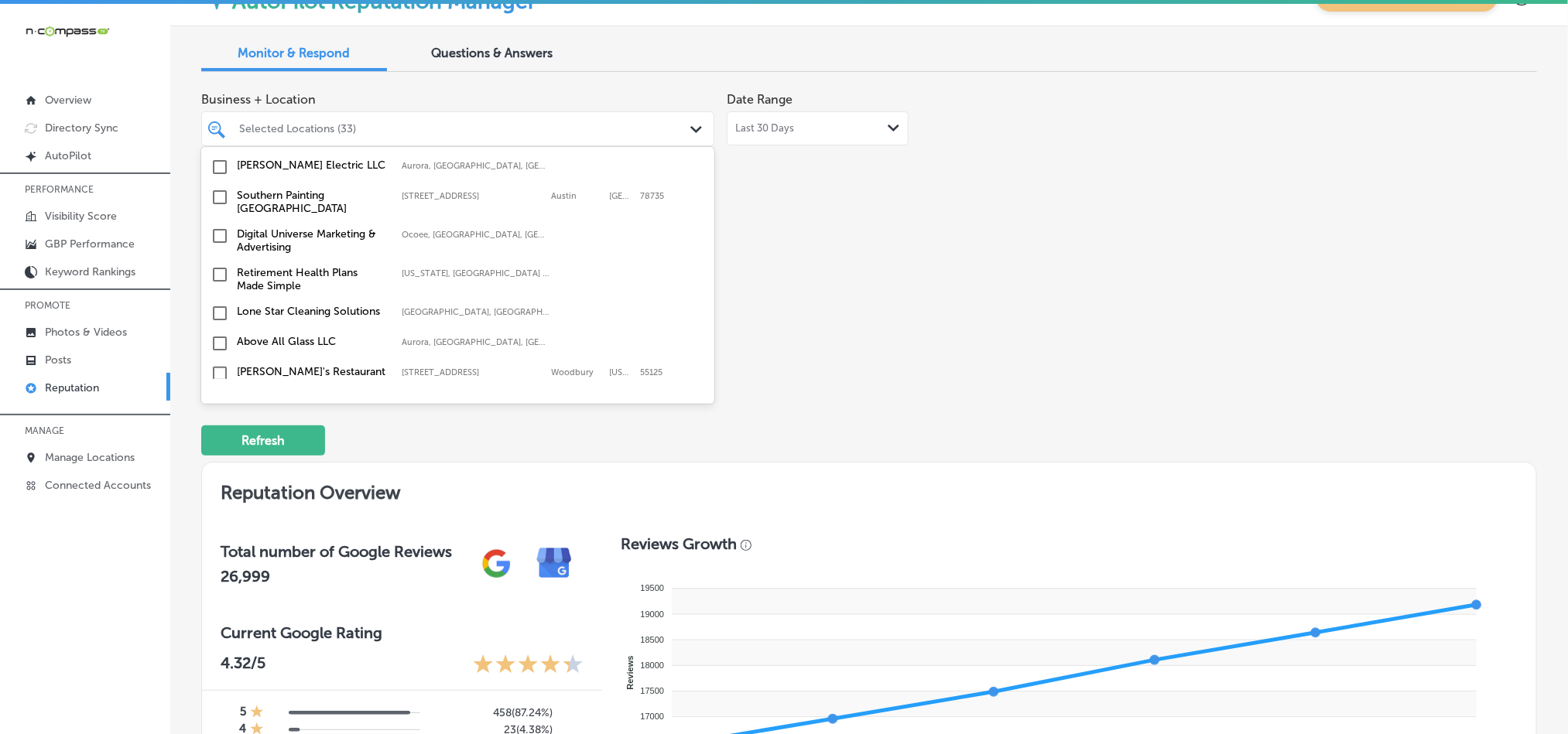
scroll to position [2864, 0]
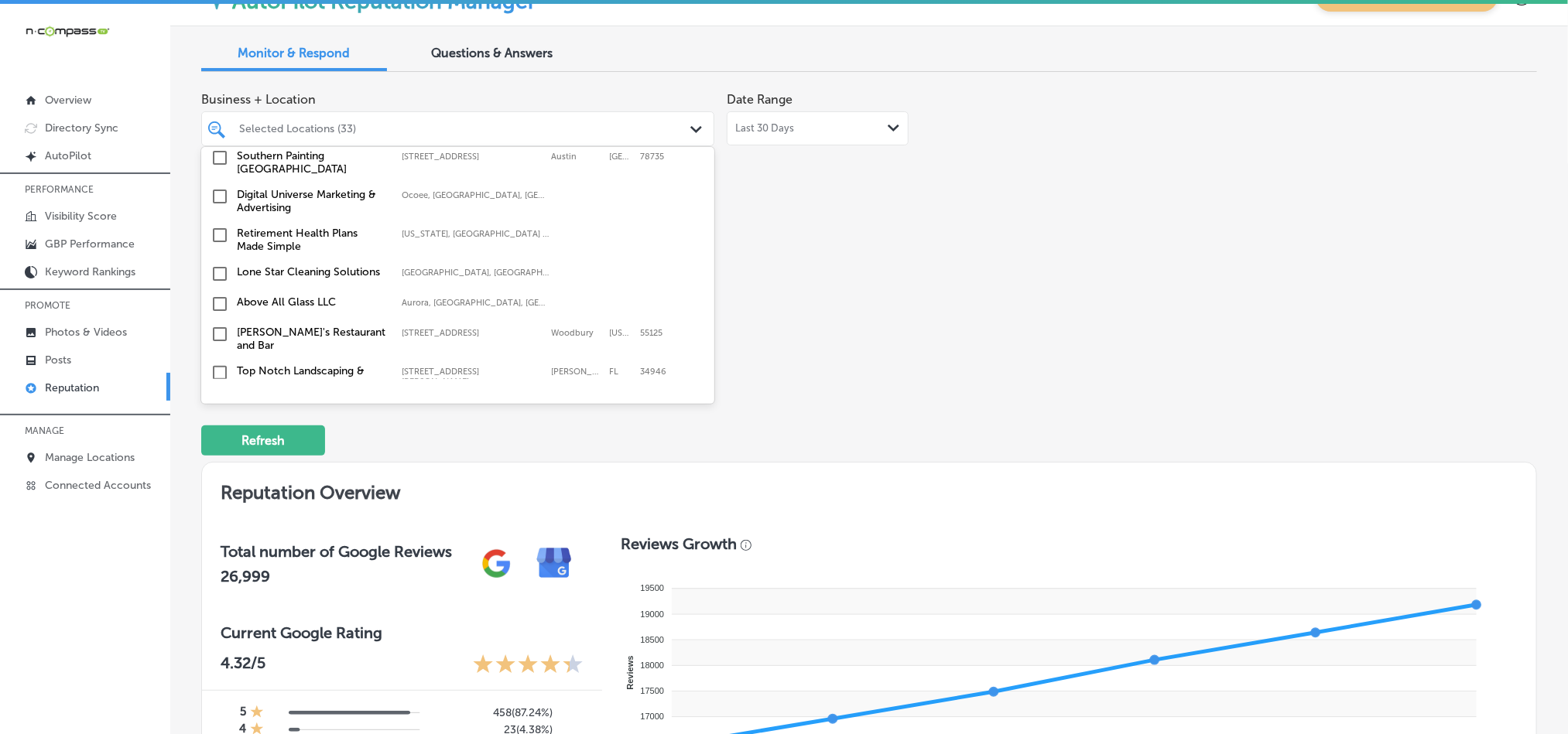
click at [221, 363] on input "checkbox" at bounding box center [220, 373] width 19 height 19
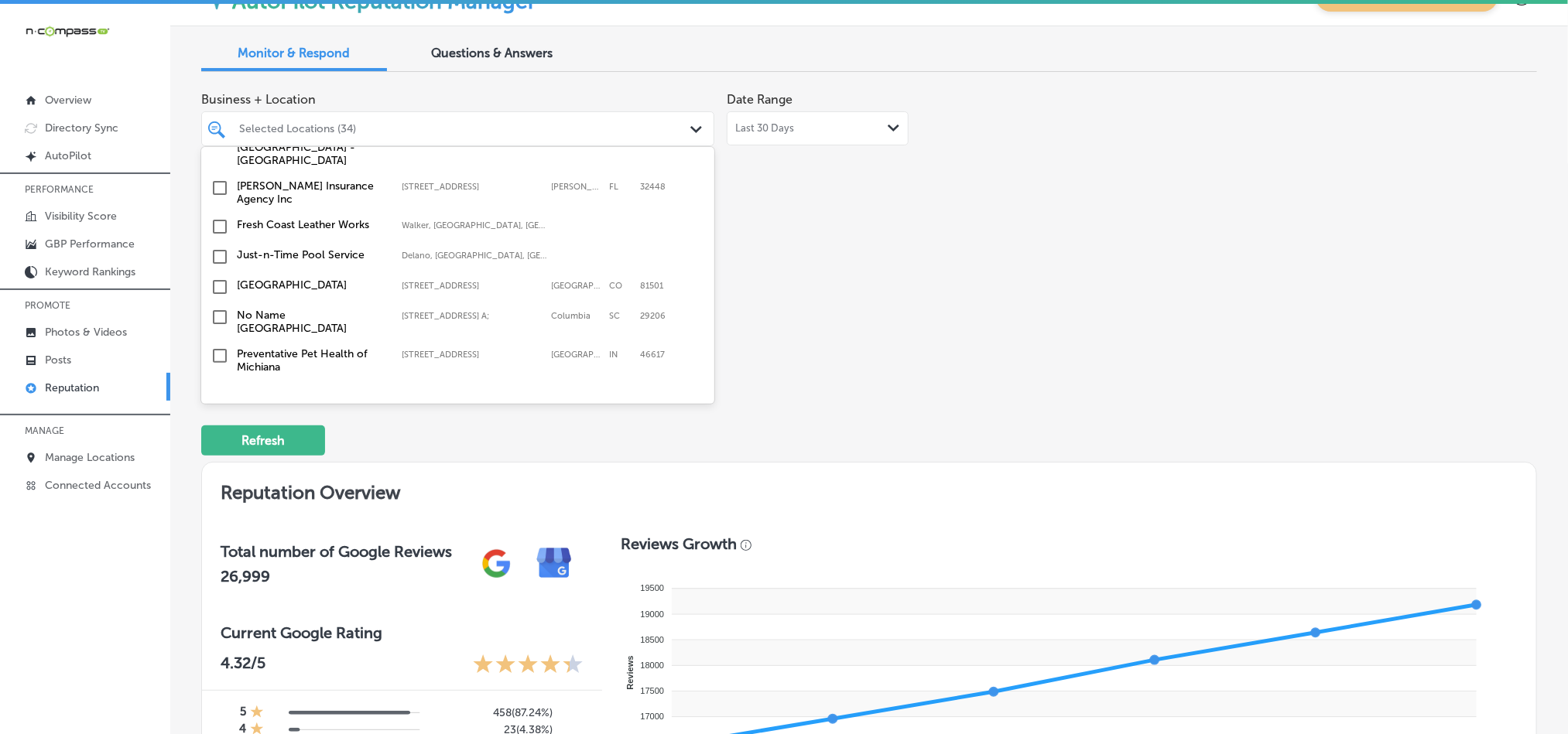
scroll to position [3414, 0]
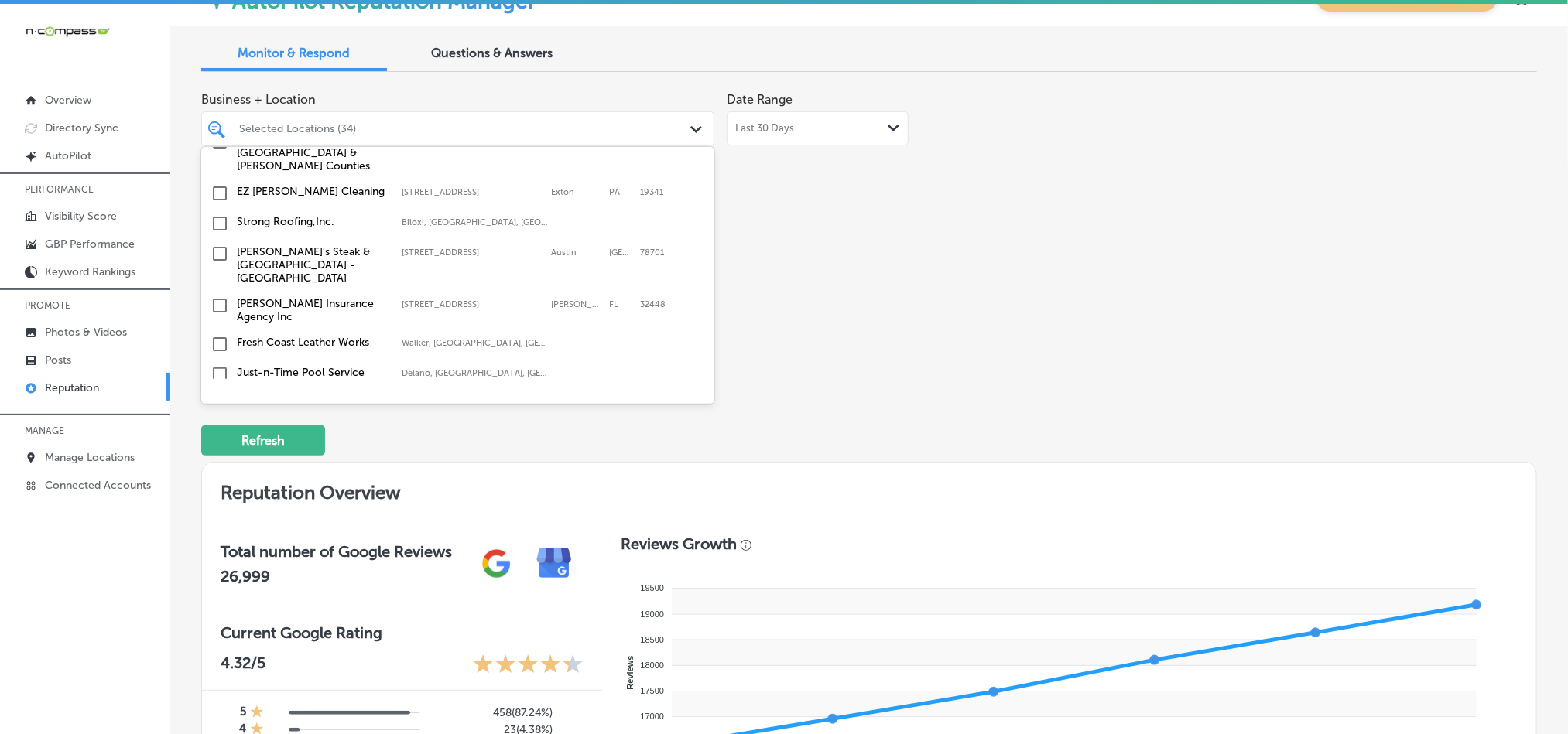
click at [221, 395] on input "checkbox" at bounding box center [220, 405] width 19 height 19
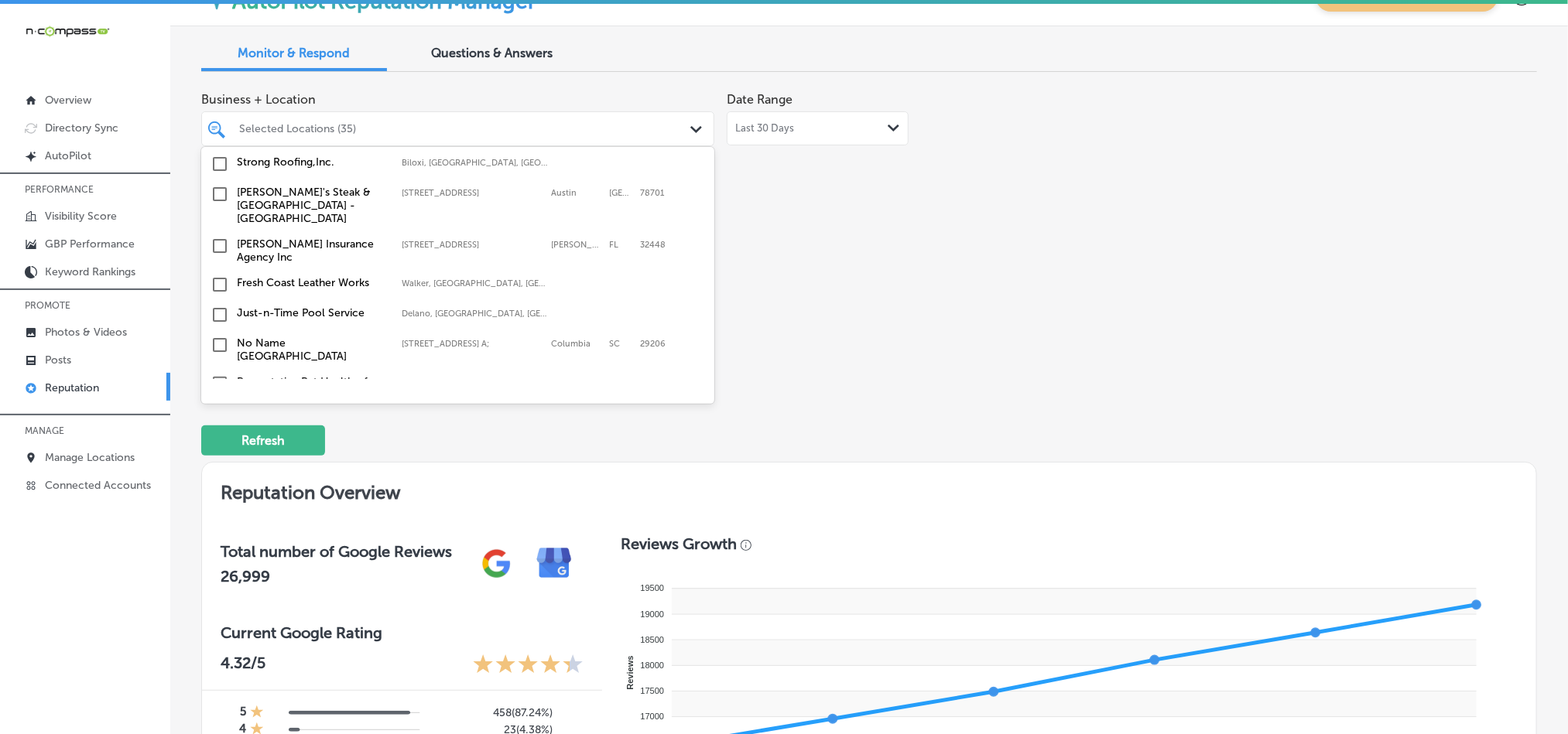
scroll to position [3495, 0]
click at [216, 314] on input "checkbox" at bounding box center [220, 324] width 19 height 19
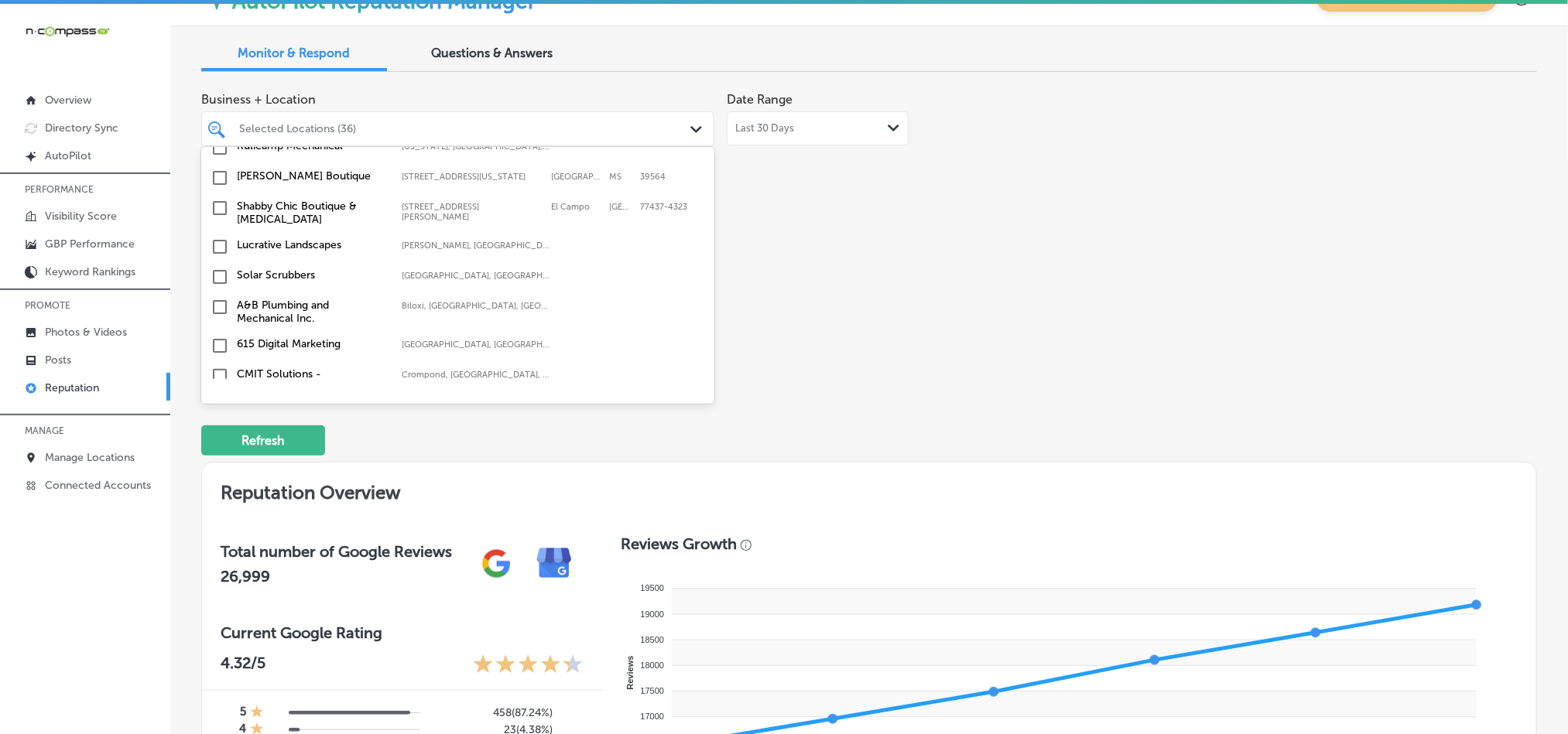
scroll to position [3248, 0]
click at [218, 290] on input "checkbox" at bounding box center [220, 299] width 19 height 19
type textarea "x"
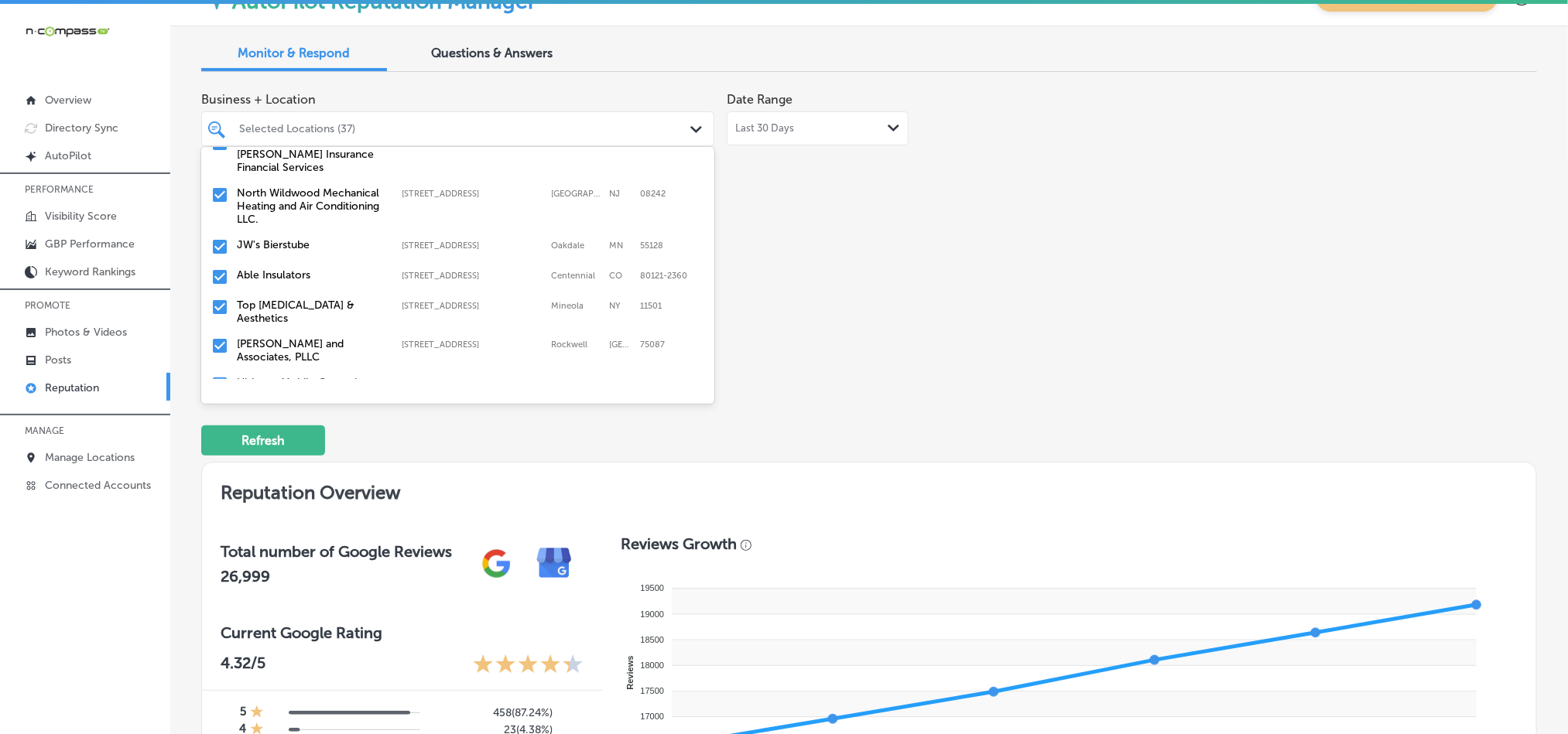
scroll to position [425, 0]
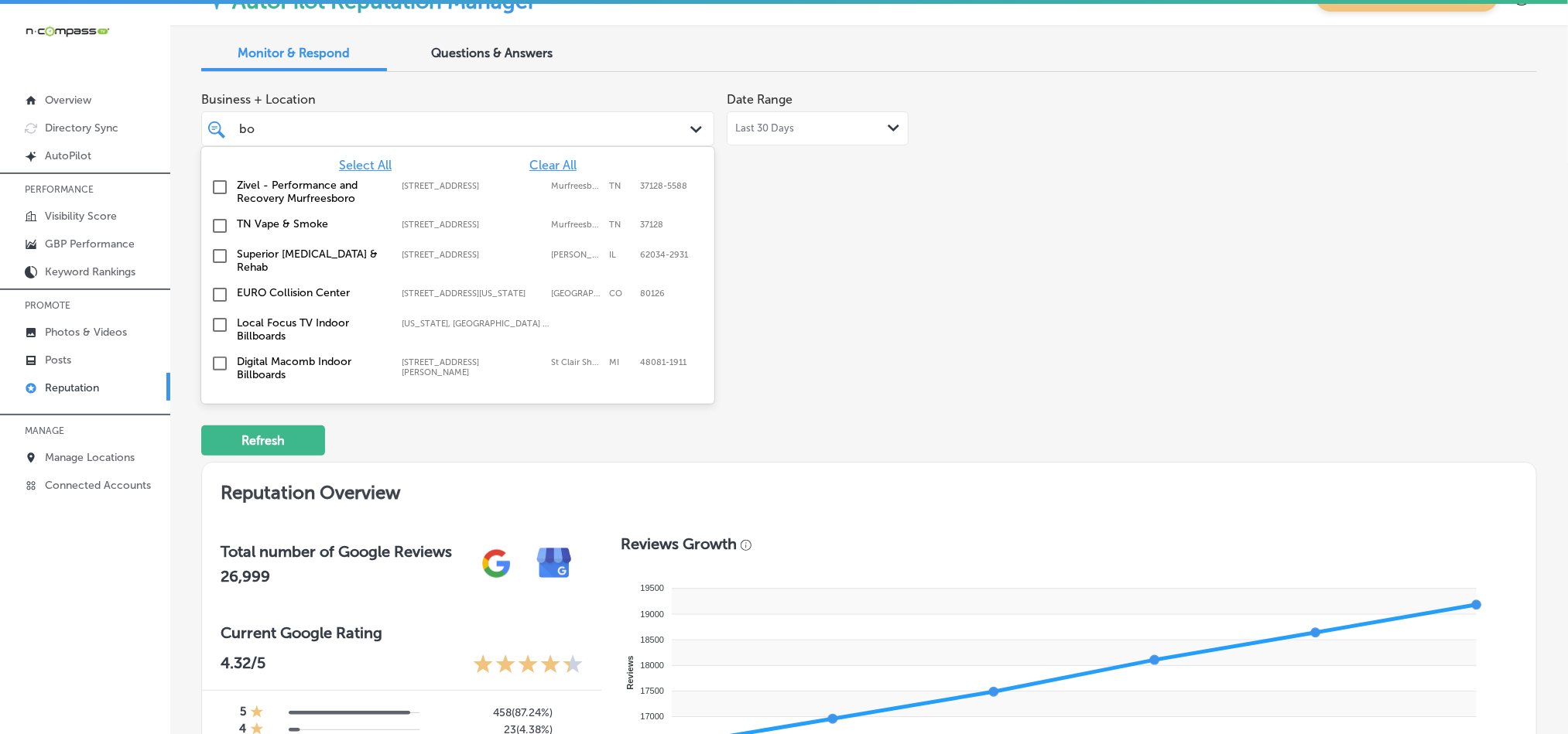
type input "[PERSON_NAME]"
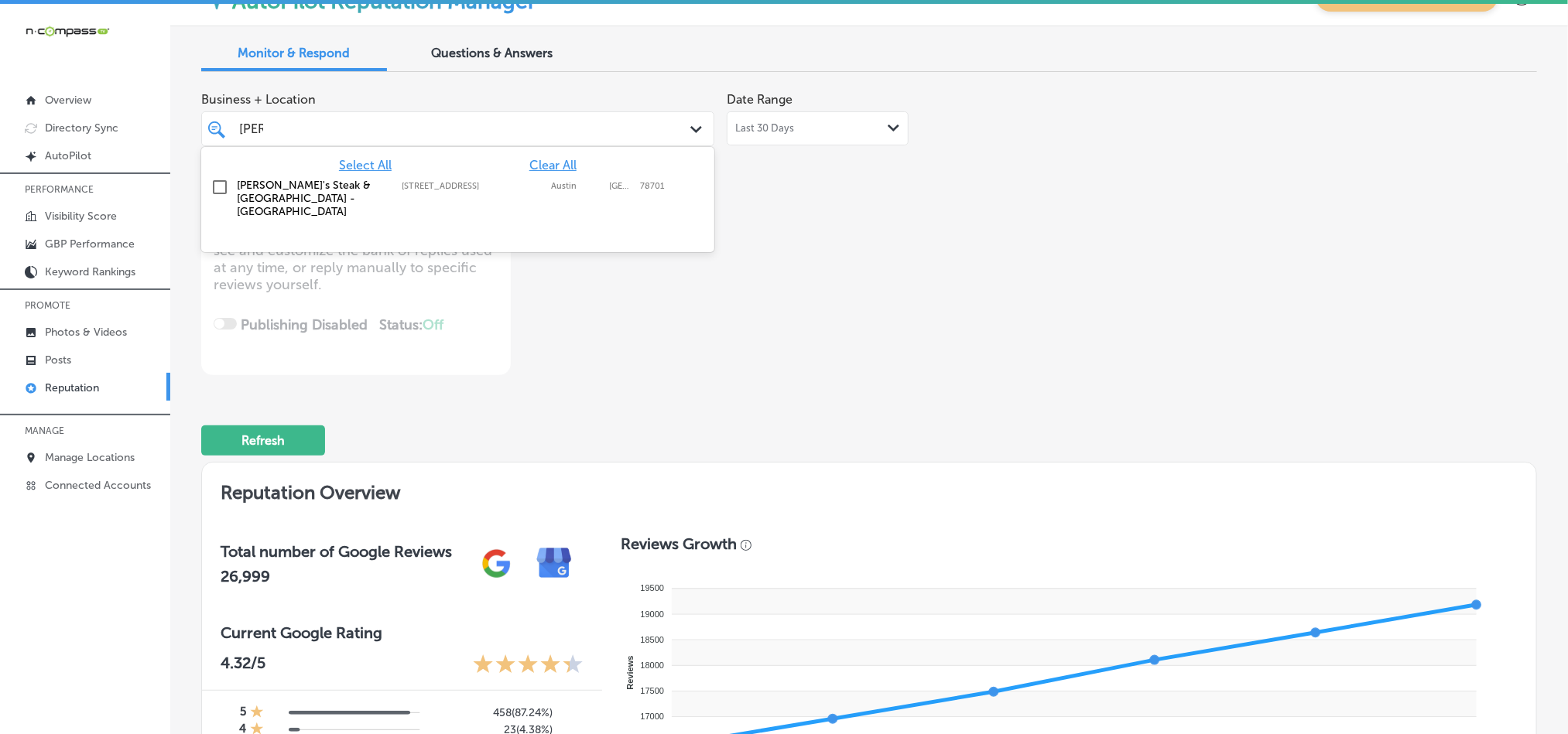
click at [217, 182] on input "checkbox" at bounding box center [220, 188] width 19 height 19
type textarea "x"
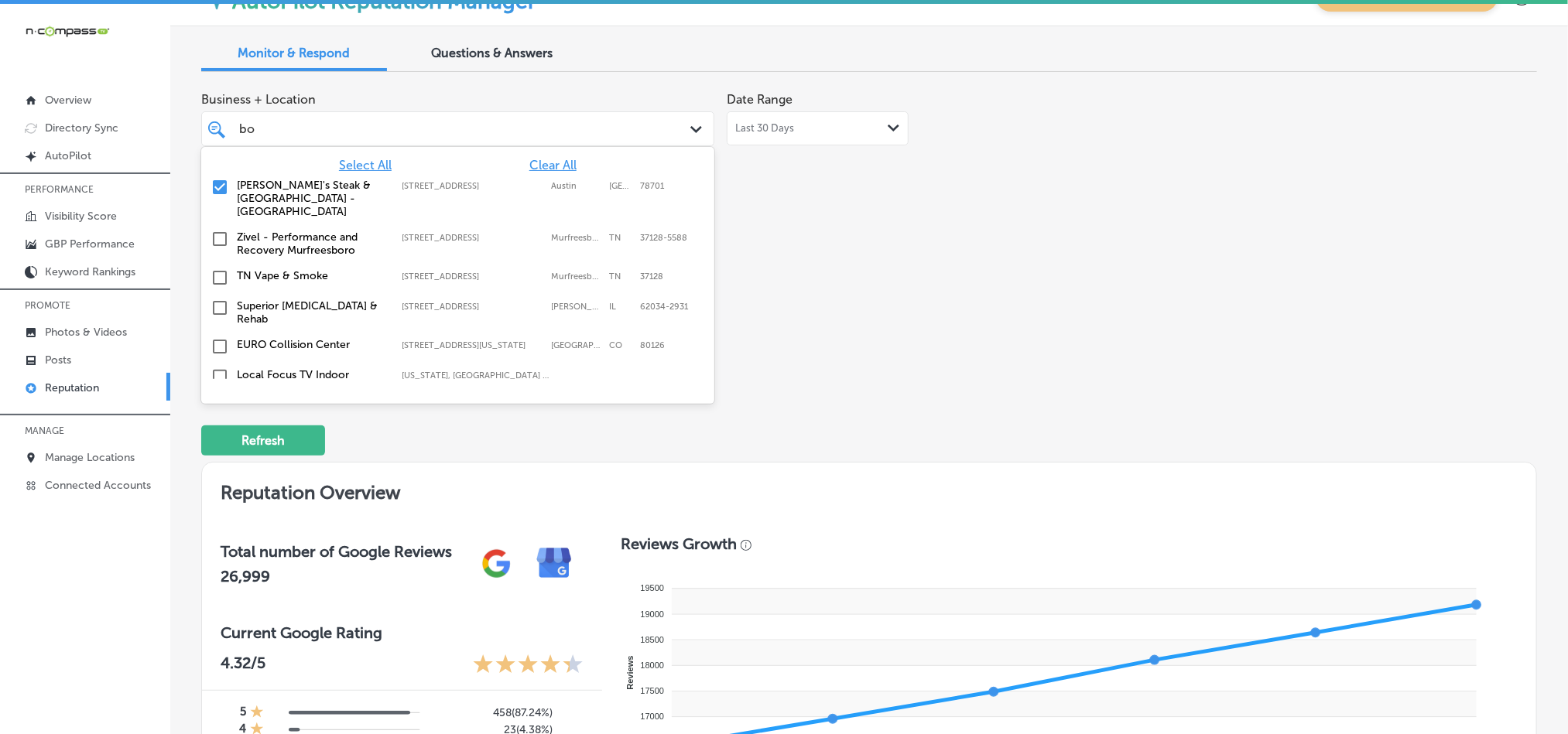
type input "b"
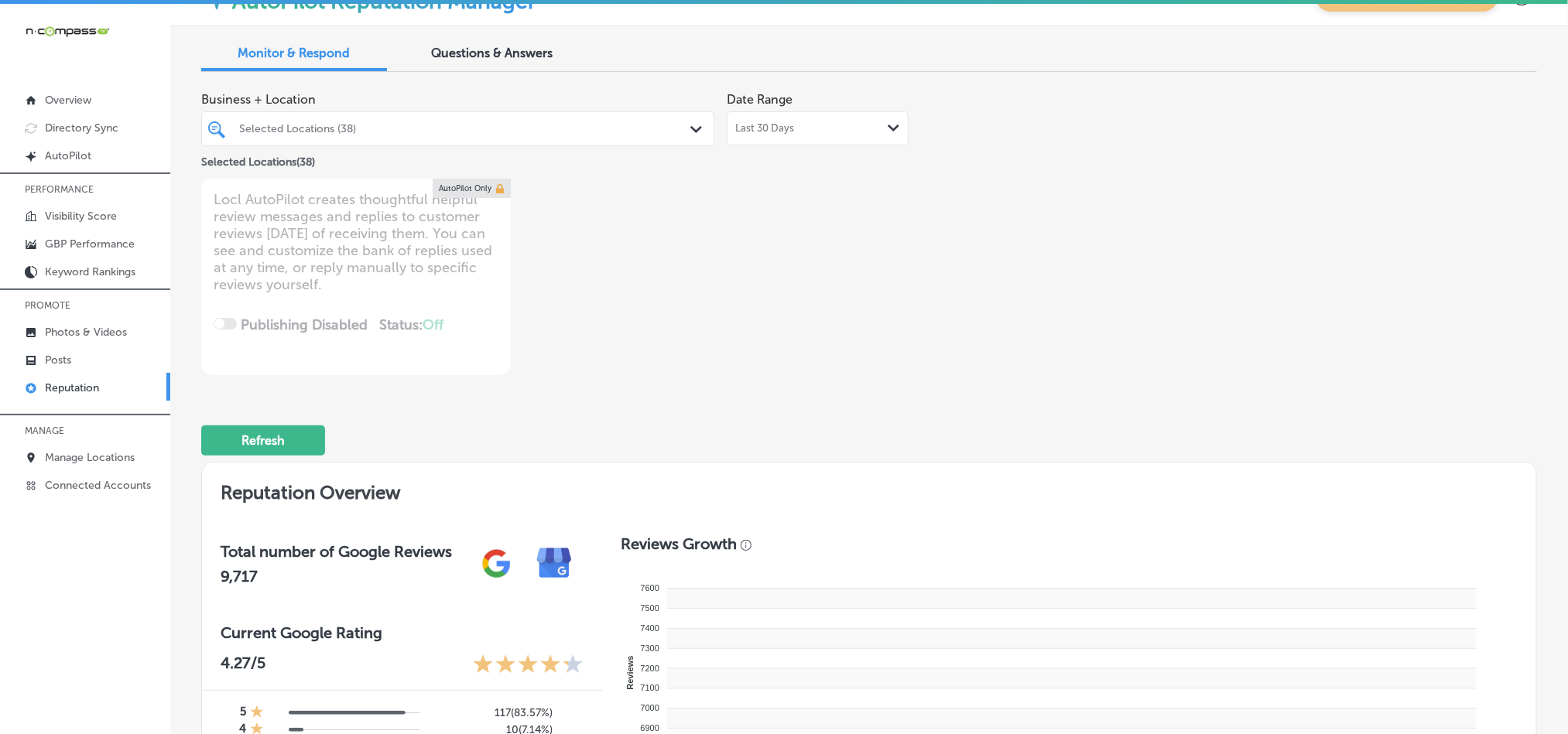
type textarea "x"
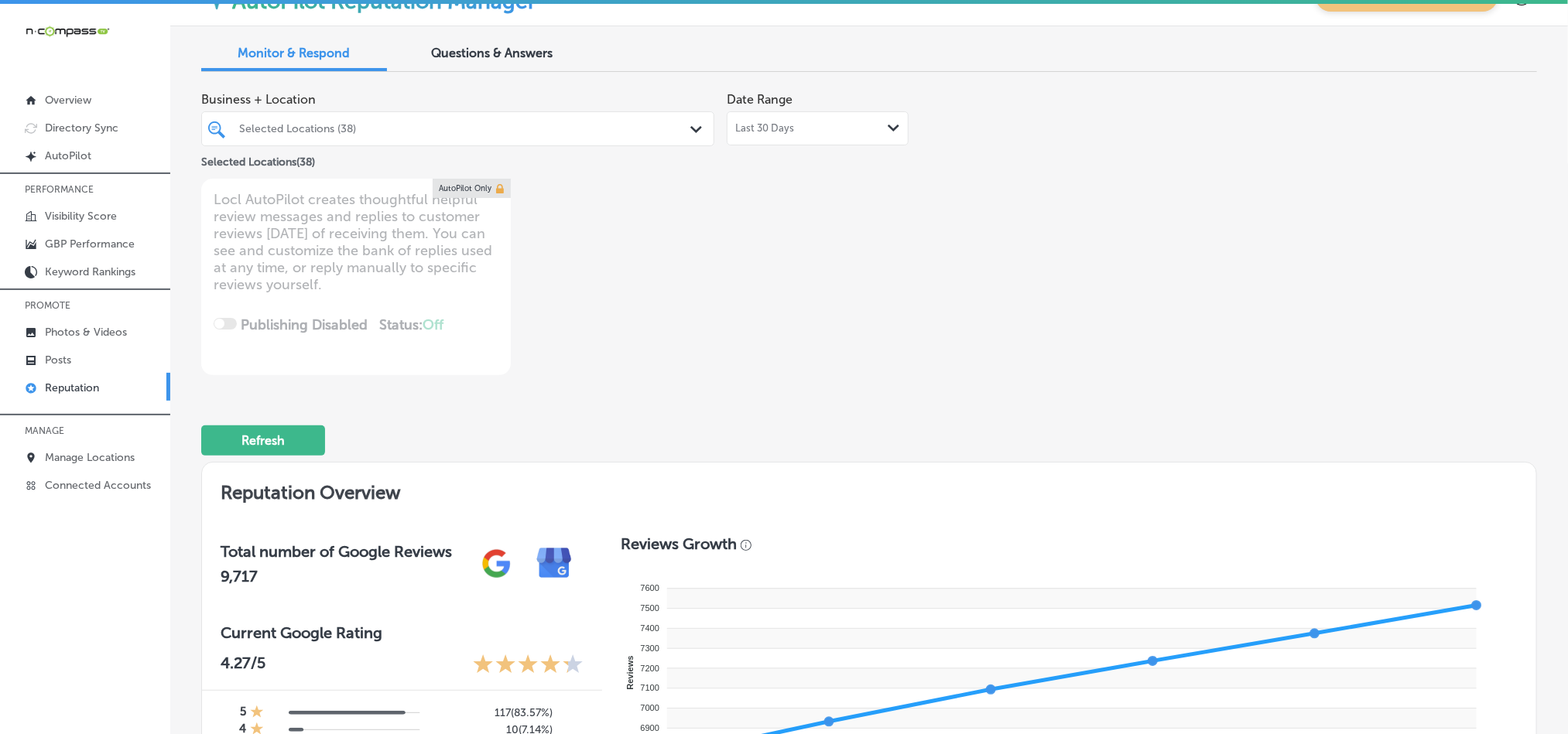
click at [389, 135] on div "Selected Locations (38)" at bounding box center [465, 129] width 453 height 13
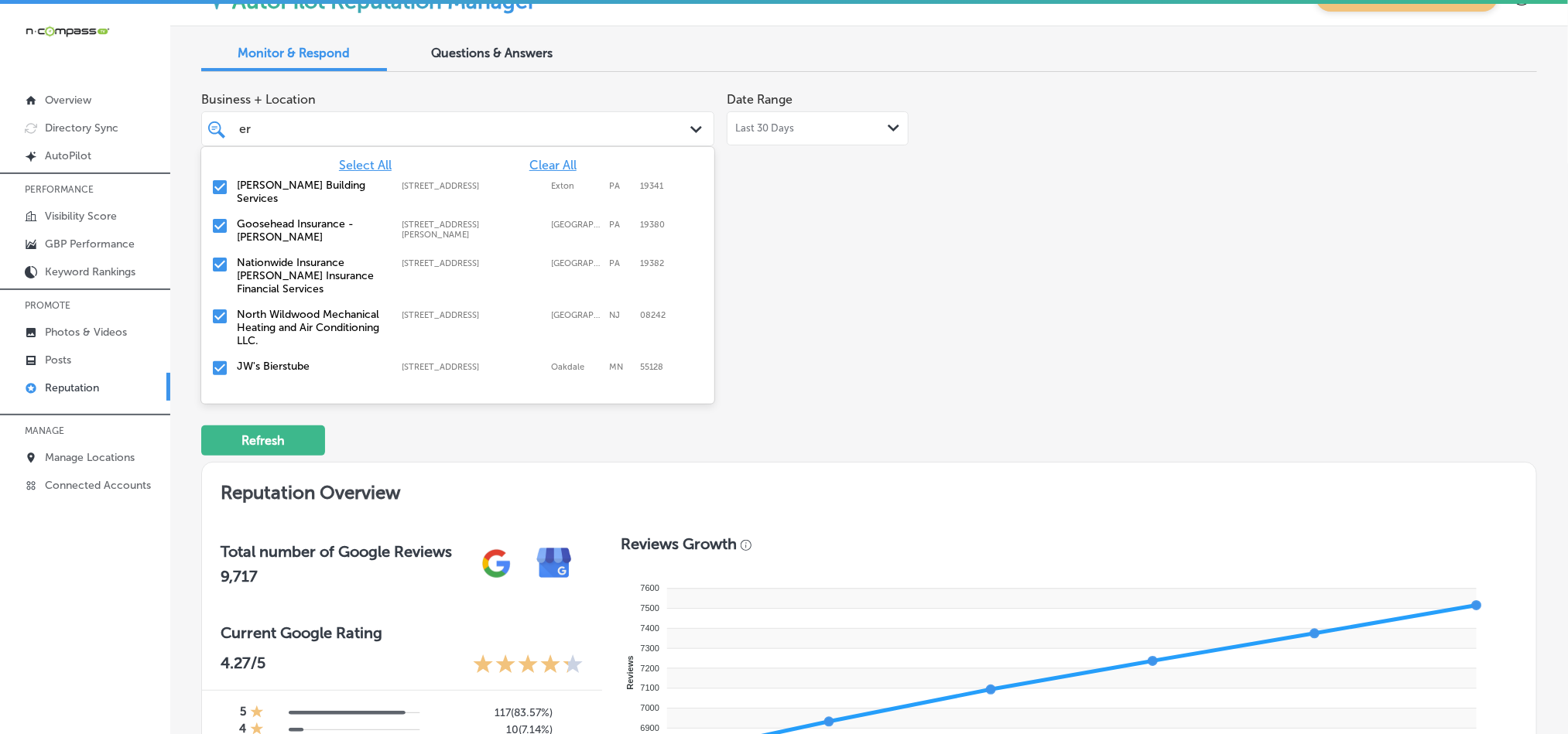
type input "err"
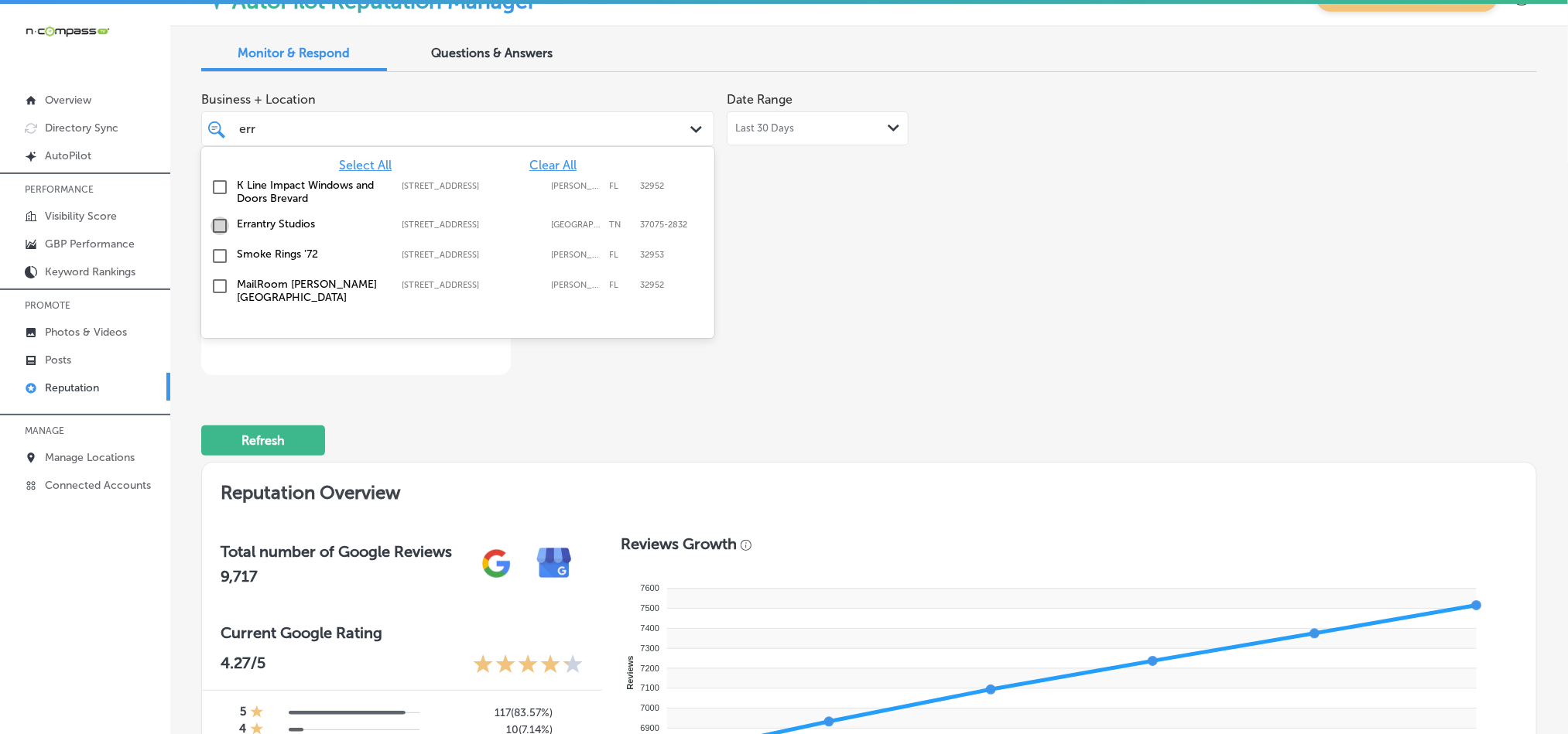
click at [213, 224] on input "checkbox" at bounding box center [220, 226] width 19 height 19
type textarea "x"
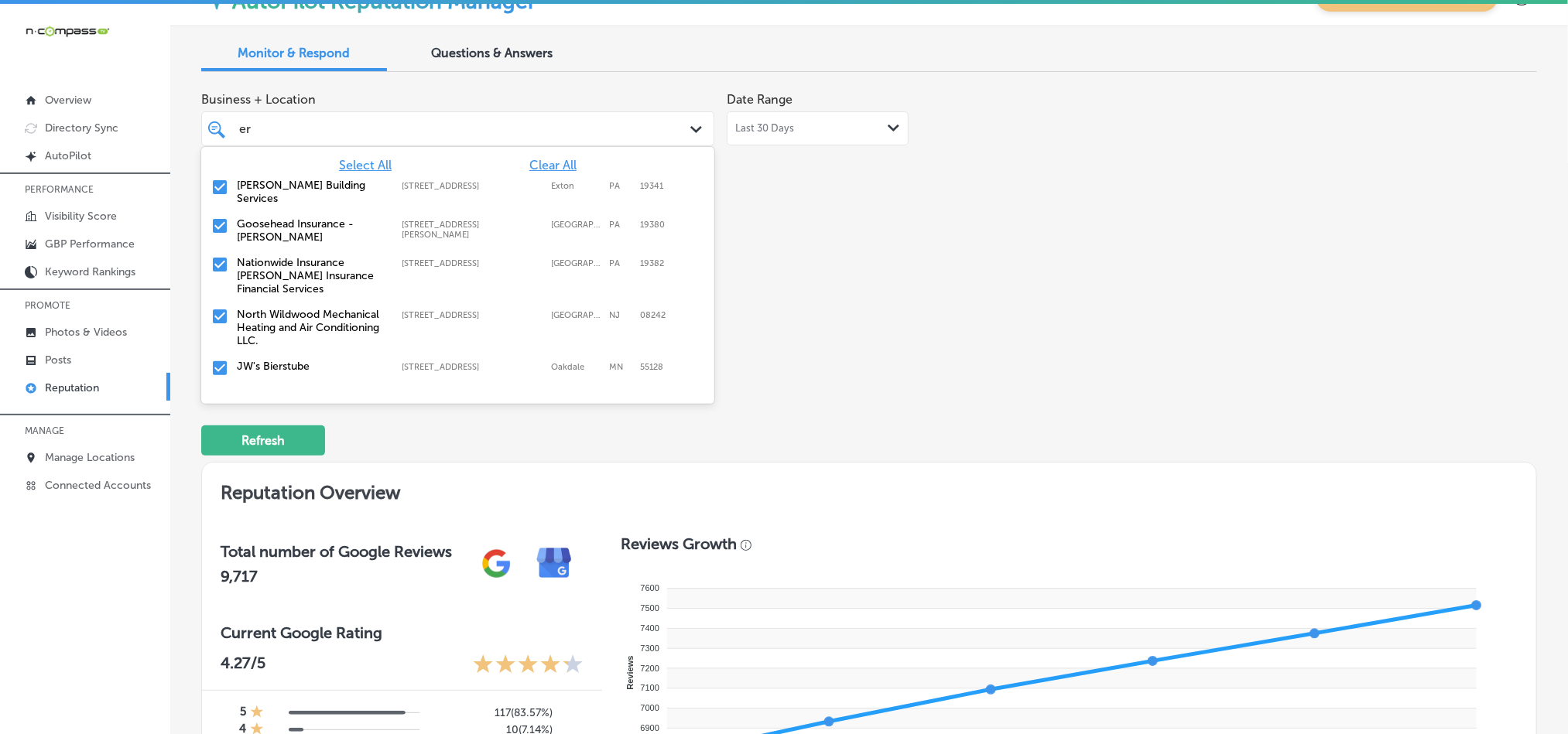
type input "e"
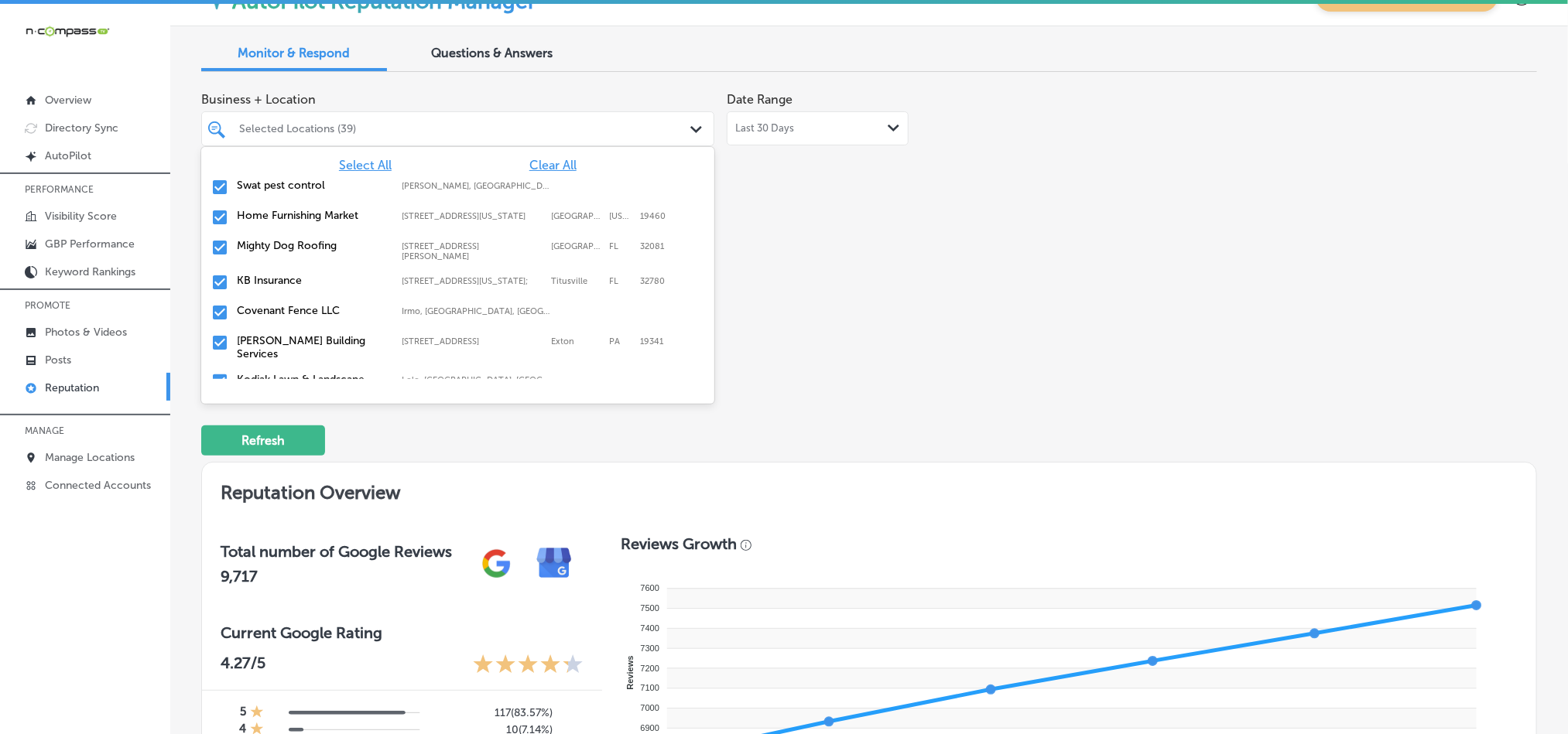
click at [977, 246] on div "Business + Location option [STREET_ADDRESS]. option focused, 2 of 181. 181 resu…" at bounding box center [601, 229] width 801 height 291
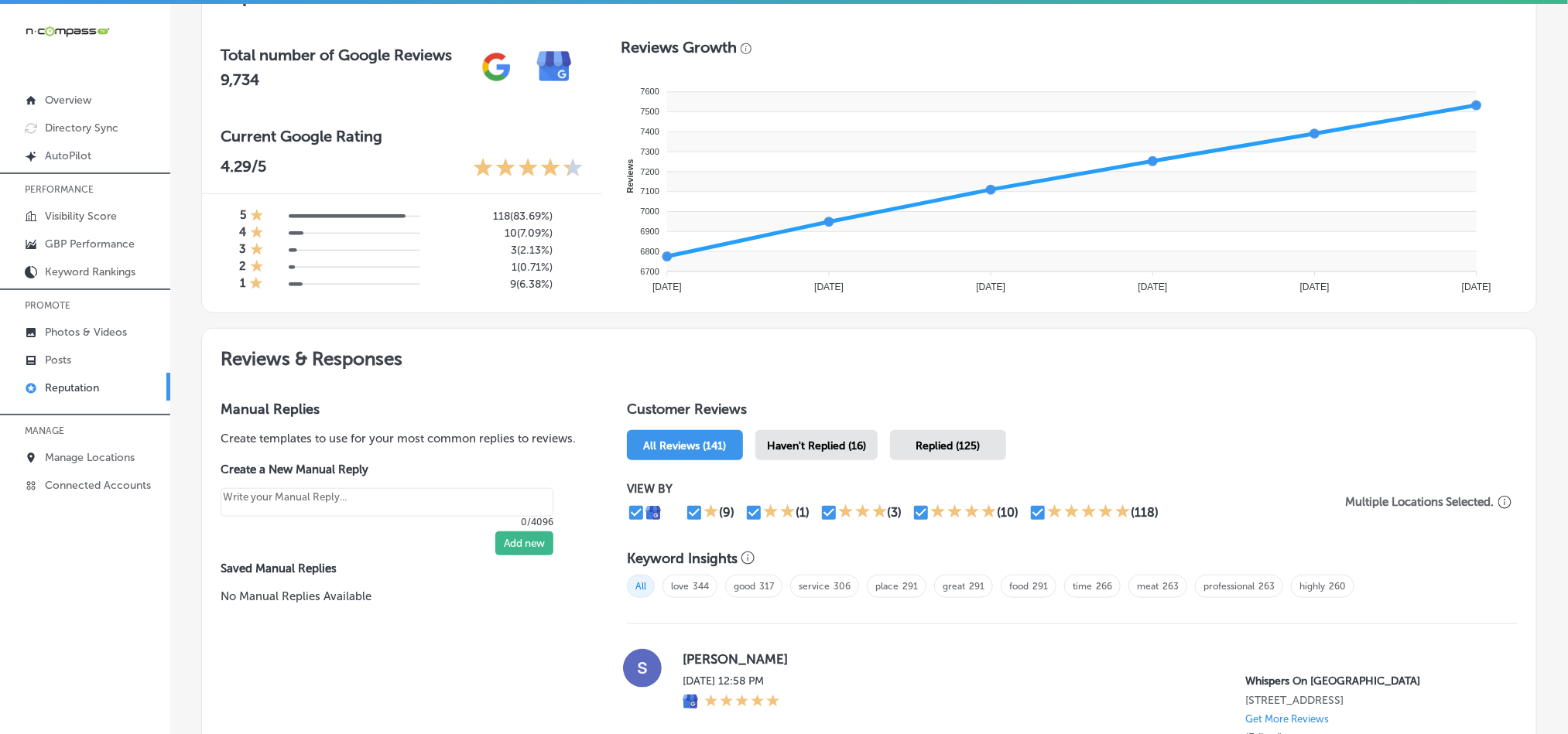
scroll to position [685, 0]
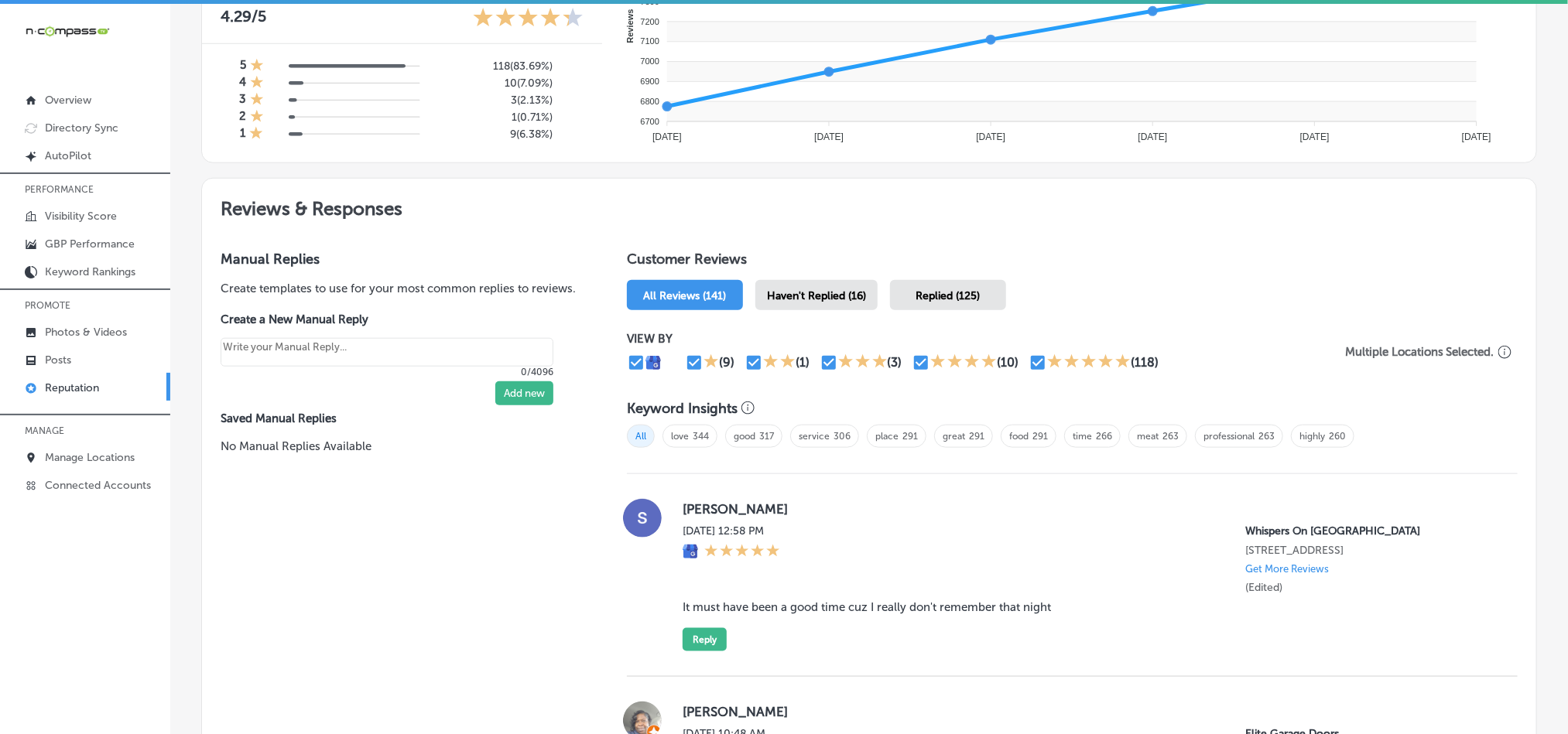
click at [822, 290] on span "Haven't Replied (16)" at bounding box center [816, 296] width 99 height 13
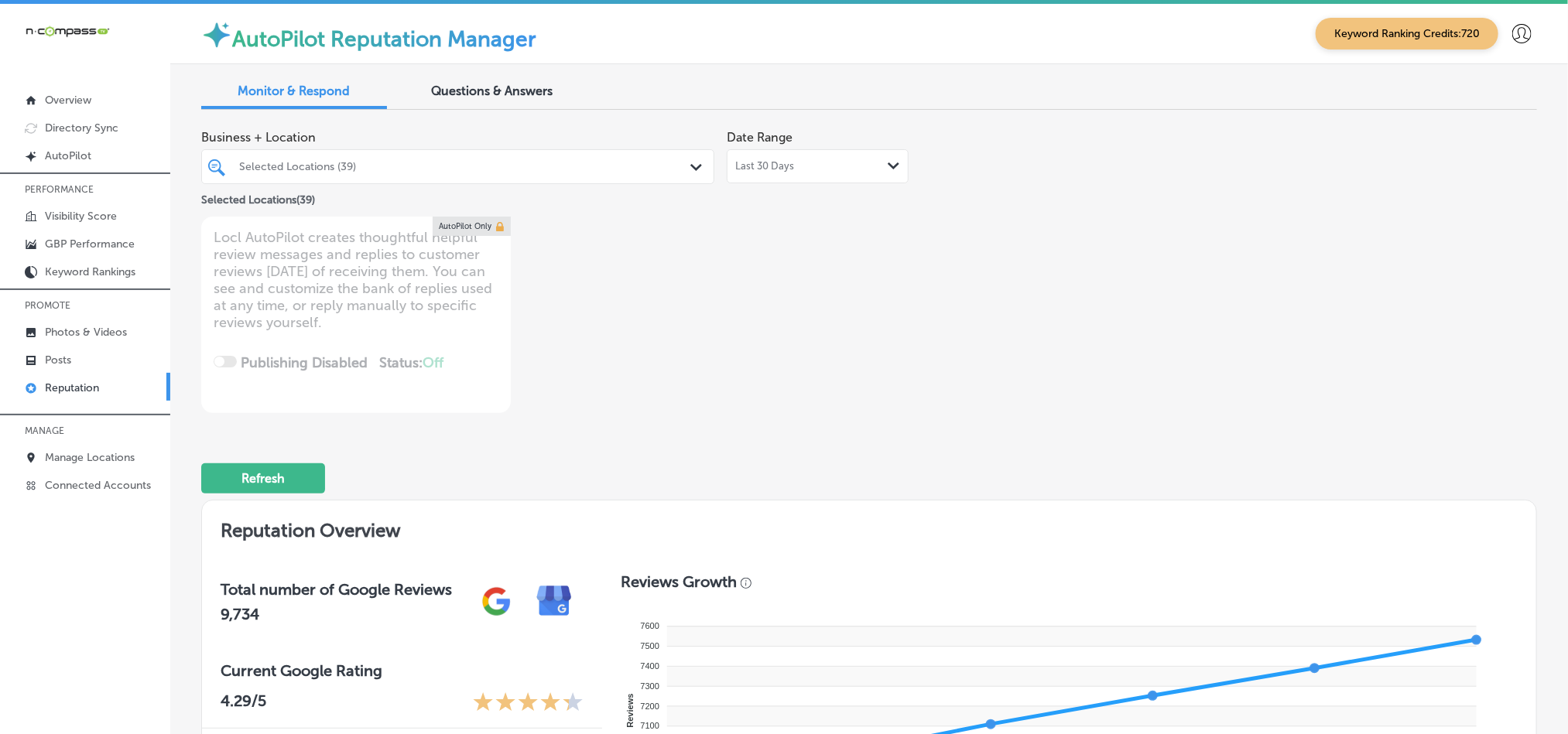
click at [819, 160] on div "Last 30 Days Path Created with Sketch." at bounding box center [818, 166] width 165 height 12
type textarea "x"
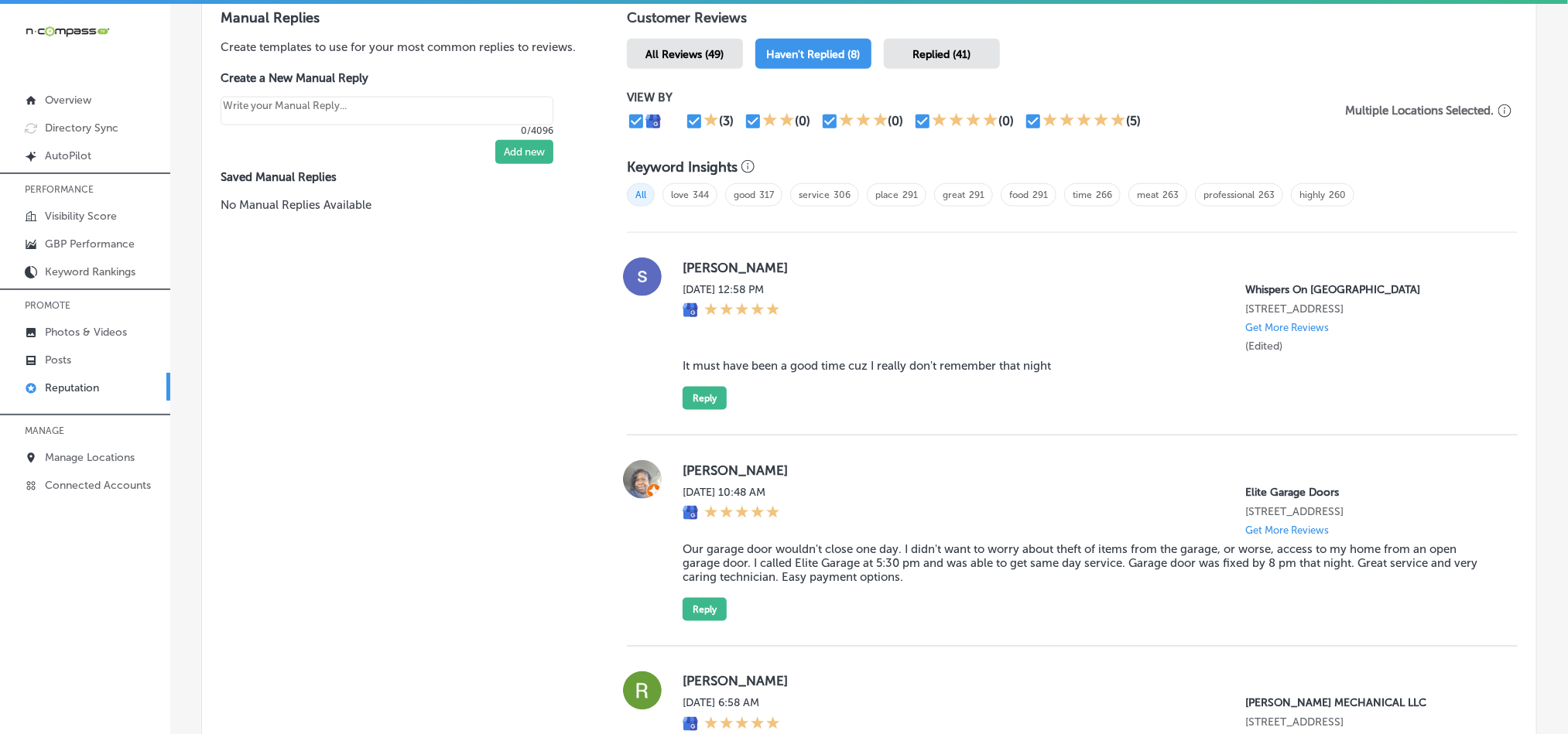
scroll to position [890, 0]
